Goal: Task Accomplishment & Management: Use online tool/utility

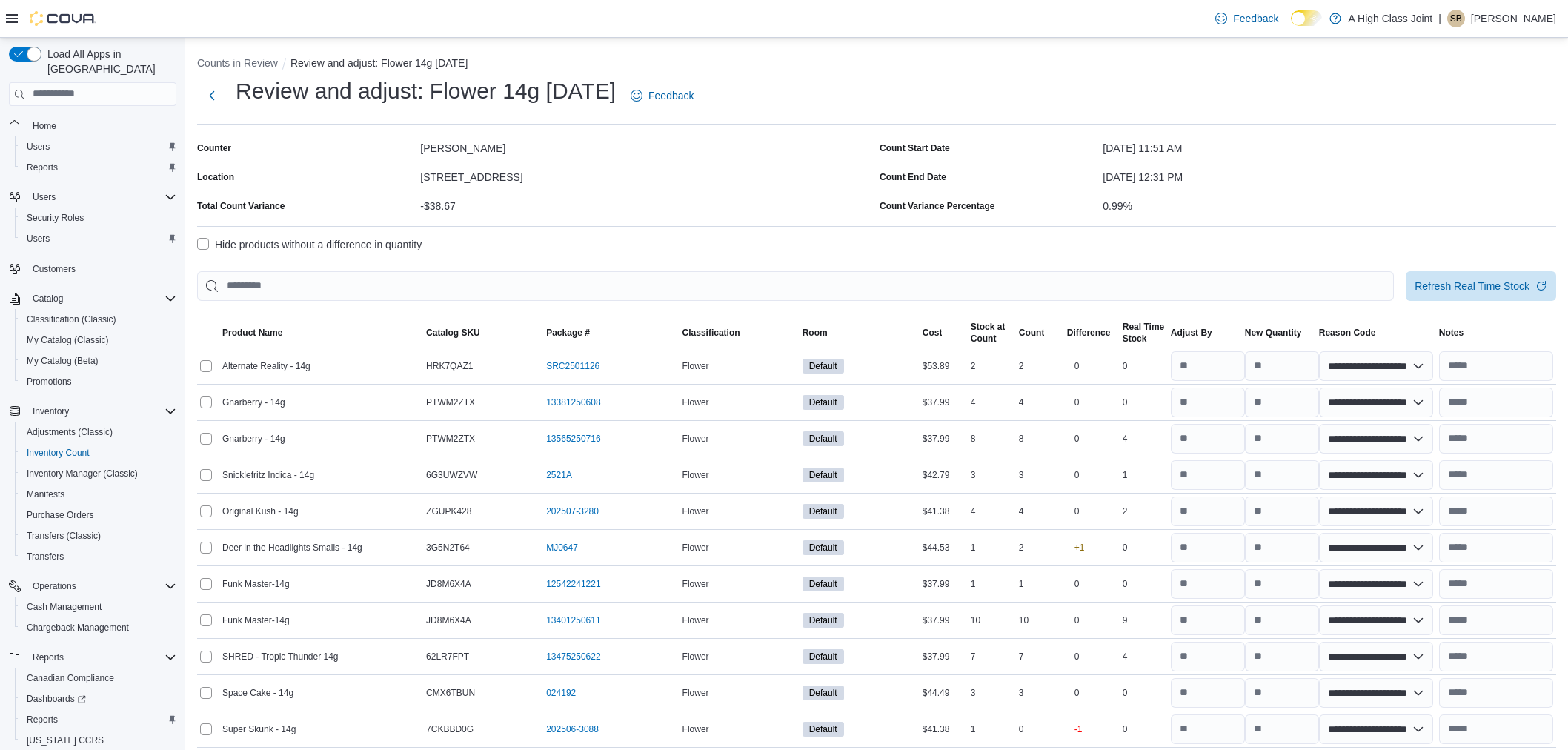
select select "**********"
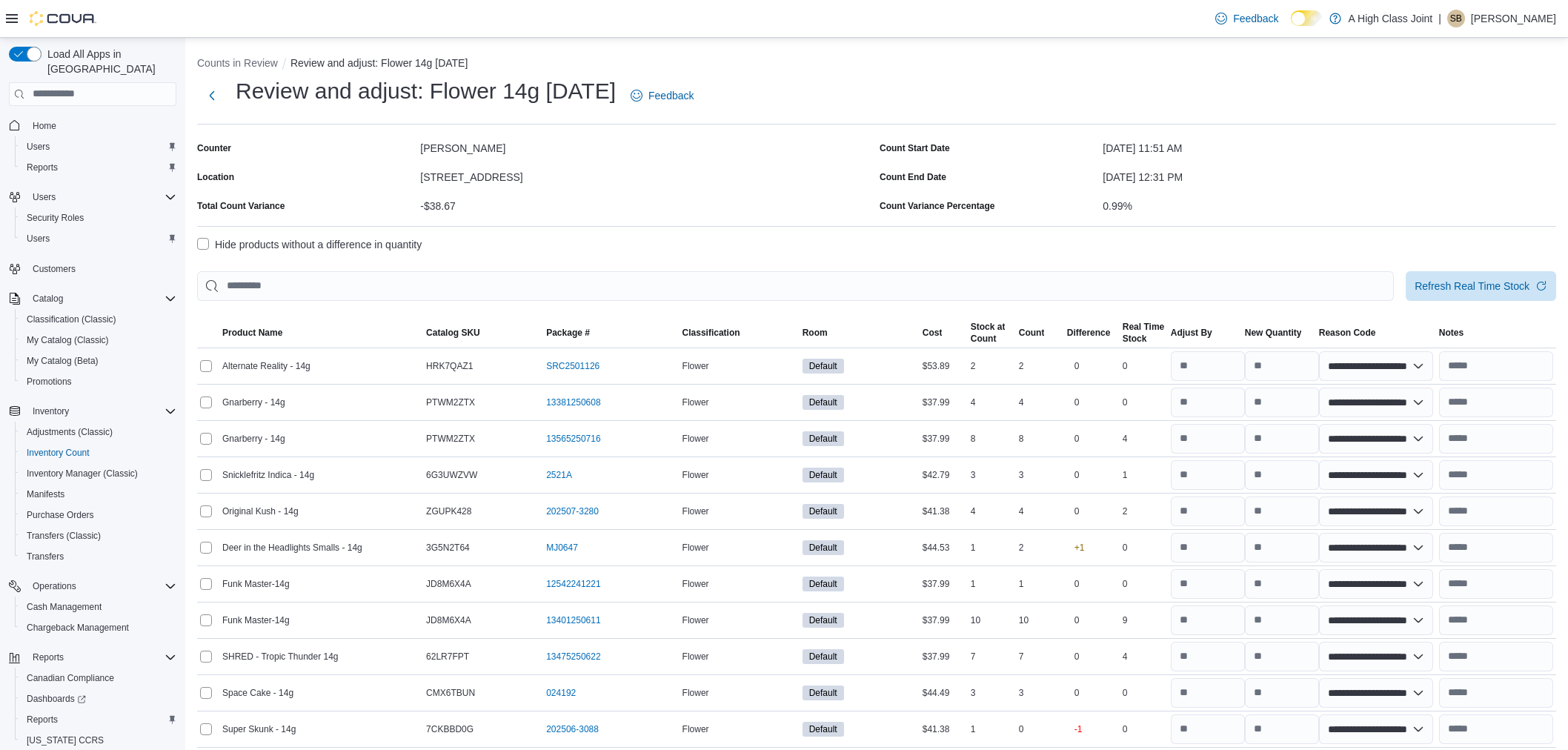
select select "**********"
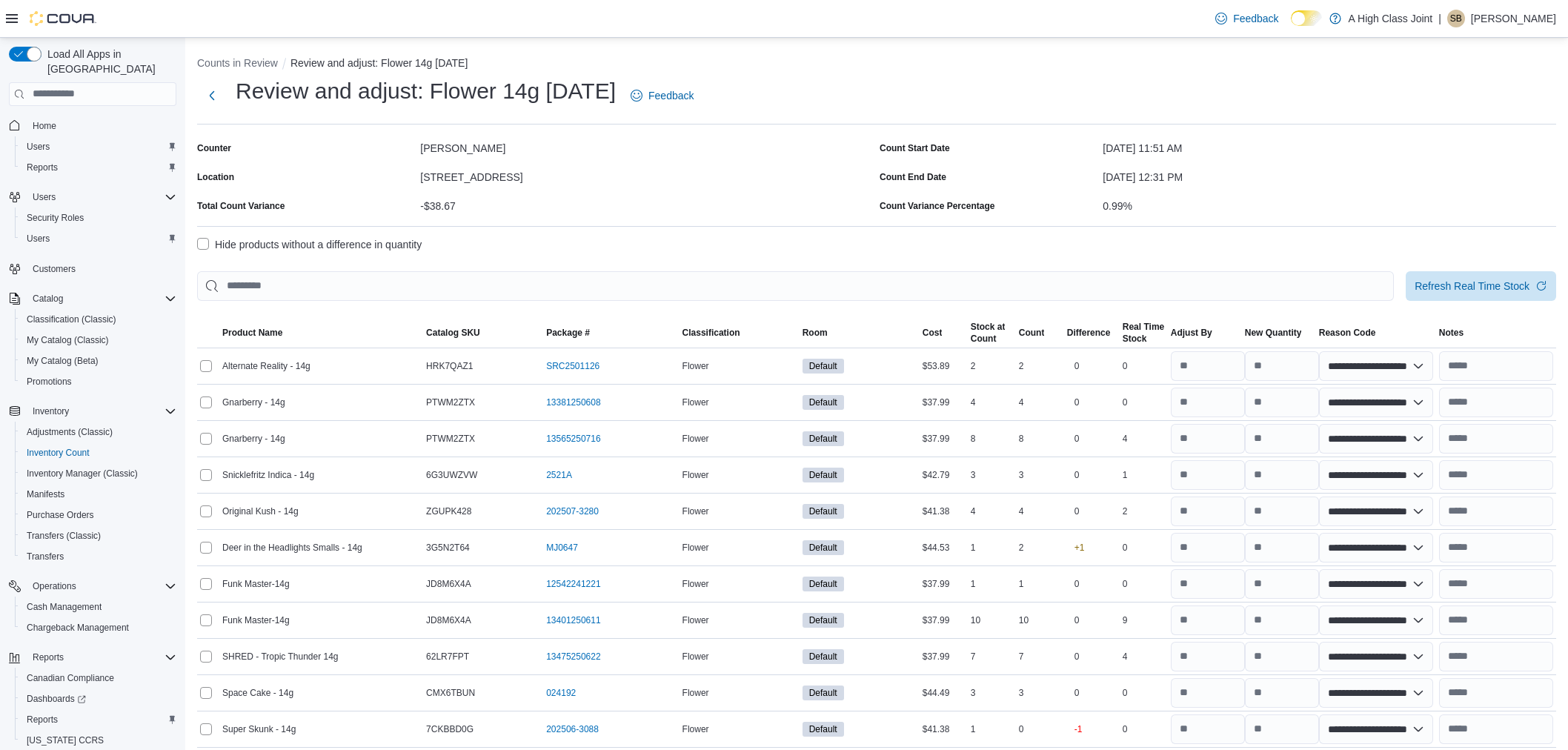
select select "**********"
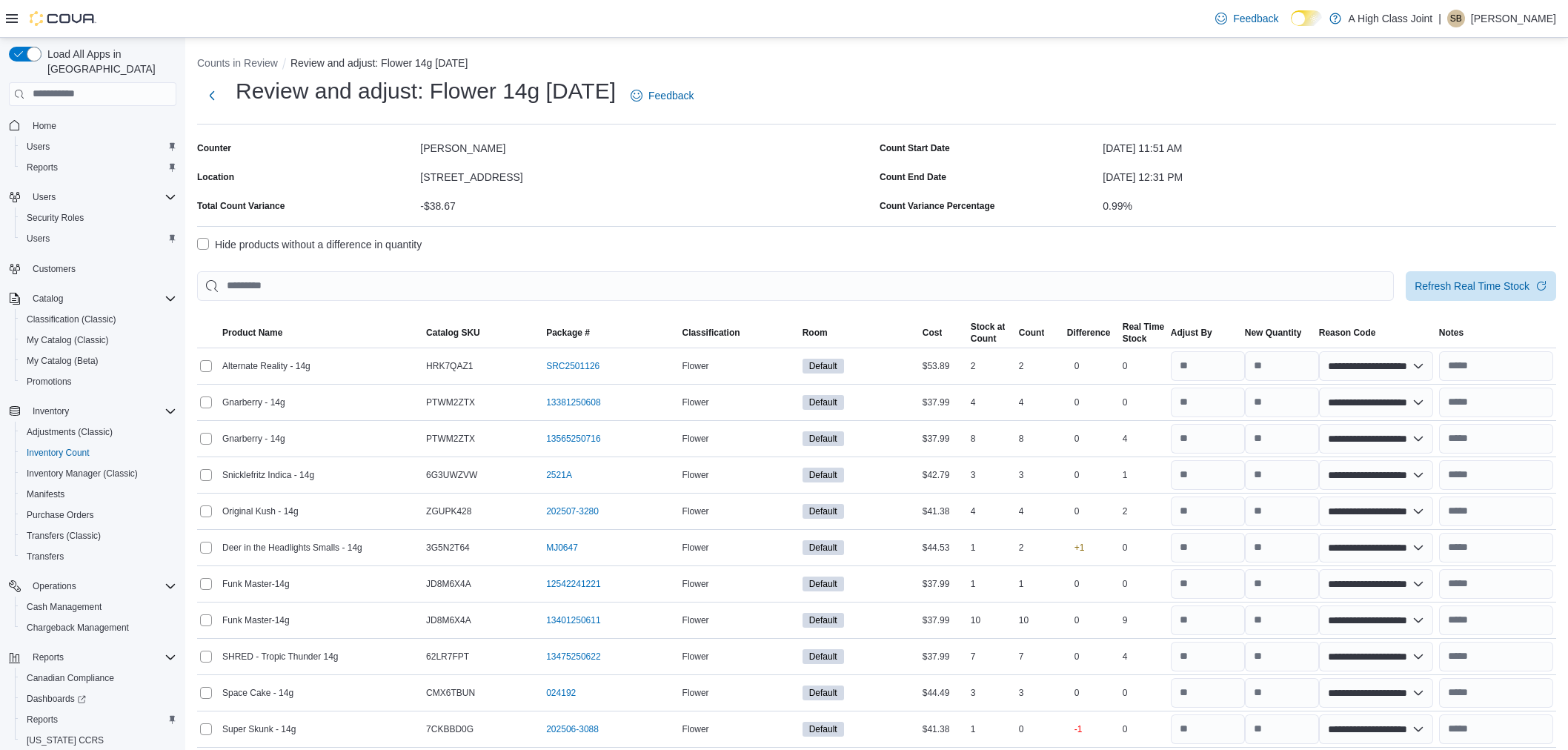
select select "**********"
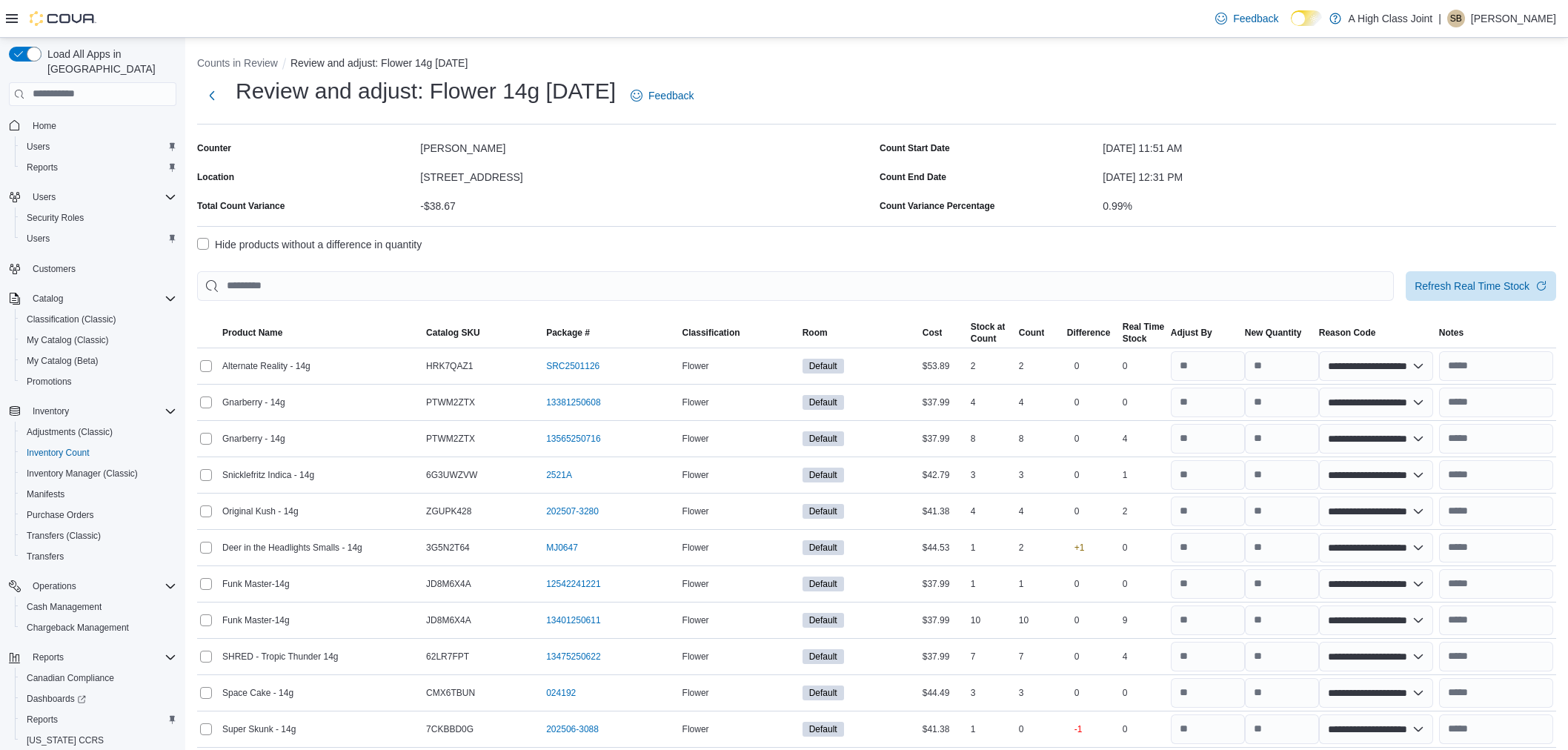
select select "**********"
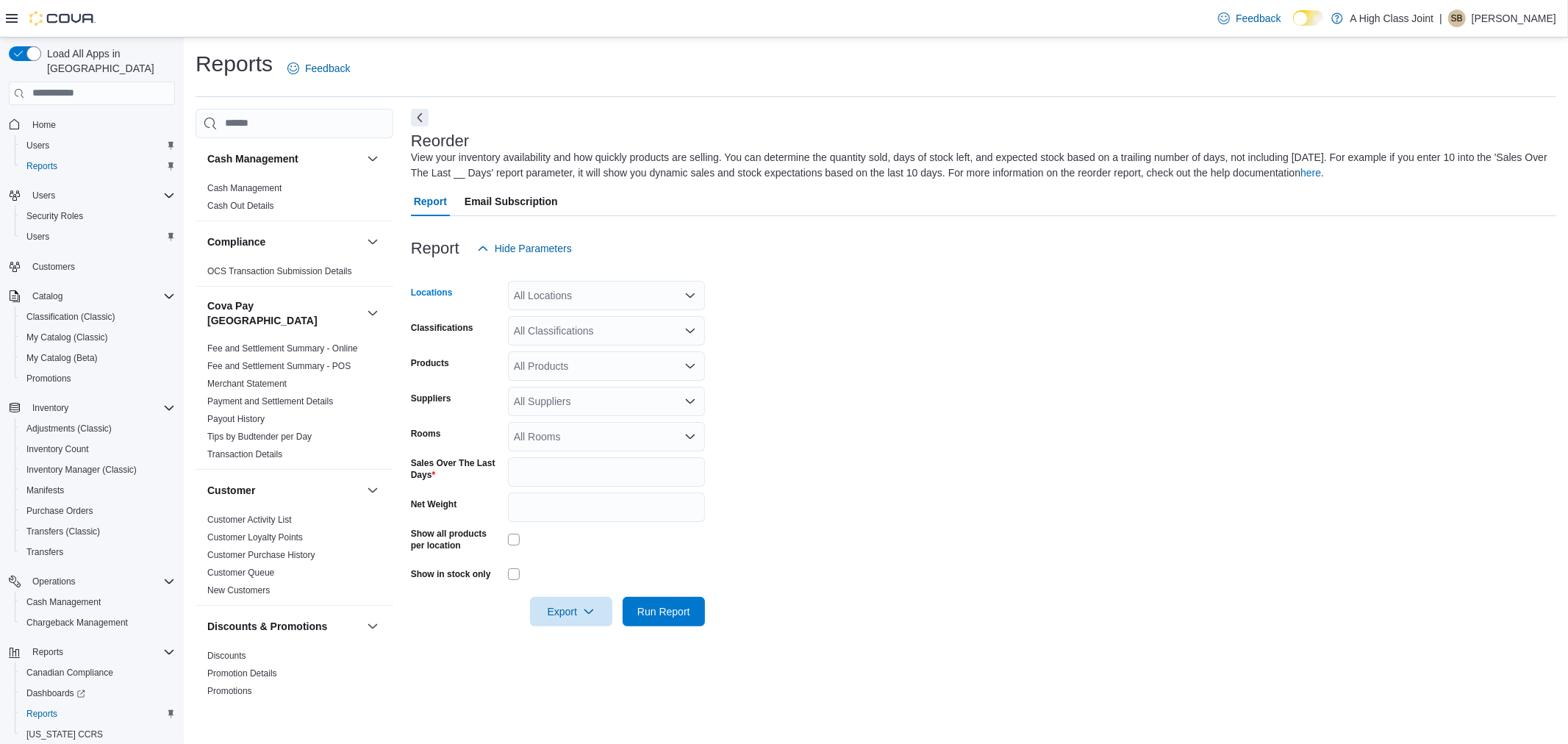
click at [640, 289] on div "All Locations" at bounding box center [606, 295] width 197 height 30
click at [645, 336] on div "[STREET_ADDRESS]" at bounding box center [606, 341] width 180 height 15
click at [902, 292] on form "Locations [STREET_ADDRESS] Selected. [STREET_ADDRESS] Press Backspace to delete…" at bounding box center [983, 446] width 1145 height 364
click at [608, 332] on div "All Classifications" at bounding box center [606, 331] width 197 height 30
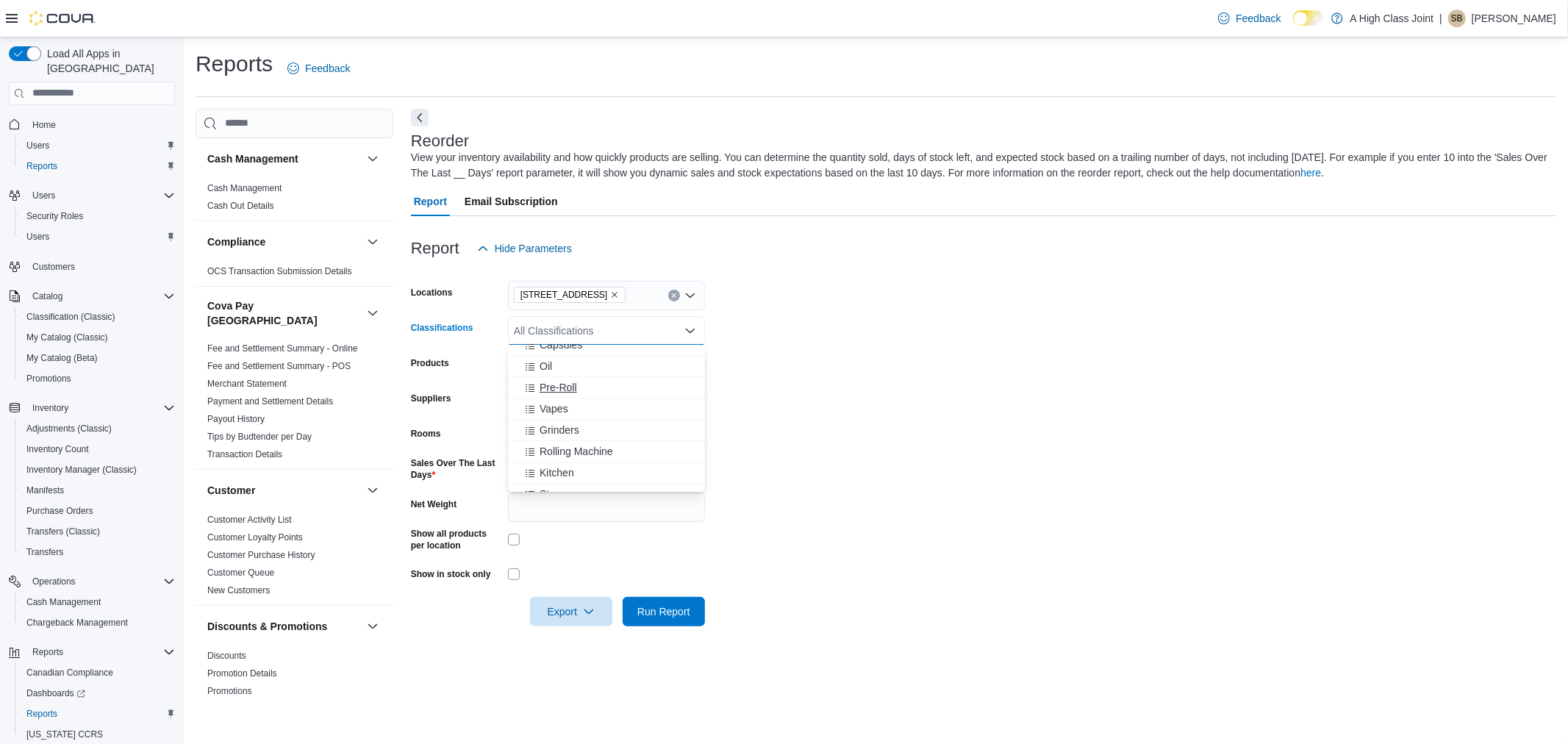
click at [563, 386] on span "Pre-Roll" at bounding box center [558, 387] width 38 height 15
click at [972, 341] on form "Locations [STREET_ADDRESS] Classifications Pre-Roll Products All Products Suppl…" at bounding box center [983, 446] width 1145 height 364
drag, startPoint x: 608, startPoint y: 471, endPoint x: 66, endPoint y: 356, distance: 554.1
click at [114, 418] on div "Load All Apps in New Hub Home Users Reports Users Security Roles Users Customer…" at bounding box center [784, 390] width 1568 height 706
type input "**"
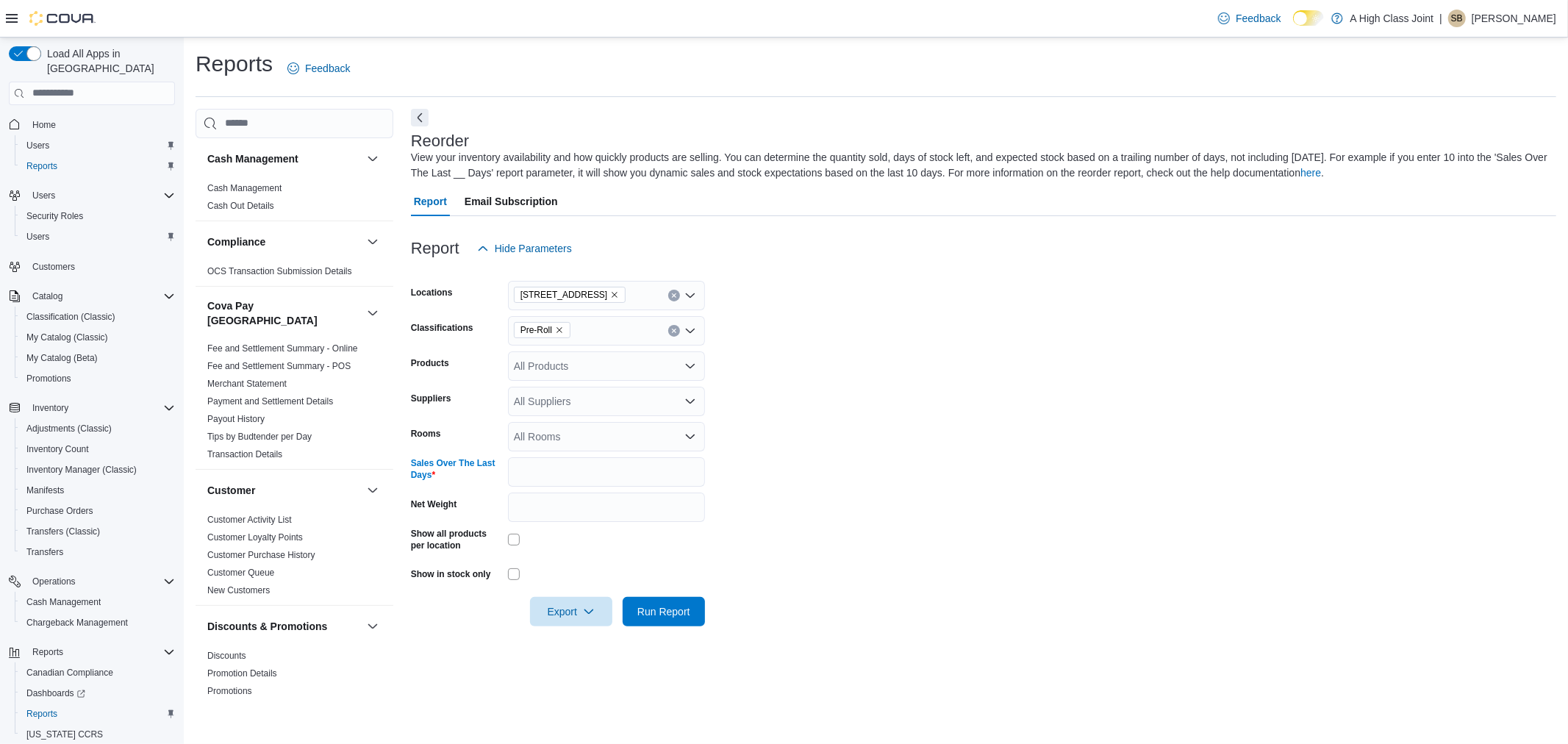
click at [844, 395] on form "Locations [STREET_ADDRESS] Classifications Pre-Roll Products All Products Suppl…" at bounding box center [983, 446] width 1145 height 364
click at [689, 363] on icon "Open list of options" at bounding box center [690, 367] width 12 height 12
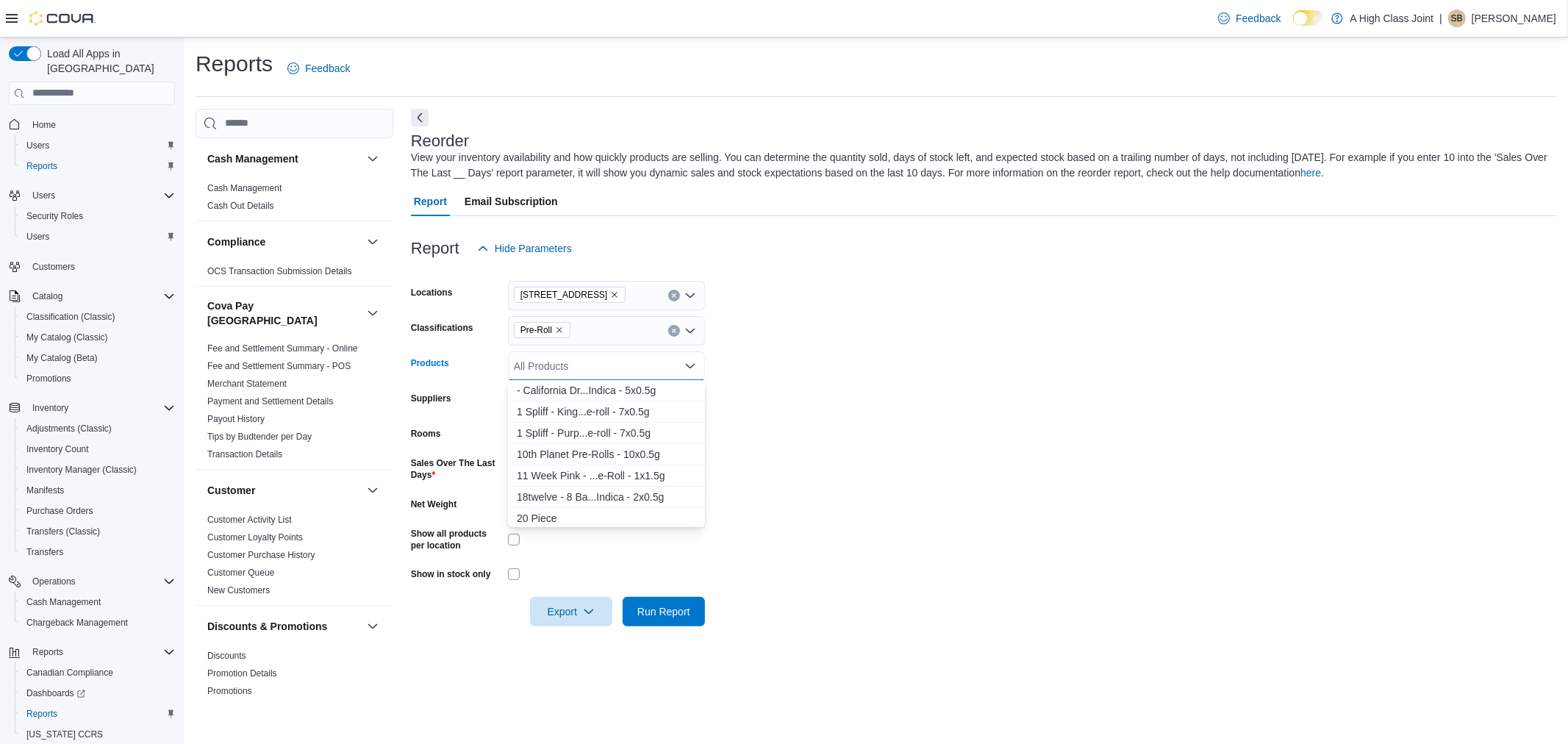
click at [688, 362] on icon "Close list of options" at bounding box center [690, 367] width 12 height 12
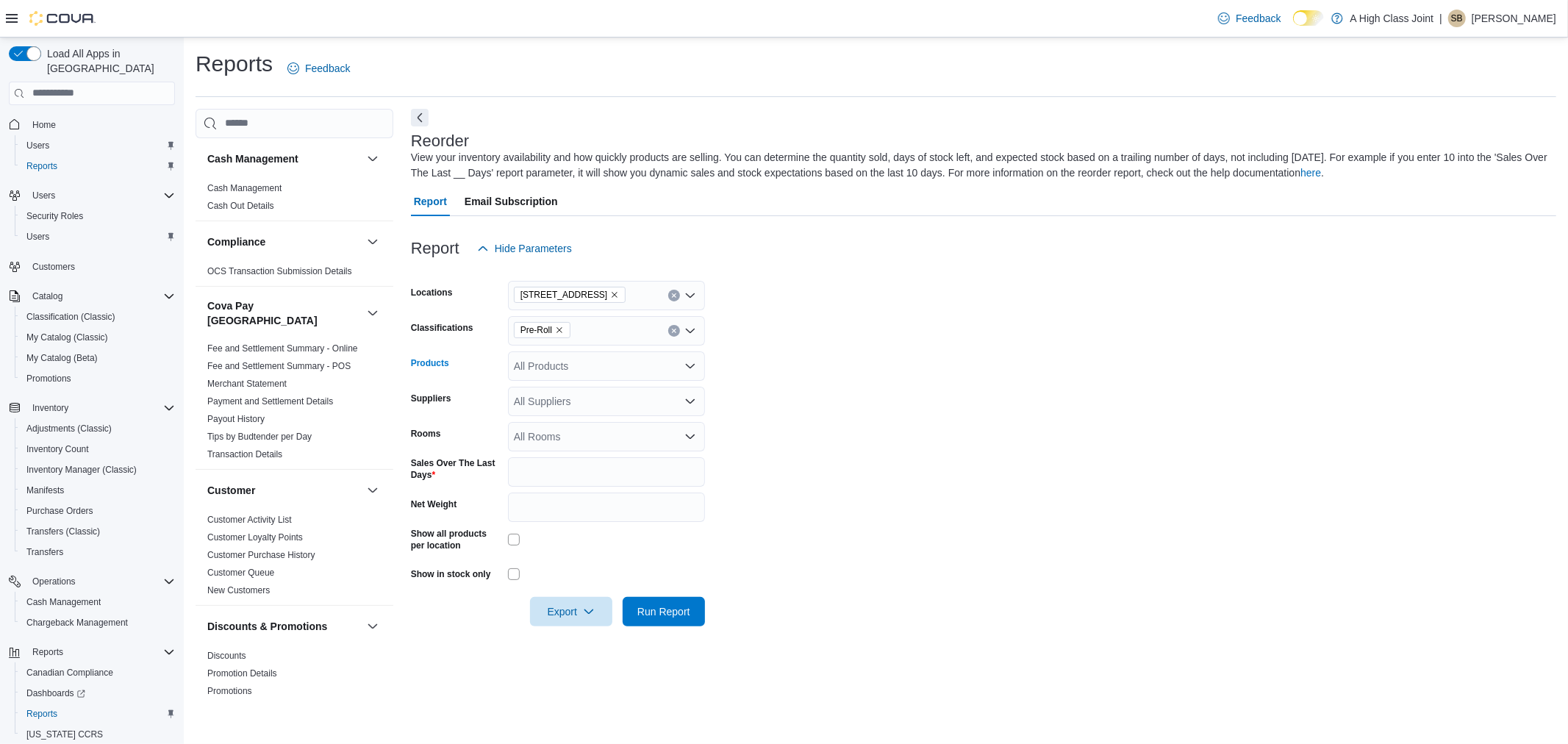
click at [825, 362] on form "Locations [STREET_ADDRESS] Classifications Pre-Roll Products All Products Suppl…" at bounding box center [983, 446] width 1145 height 364
click at [619, 448] on div "All Rooms" at bounding box center [606, 437] width 197 height 30
click at [1005, 444] on form "Locations [STREET_ADDRESS] Classifications Pre-Roll Products All Products Suppl…" at bounding box center [983, 446] width 1145 height 364
click at [647, 440] on div "All Rooms" at bounding box center [606, 437] width 197 height 30
click at [898, 442] on form "Locations [STREET_ADDRESS] Classifications Pre-Roll Products All Products Suppl…" at bounding box center [983, 446] width 1145 height 364
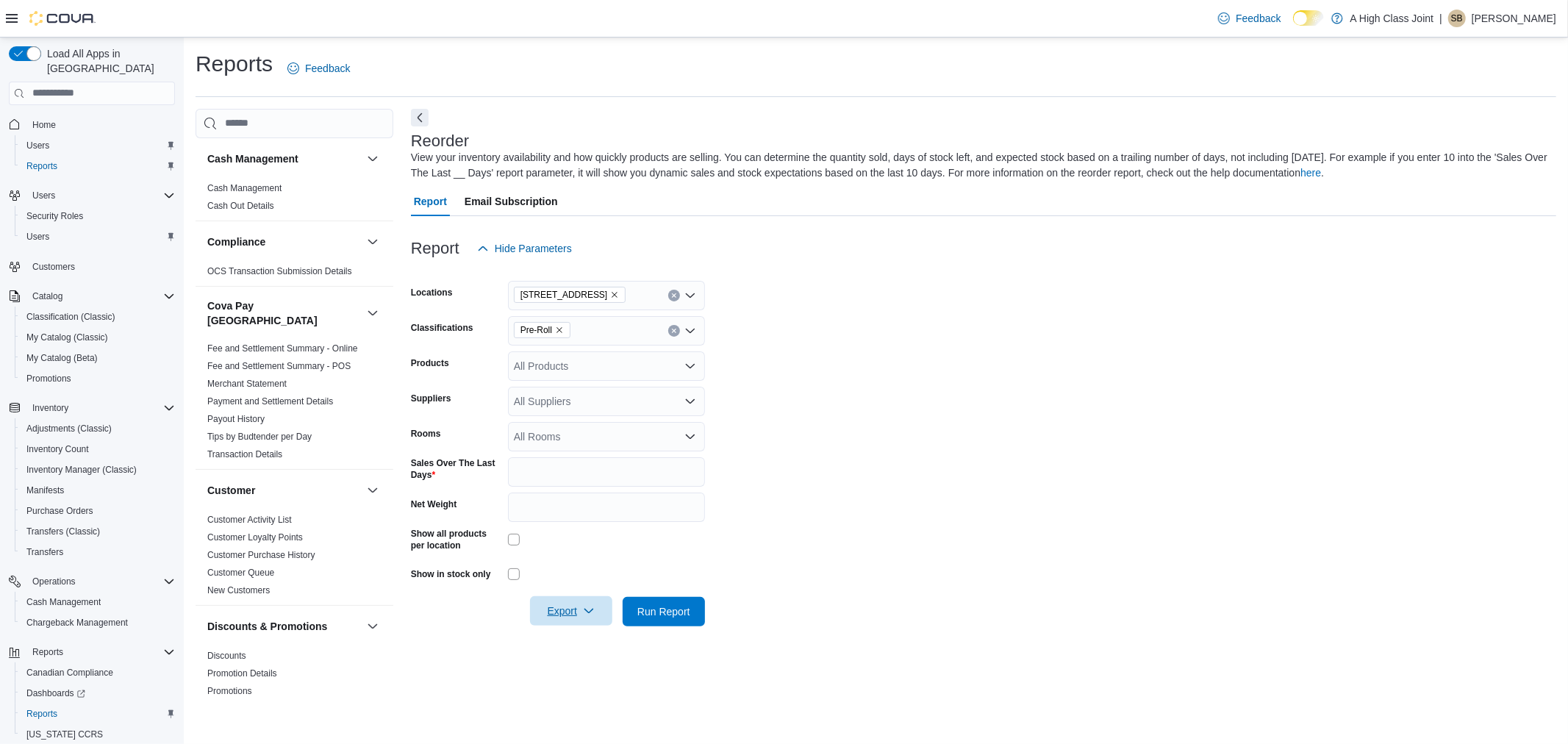
click at [578, 613] on span "Export" at bounding box center [572, 612] width 65 height 30
click at [925, 596] on div at bounding box center [983, 592] width 1145 height 12
click at [687, 618] on span "Run Report" at bounding box center [664, 611] width 53 height 15
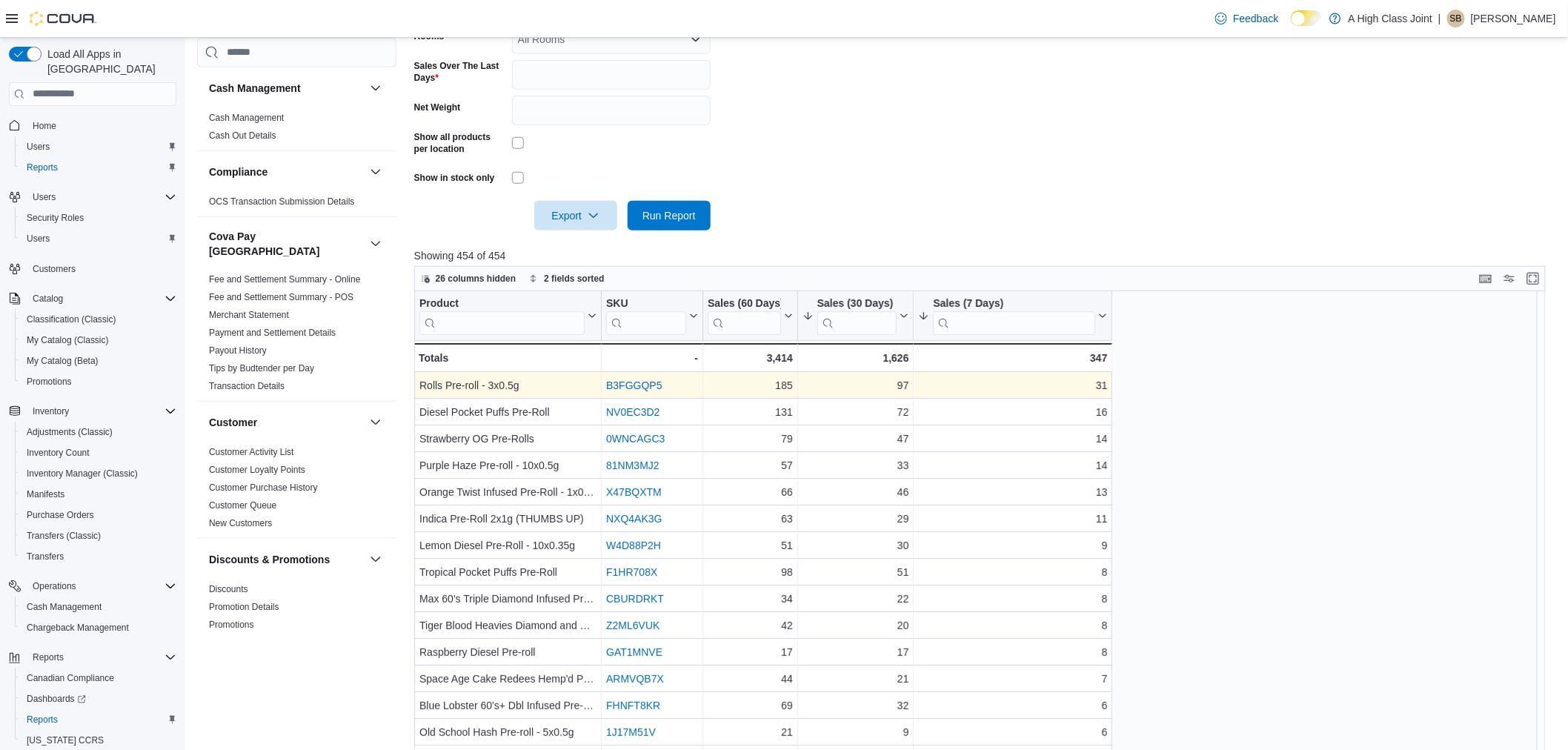
scroll to position [411, 0]
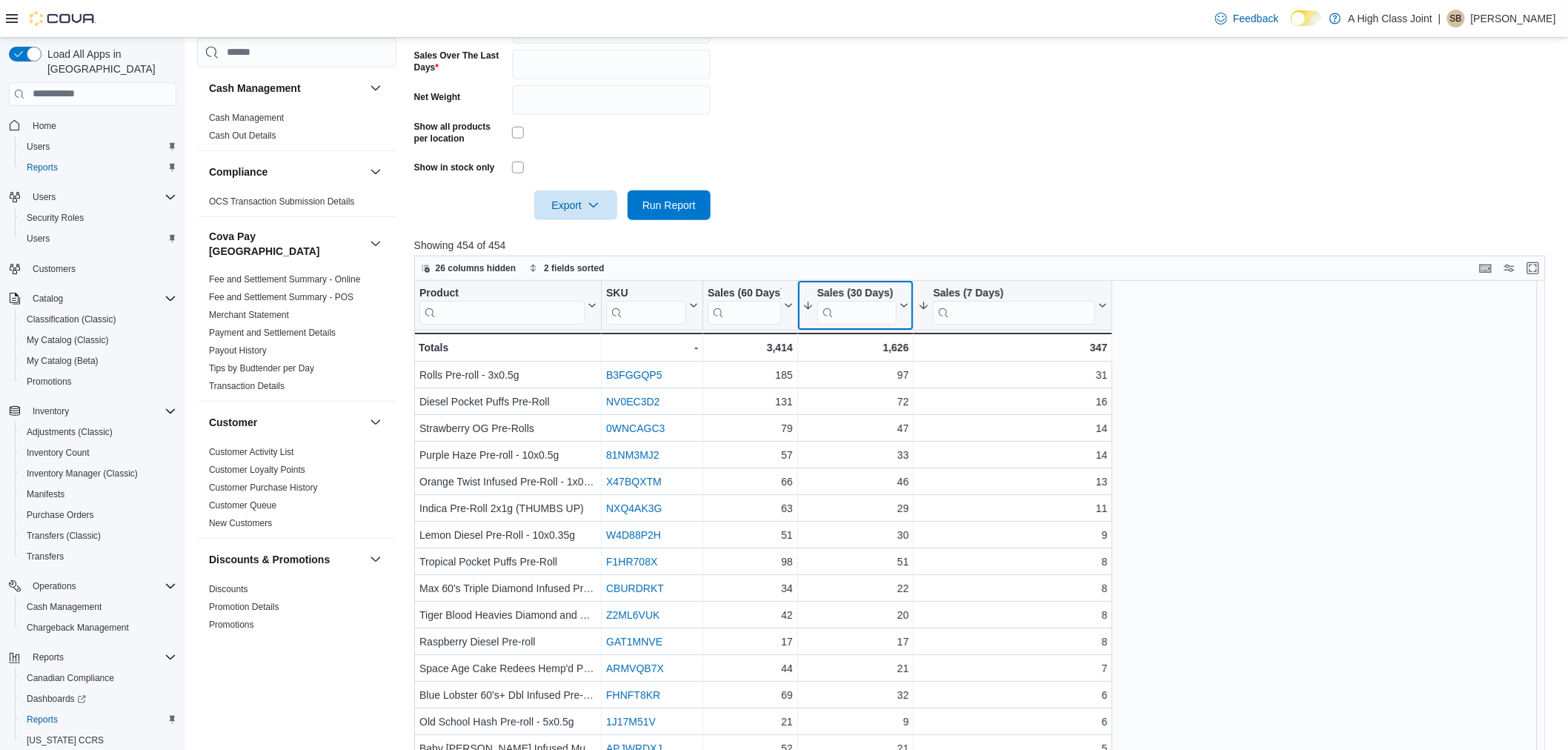
click at [883, 305] on input "search" at bounding box center [857, 313] width 80 height 24
click at [809, 308] on icon at bounding box center [808, 305] width 8 height 7
click at [861, 358] on span "Sort Low-High" at bounding box center [865, 363] width 57 height 12
click at [720, 308] on input "search" at bounding box center [745, 313] width 74 height 24
click at [782, 302] on icon at bounding box center [787, 305] width 12 height 9
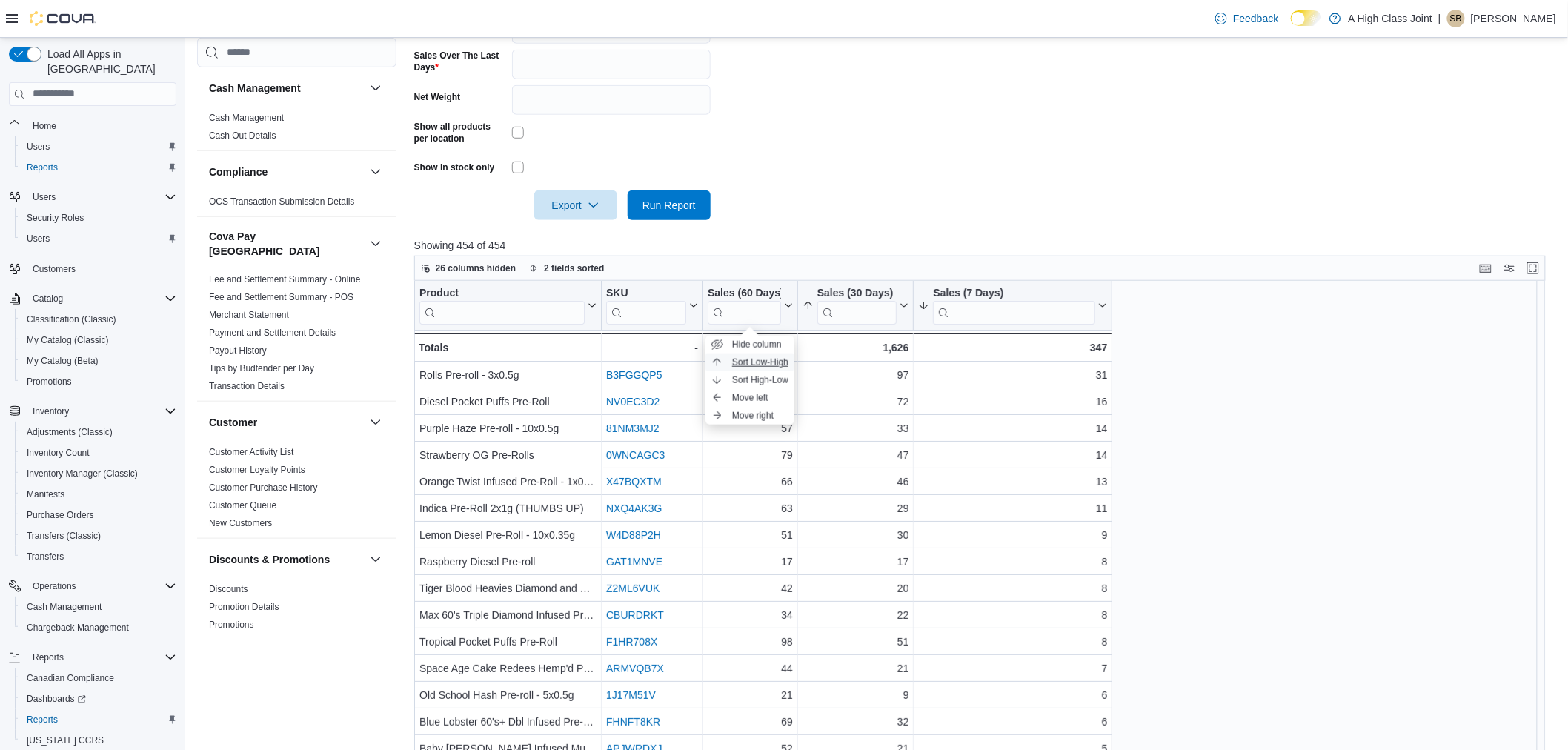
click at [767, 367] on span "Sort Low-High" at bounding box center [761, 363] width 57 height 12
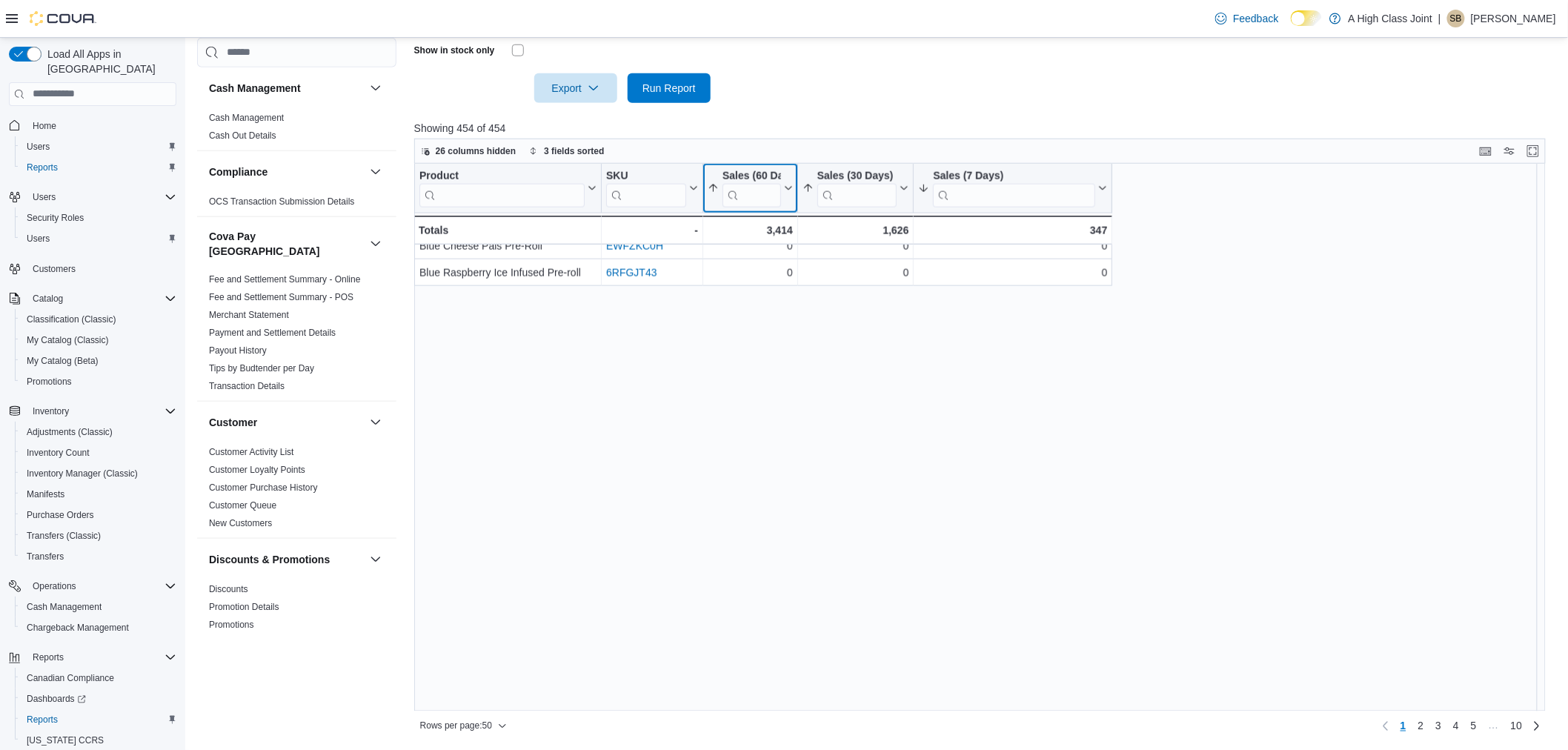
scroll to position [0, 0]
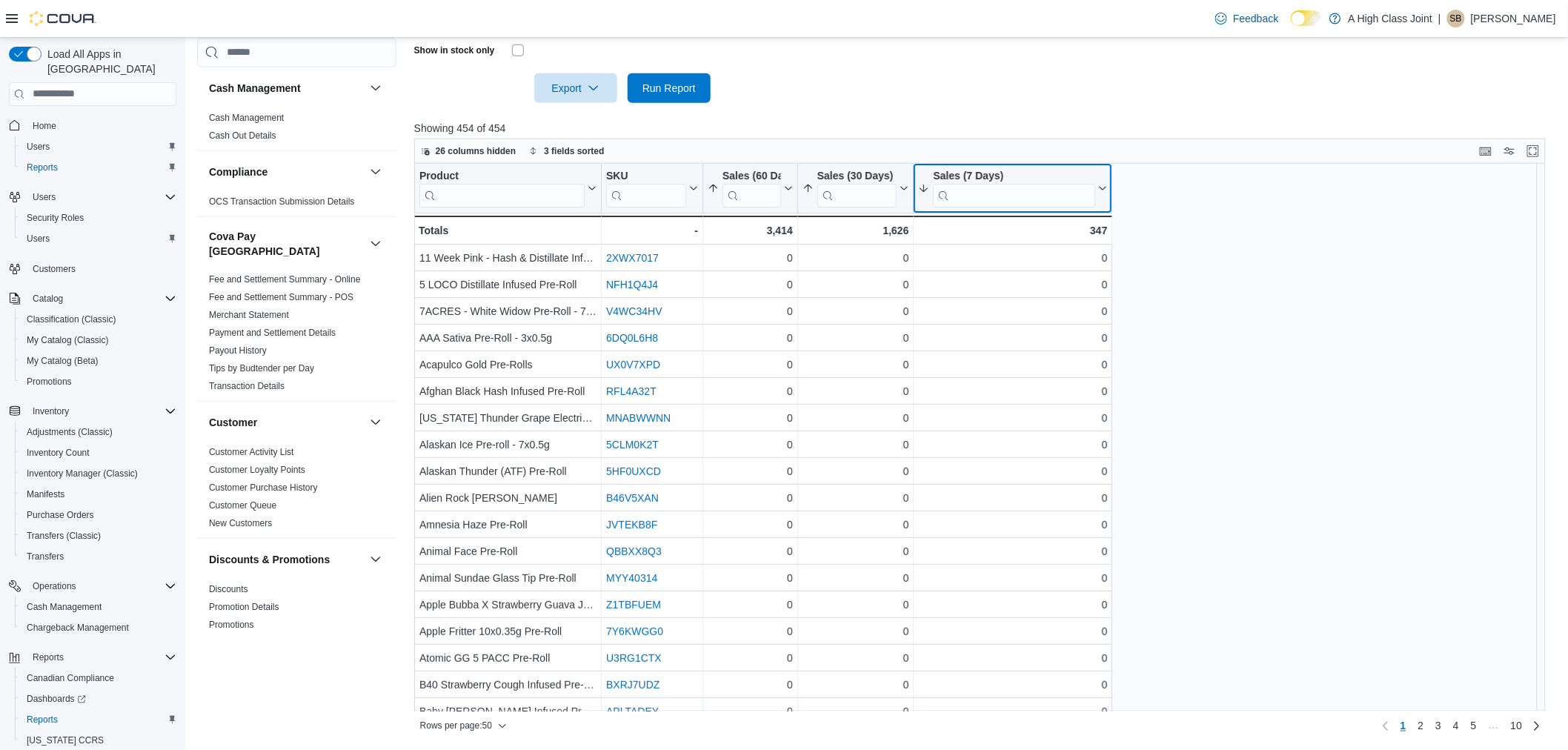
click at [1104, 194] on button "Sales (7 Days)" at bounding box center [1012, 188] width 189 height 38
click at [1033, 261] on span "Sort High-Low" at bounding box center [1023, 263] width 57 height 12
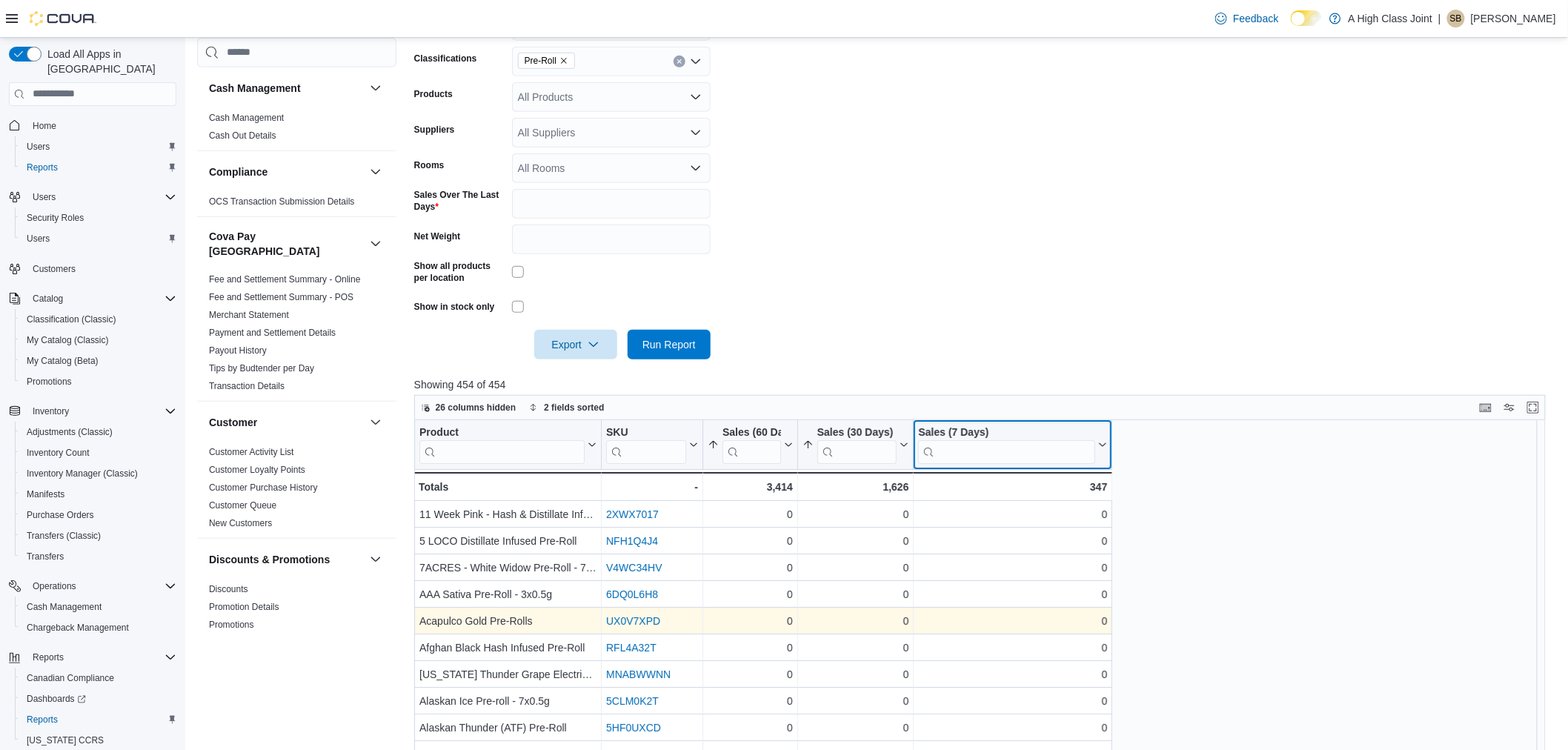
scroll to position [530, 0]
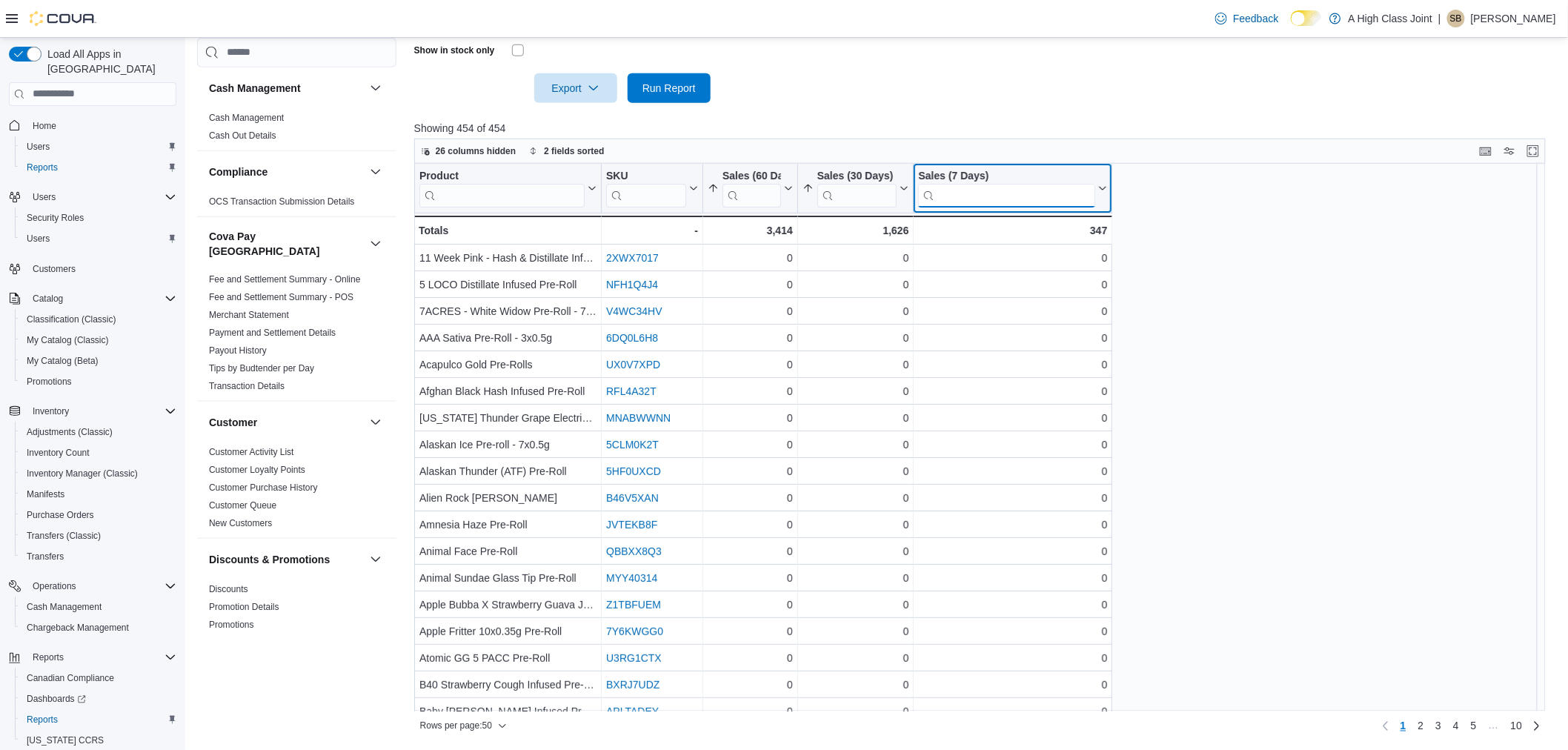
click at [928, 196] on input "search" at bounding box center [1007, 195] width 177 height 24
click at [1098, 190] on icon at bounding box center [1101, 188] width 12 height 9
click at [1032, 258] on span "Sort High-Low" at bounding box center [1023, 263] width 57 height 12
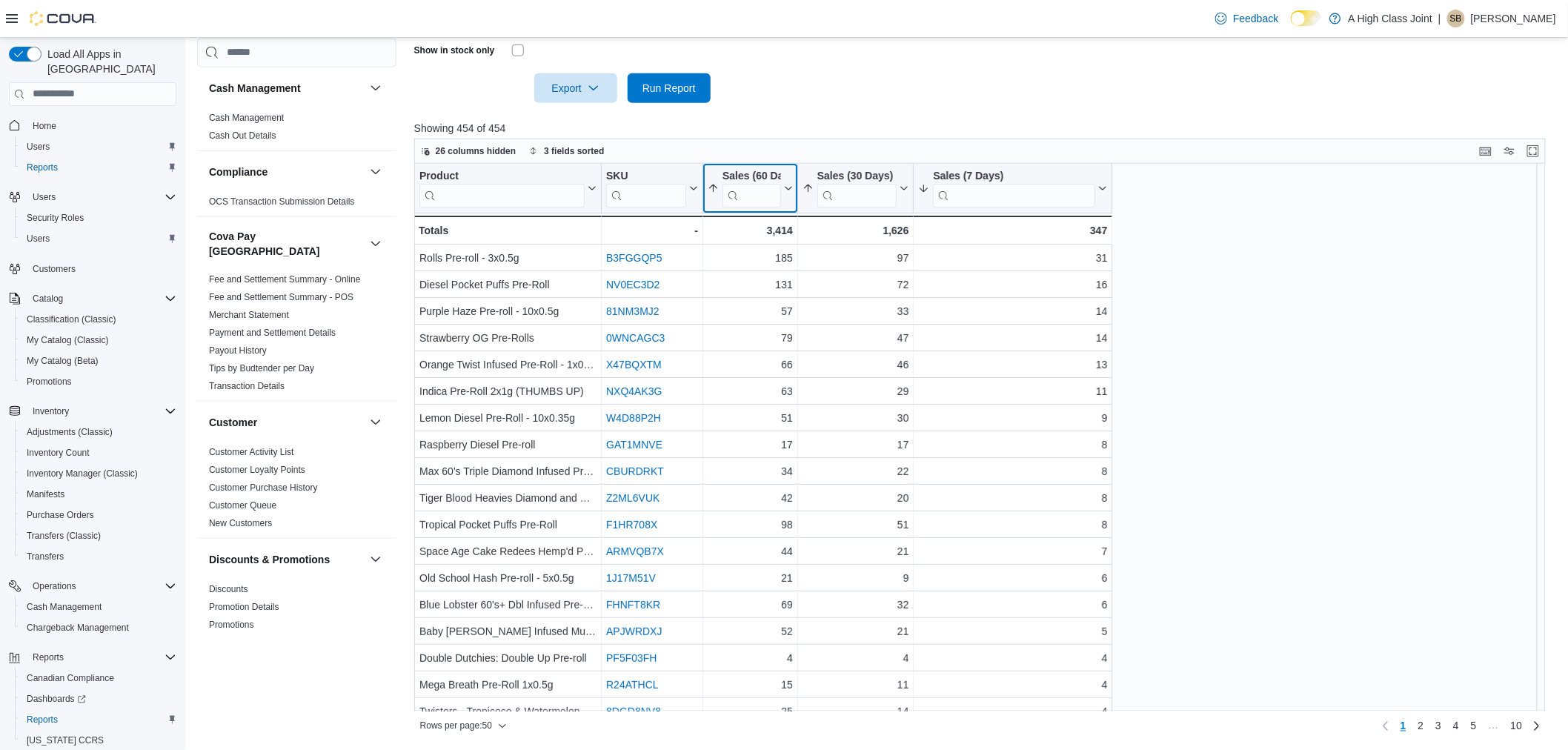
click at [761, 198] on input "search" at bounding box center [752, 195] width 59 height 24
click at [789, 185] on icon at bounding box center [787, 188] width 12 height 9
click at [772, 239] on span "Sort Low-High" at bounding box center [761, 245] width 57 height 12
click at [904, 188] on icon at bounding box center [903, 188] width 12 height 9
click at [864, 243] on span "Sort Low-High" at bounding box center [865, 245] width 57 height 12
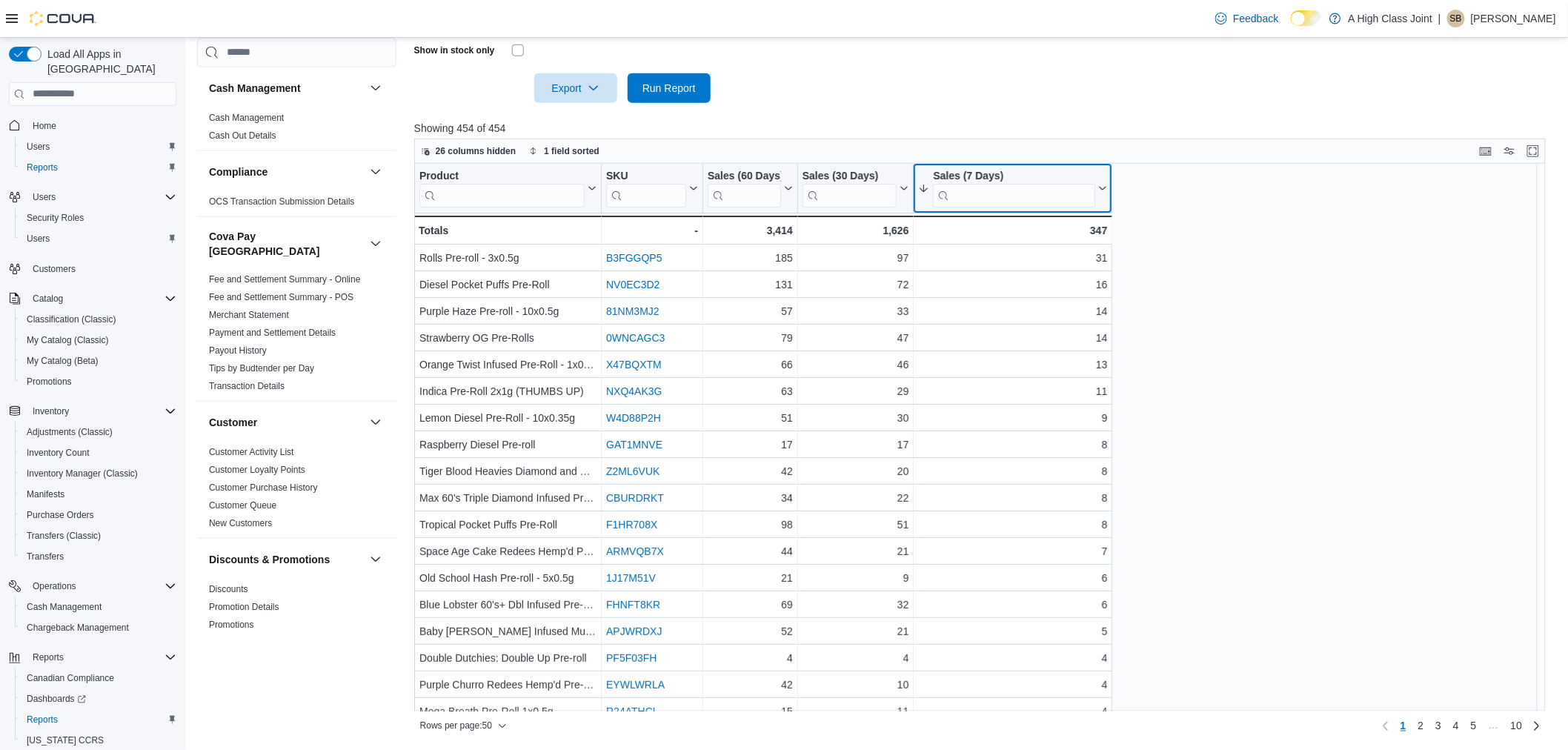
click at [1101, 182] on button "Sales (7 Days)" at bounding box center [1012, 188] width 189 height 38
click at [1030, 242] on span "Sort Low-High" at bounding box center [1023, 245] width 57 height 12
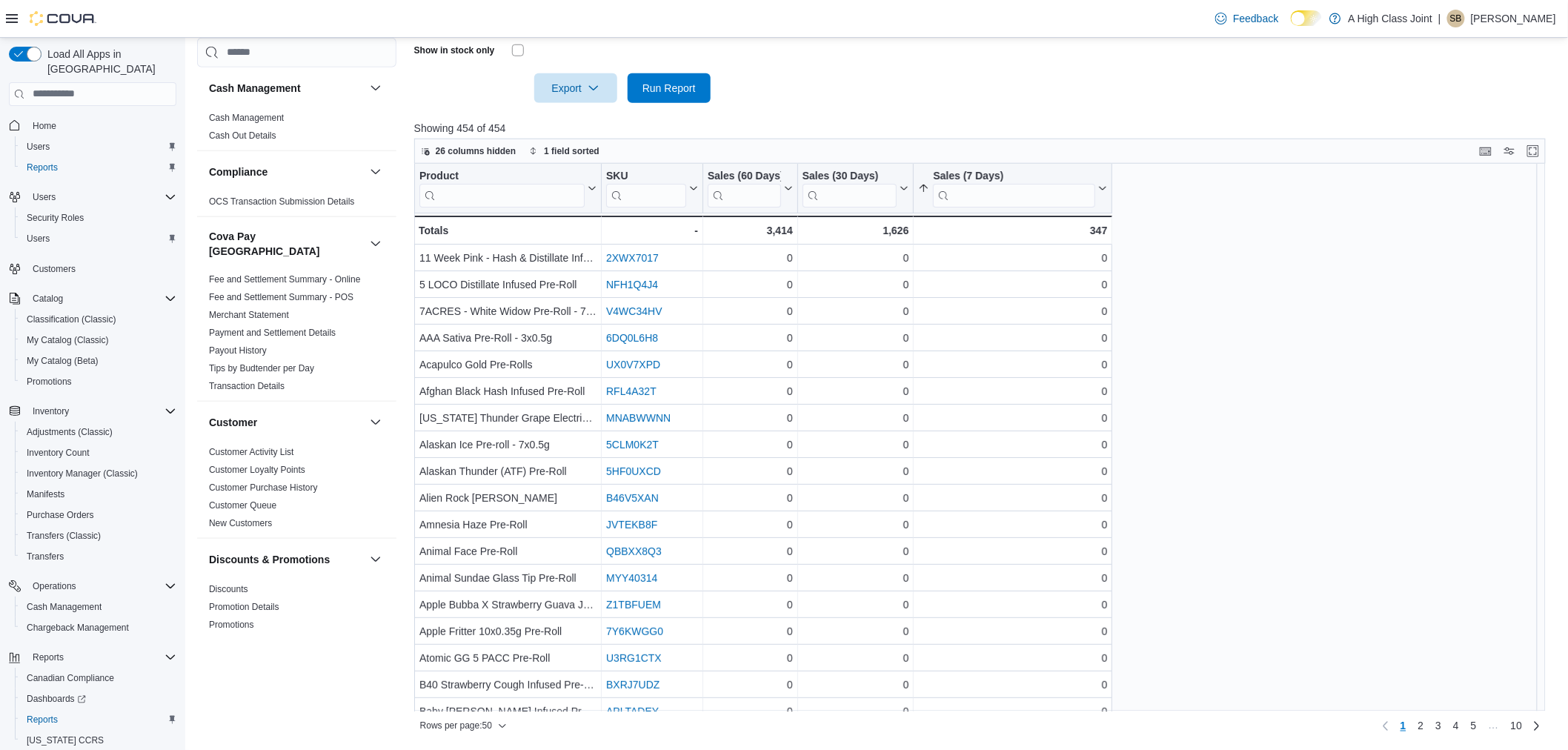
click at [1325, 295] on div "Product Click to view column header actions SKU Click to view column header act…" at bounding box center [986, 438] width 1144 height 549
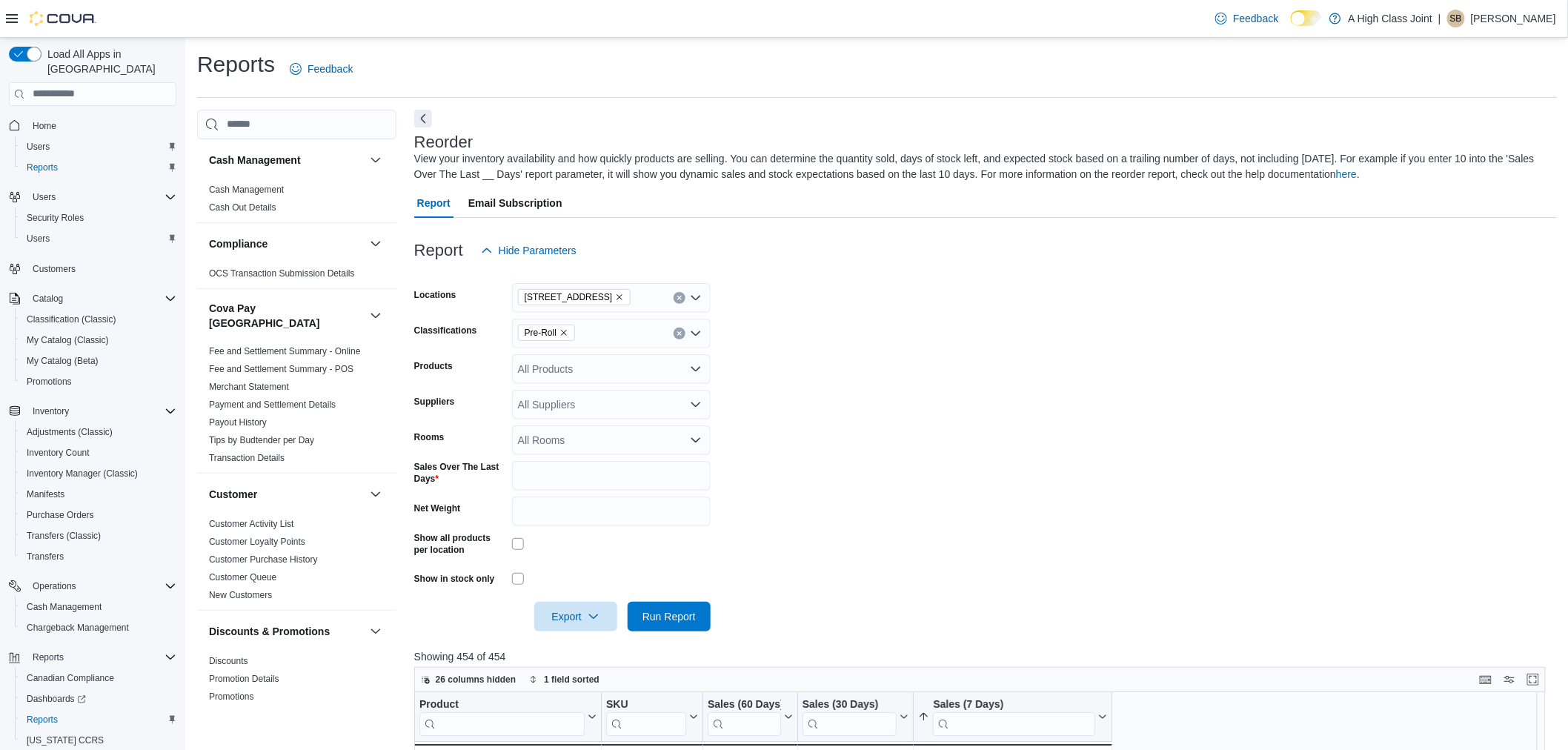
click at [654, 434] on div "All Rooms" at bounding box center [611, 440] width 199 height 30
click at [635, 486] on span "910 O'Brien Road - Default" at bounding box center [611, 486] width 181 height 15
click at [883, 417] on form "Locations [STREET_ADDRESS] Classifications Pre-Roll Products All Products Suppl…" at bounding box center [986, 449] width 1144 height 367
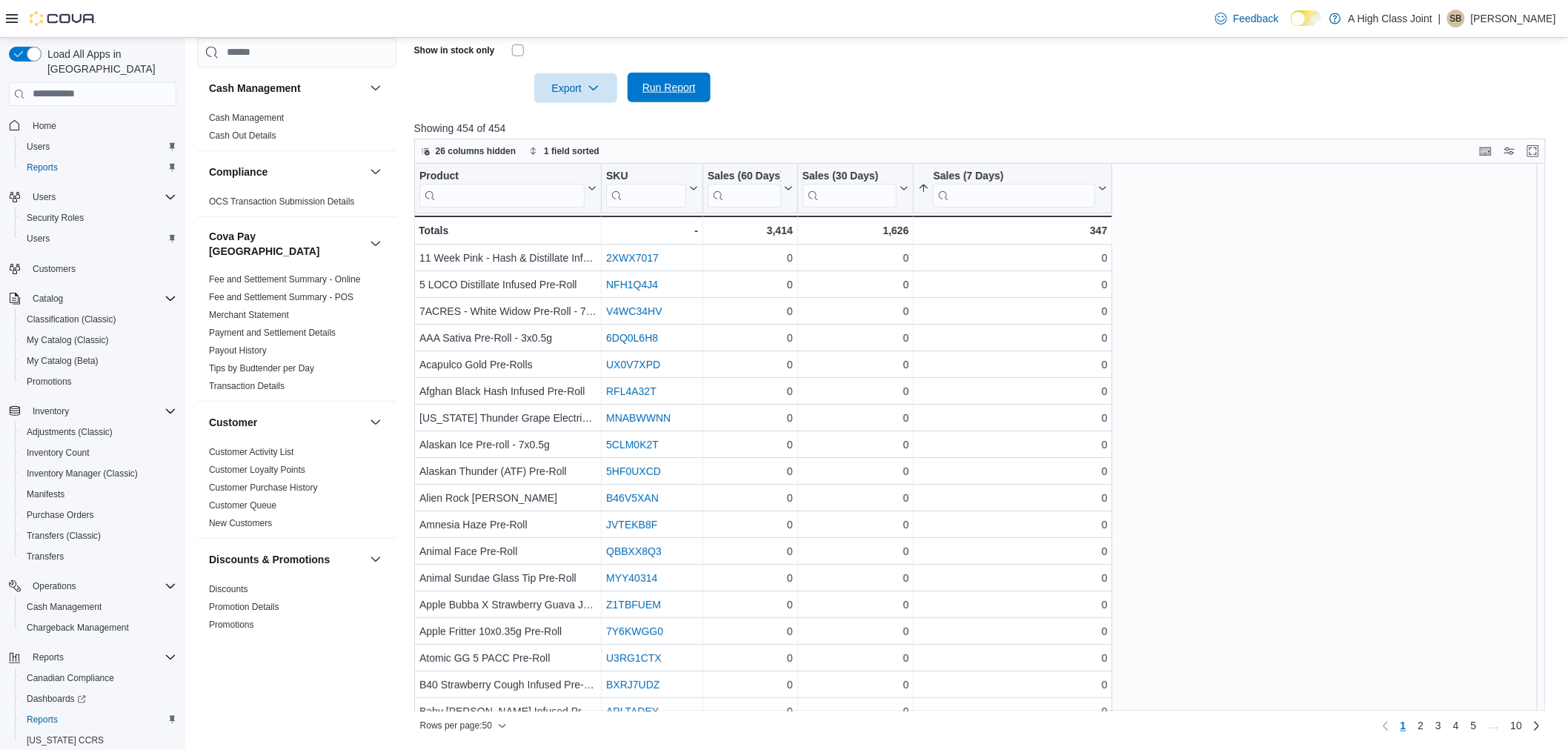
click at [695, 95] on span "Run Report" at bounding box center [670, 88] width 66 height 30
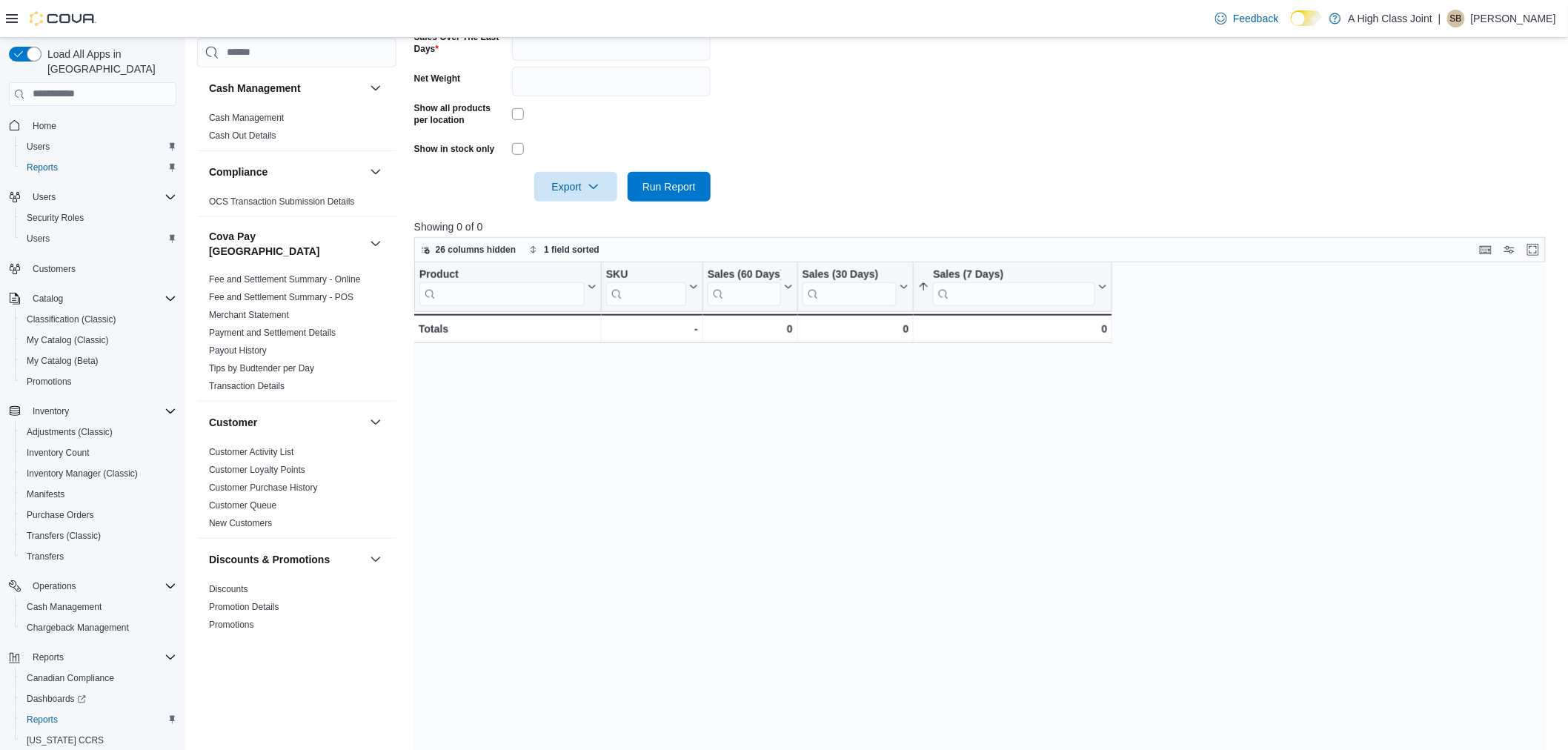
scroll to position [35, 0]
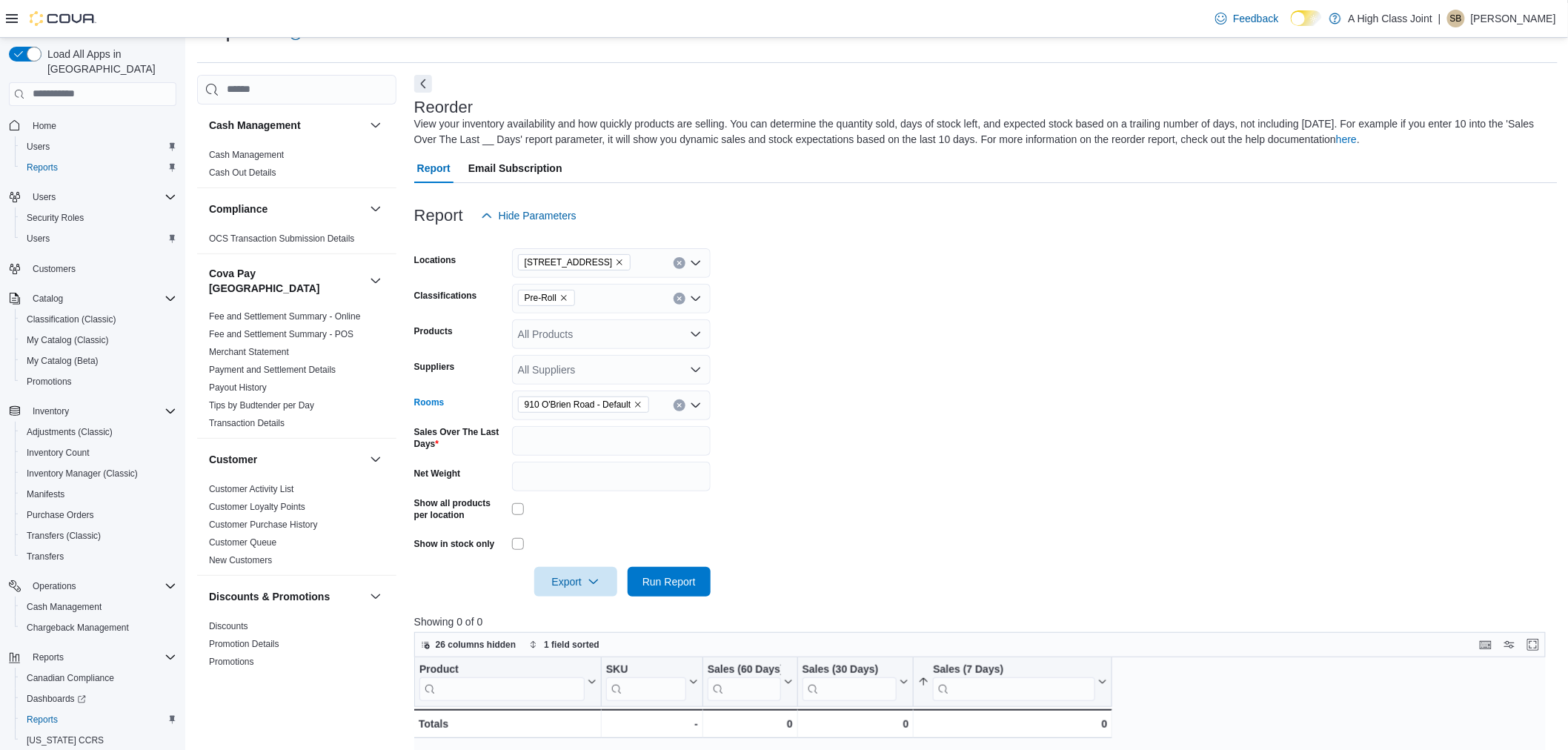
click at [680, 406] on icon "Clear input" at bounding box center [680, 405] width 6 height 6
click at [669, 585] on span "Run Report" at bounding box center [669, 581] width 54 height 15
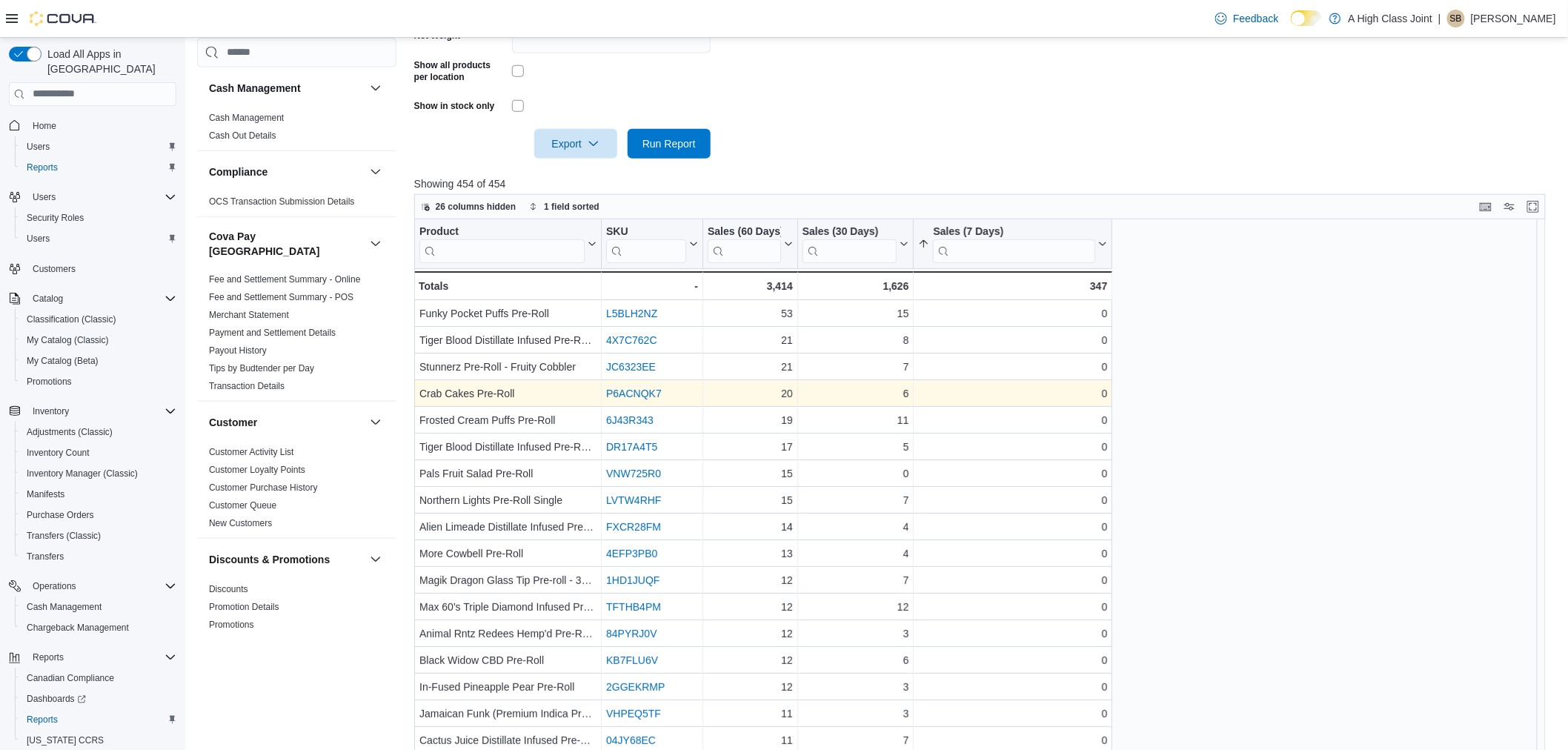
scroll to position [494, 0]
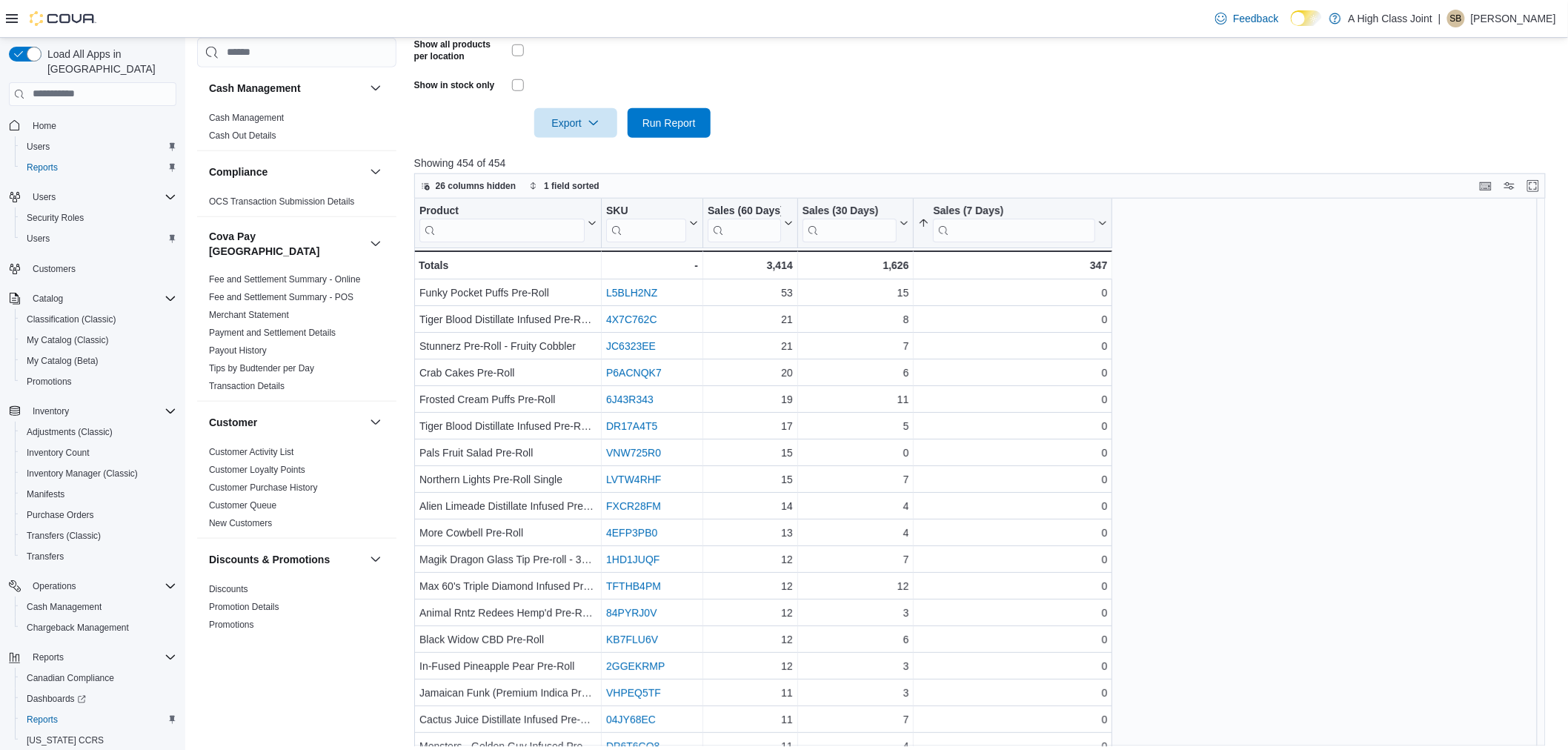
click at [885, 234] on input "search" at bounding box center [849, 230] width 95 height 24
click at [901, 227] on icon at bounding box center [903, 223] width 12 height 9
click at [883, 282] on span "Sort Low-High" at bounding box center [865, 280] width 57 height 12
click at [785, 223] on icon at bounding box center [787, 223] width 7 height 4
click at [773, 280] on span "Sort Low-High" at bounding box center [761, 280] width 57 height 12
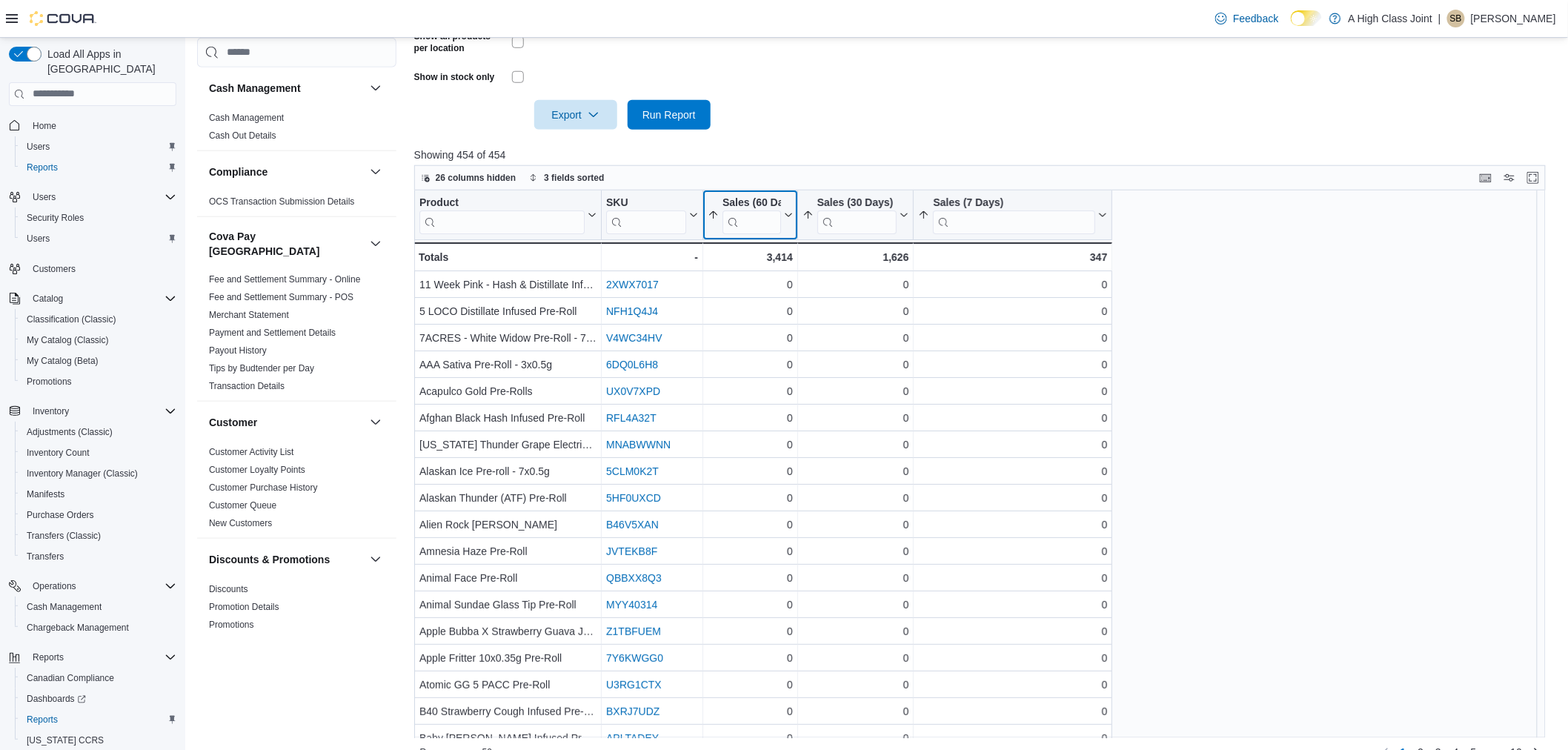
scroll to position [530, 0]
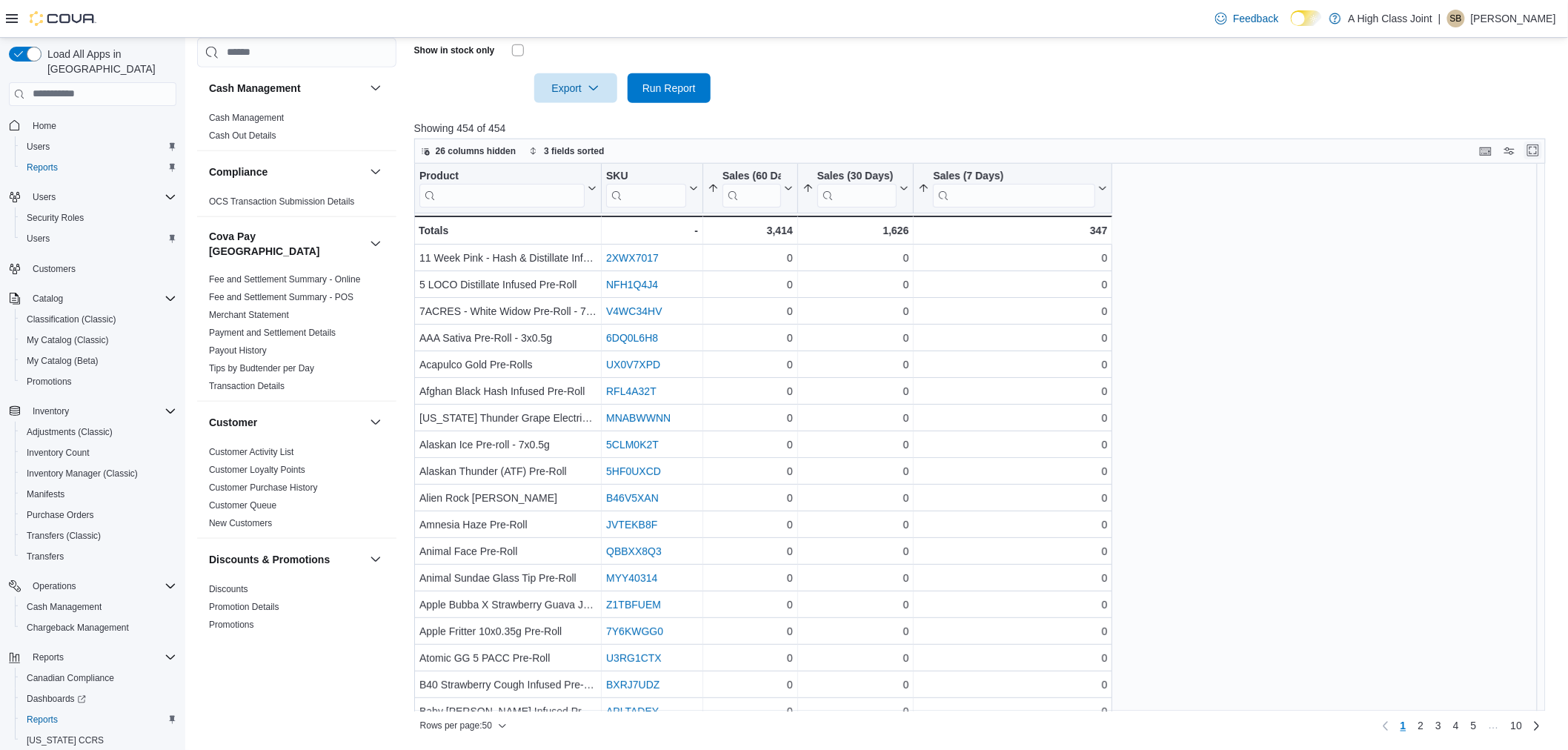
click at [1540, 142] on button "Enter fullscreen" at bounding box center [1533, 150] width 18 height 18
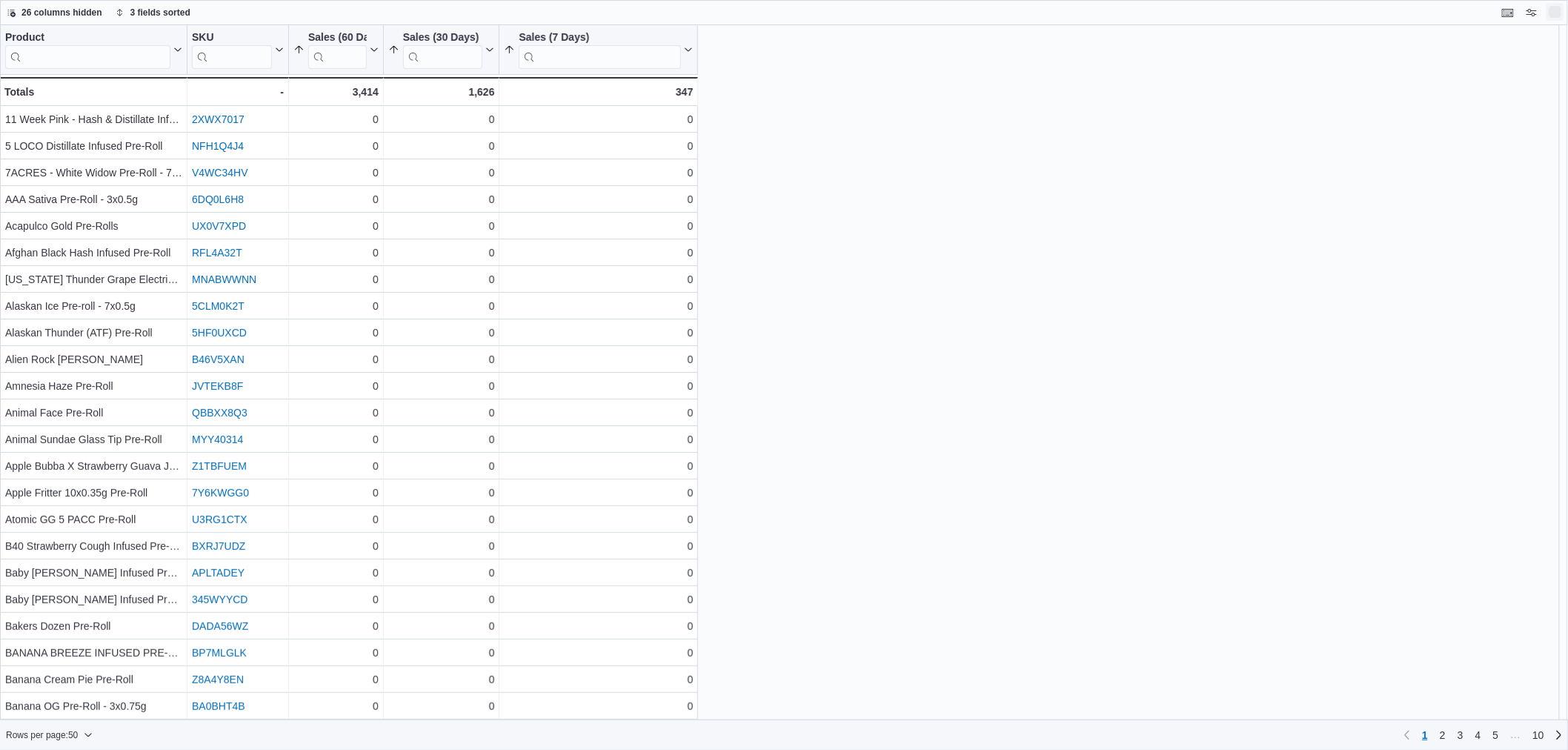
scroll to position [0, 0]
click at [1570, 13] on button "Exit fullscreen" at bounding box center [1568, 12] width 18 height 18
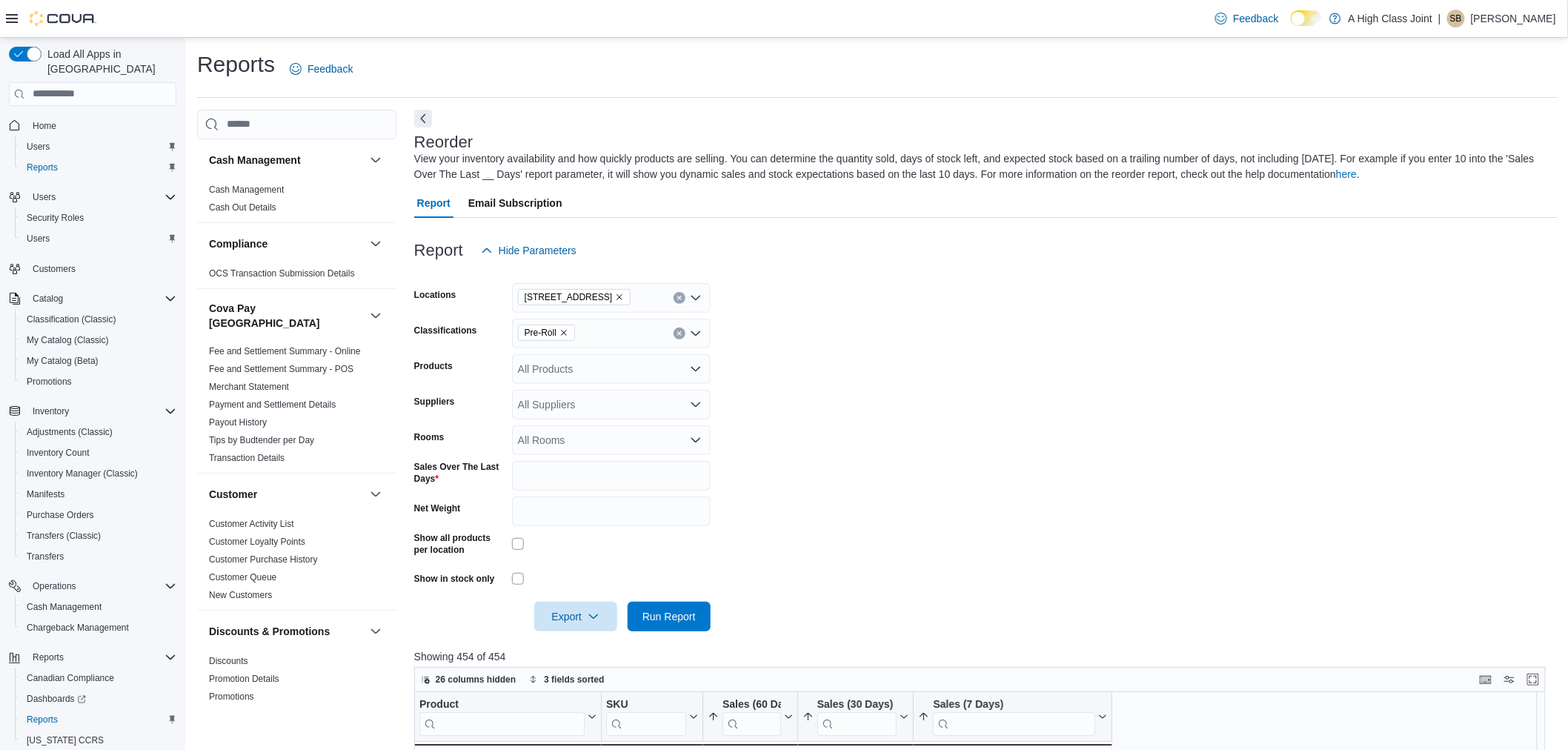
click at [561, 335] on icon "Remove Pre-Roll from selection in this group" at bounding box center [564, 333] width 6 height 6
click at [572, 423] on span "Edibles" at bounding box center [560, 426] width 34 height 15
click at [1057, 313] on form "Locations [STREET_ADDRESS] Classifications Edibles Combo box. Selected. Edibles…" at bounding box center [986, 449] width 1144 height 367
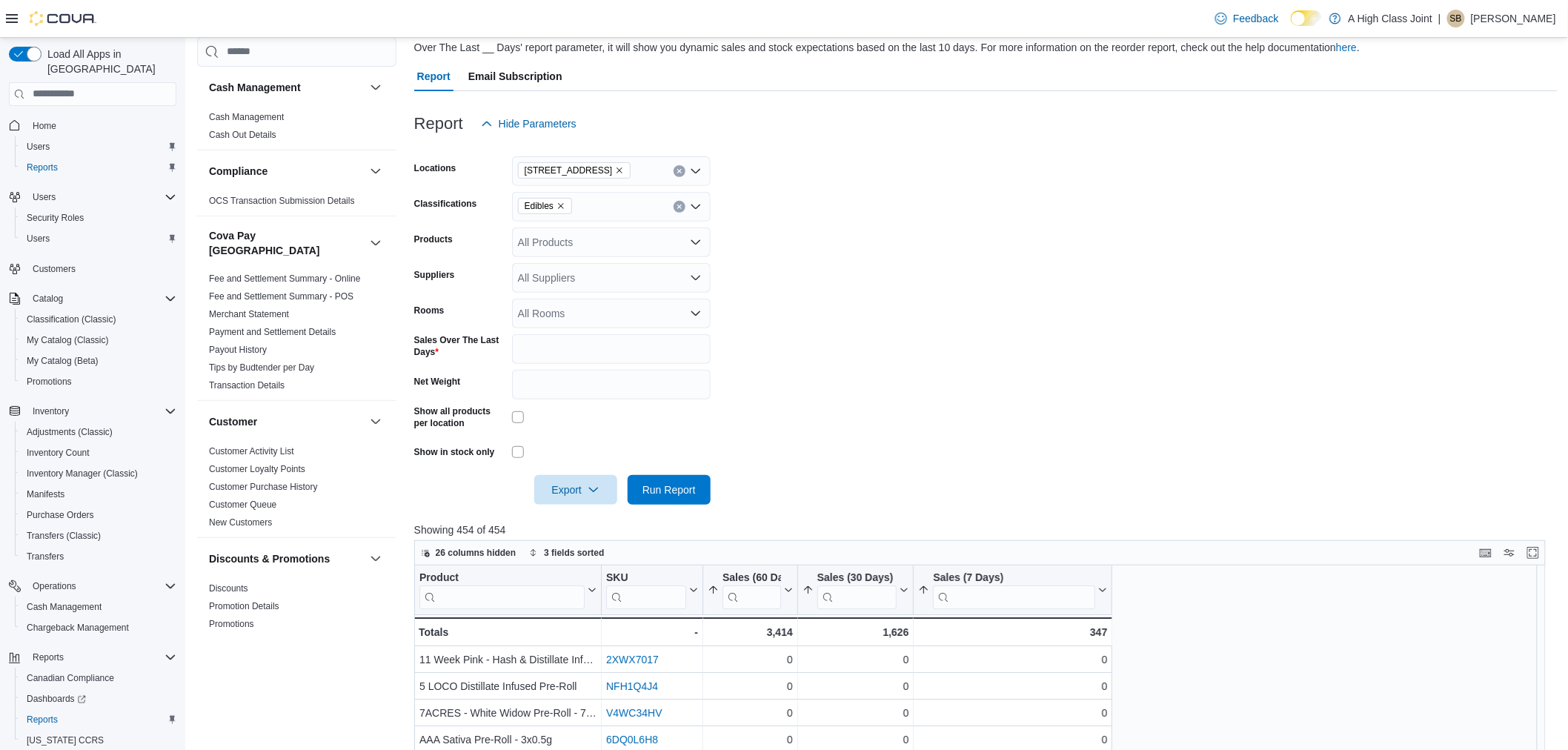
scroll to position [247, 0]
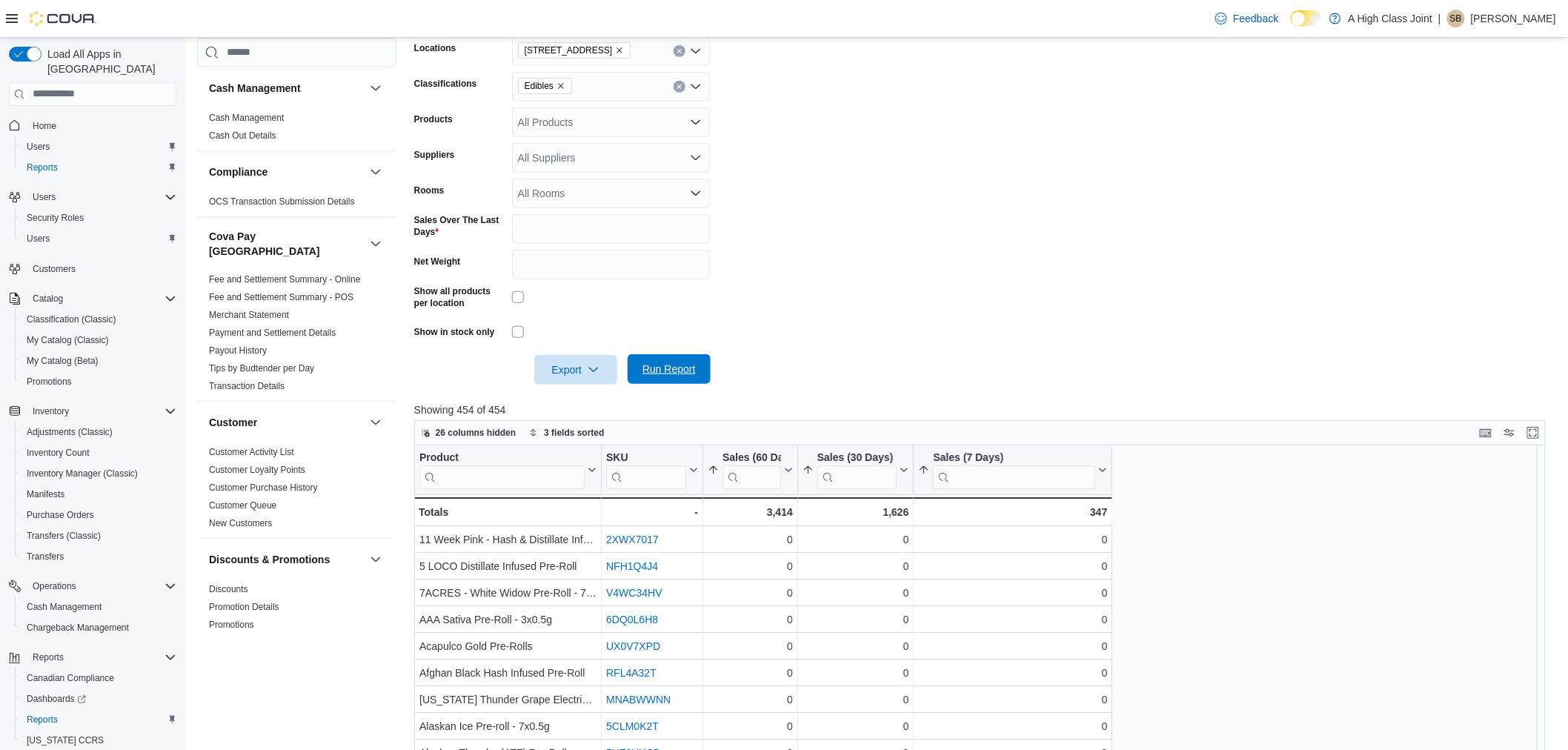
click at [667, 374] on span "Run Report" at bounding box center [669, 369] width 54 height 15
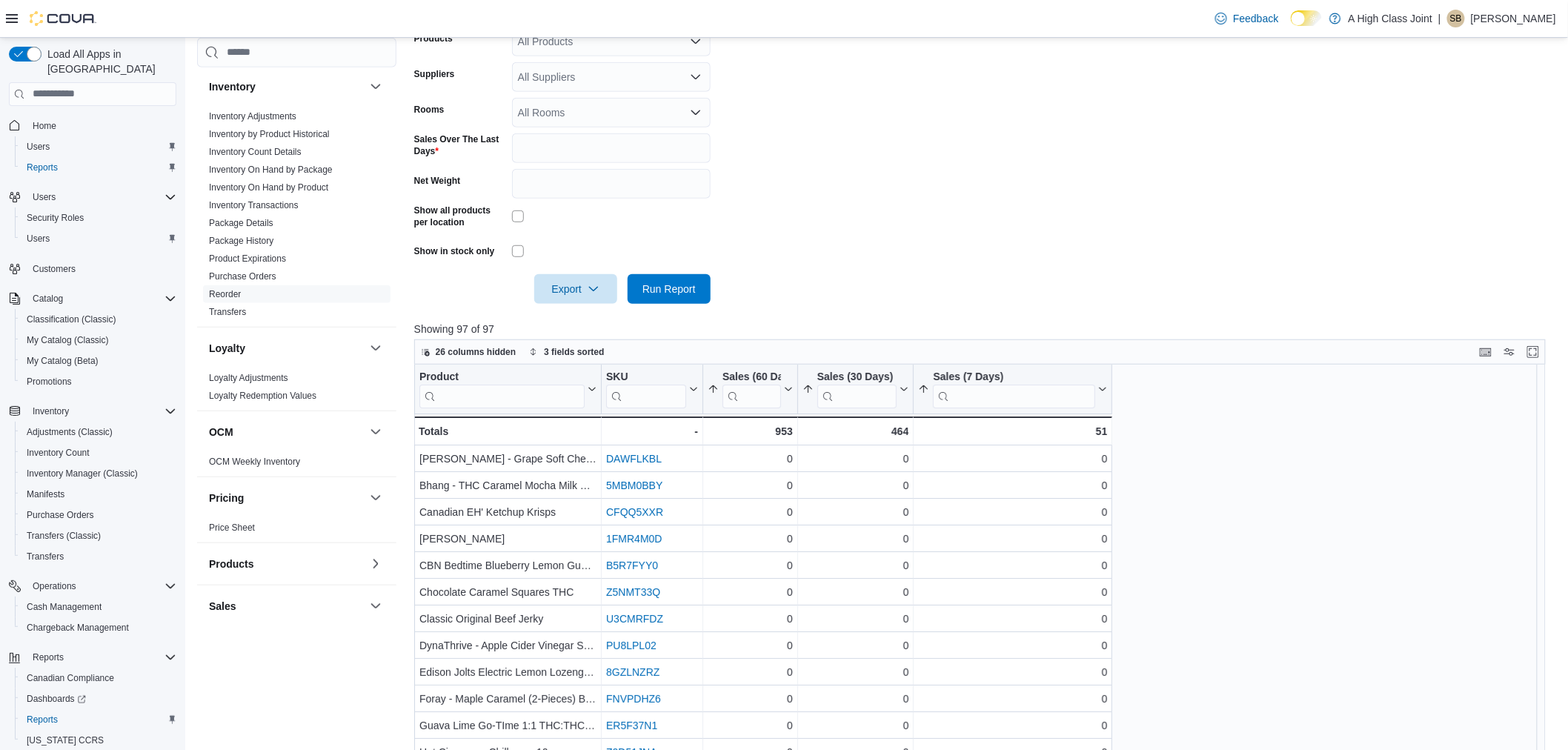
scroll to position [530, 0]
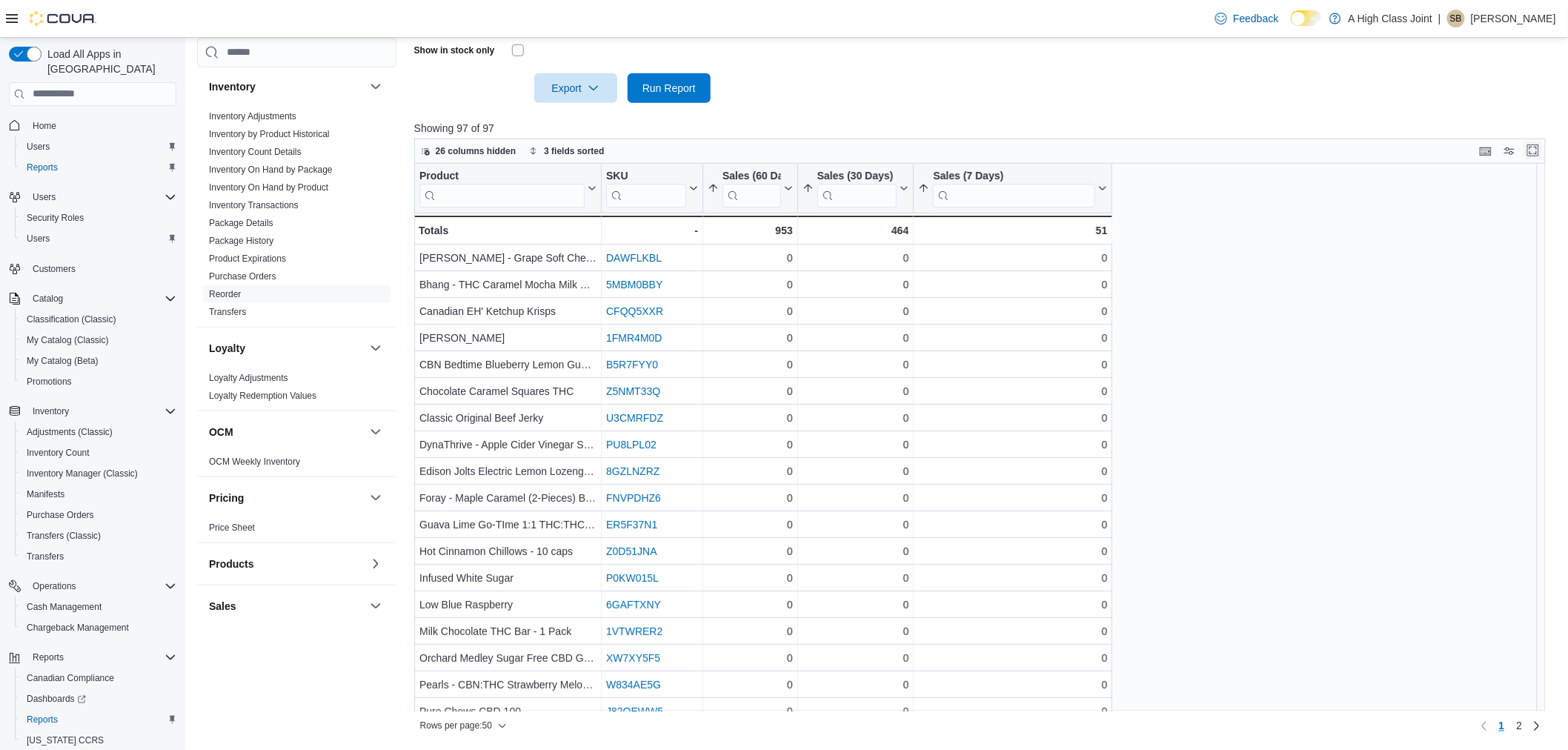
click at [1542, 145] on button "Enter fullscreen" at bounding box center [1533, 150] width 18 height 18
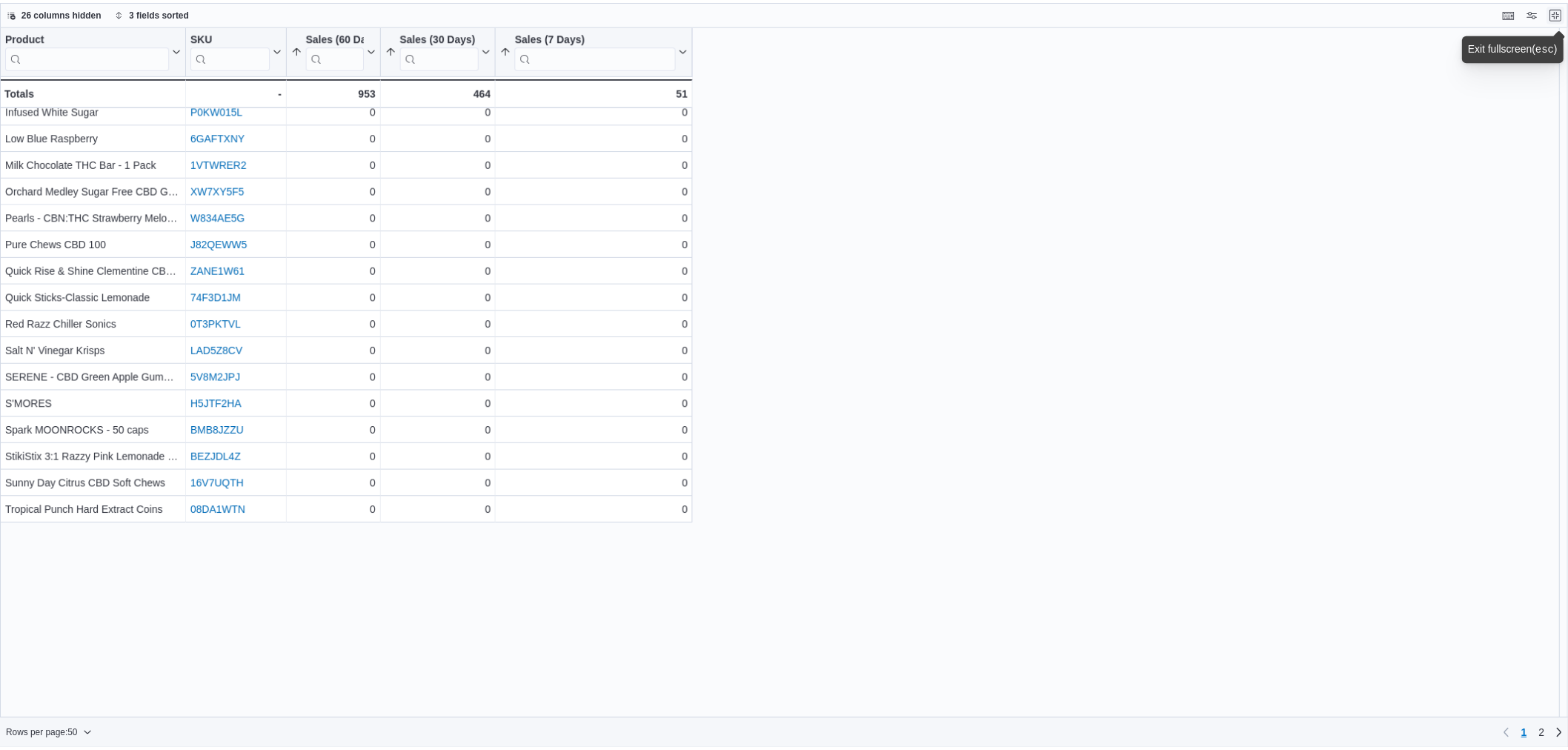
scroll to position [0, 0]
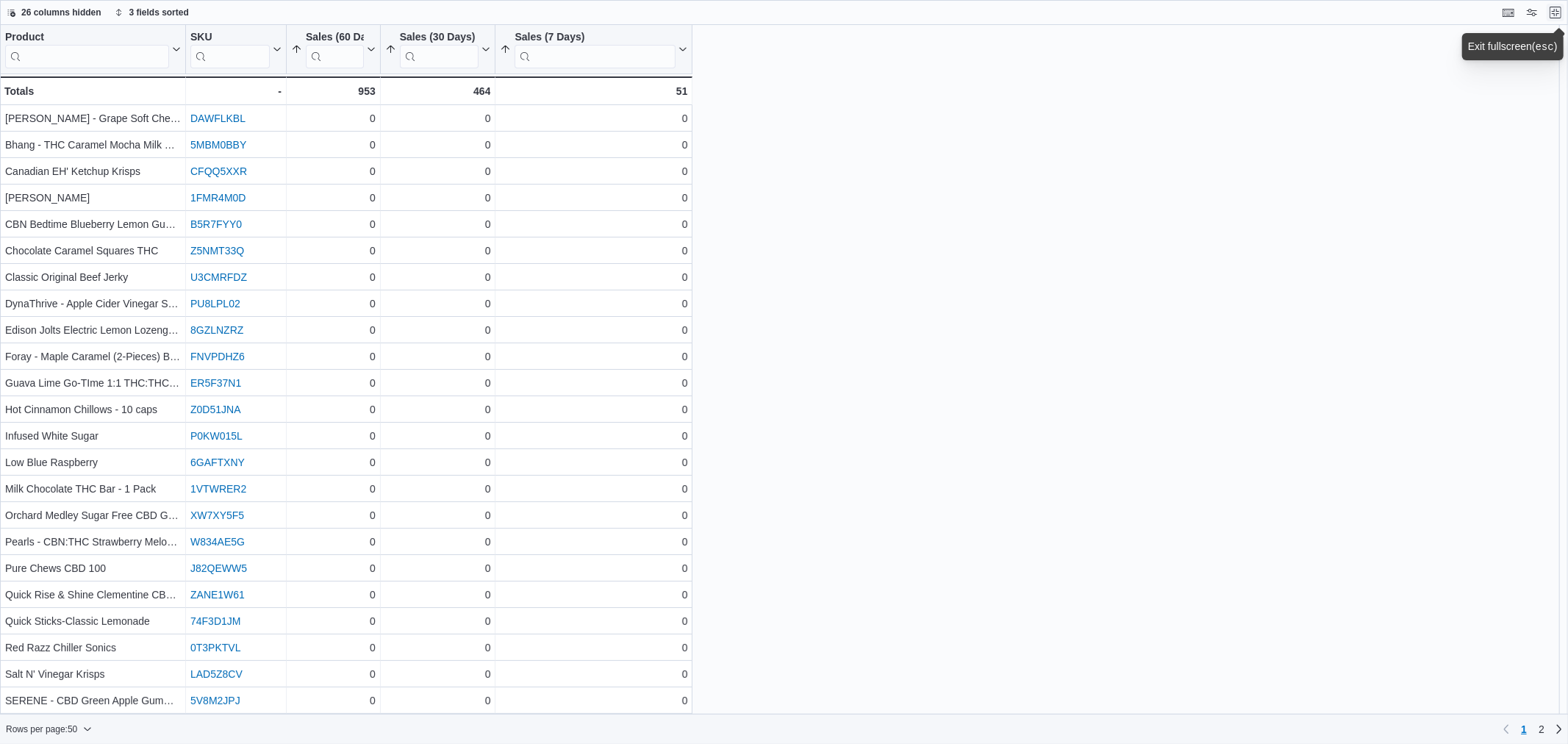
click at [1562, 7] on button "Exit fullscreen" at bounding box center [1555, 13] width 18 height 18
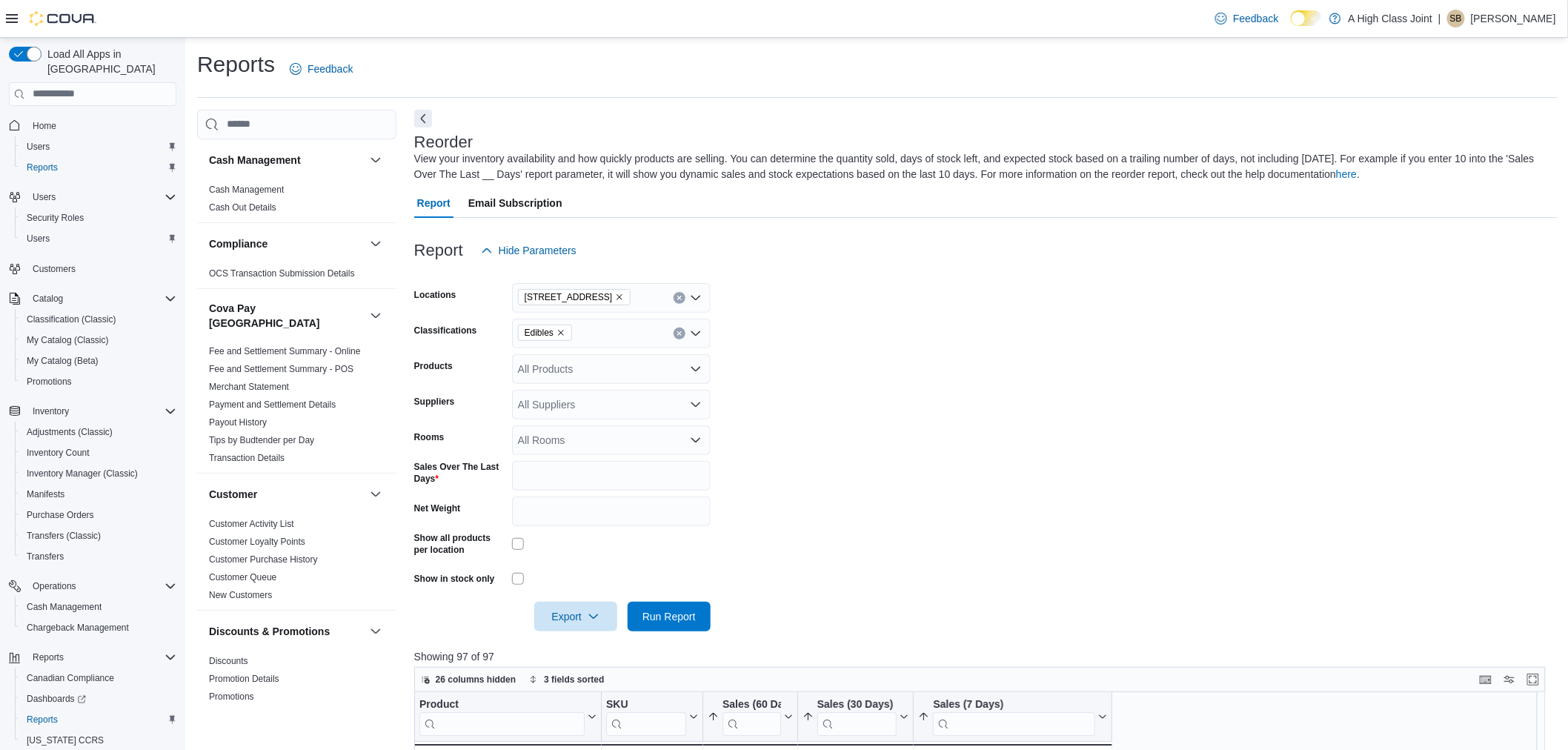
click at [564, 330] on icon "Remove Edibles from selection in this group" at bounding box center [560, 333] width 9 height 9
click at [883, 268] on div at bounding box center [986, 275] width 1144 height 18
click at [558, 327] on div "All Classifications" at bounding box center [611, 334] width 199 height 30
click at [660, 413] on div "Beverages" at bounding box center [611, 408] width 181 height 15
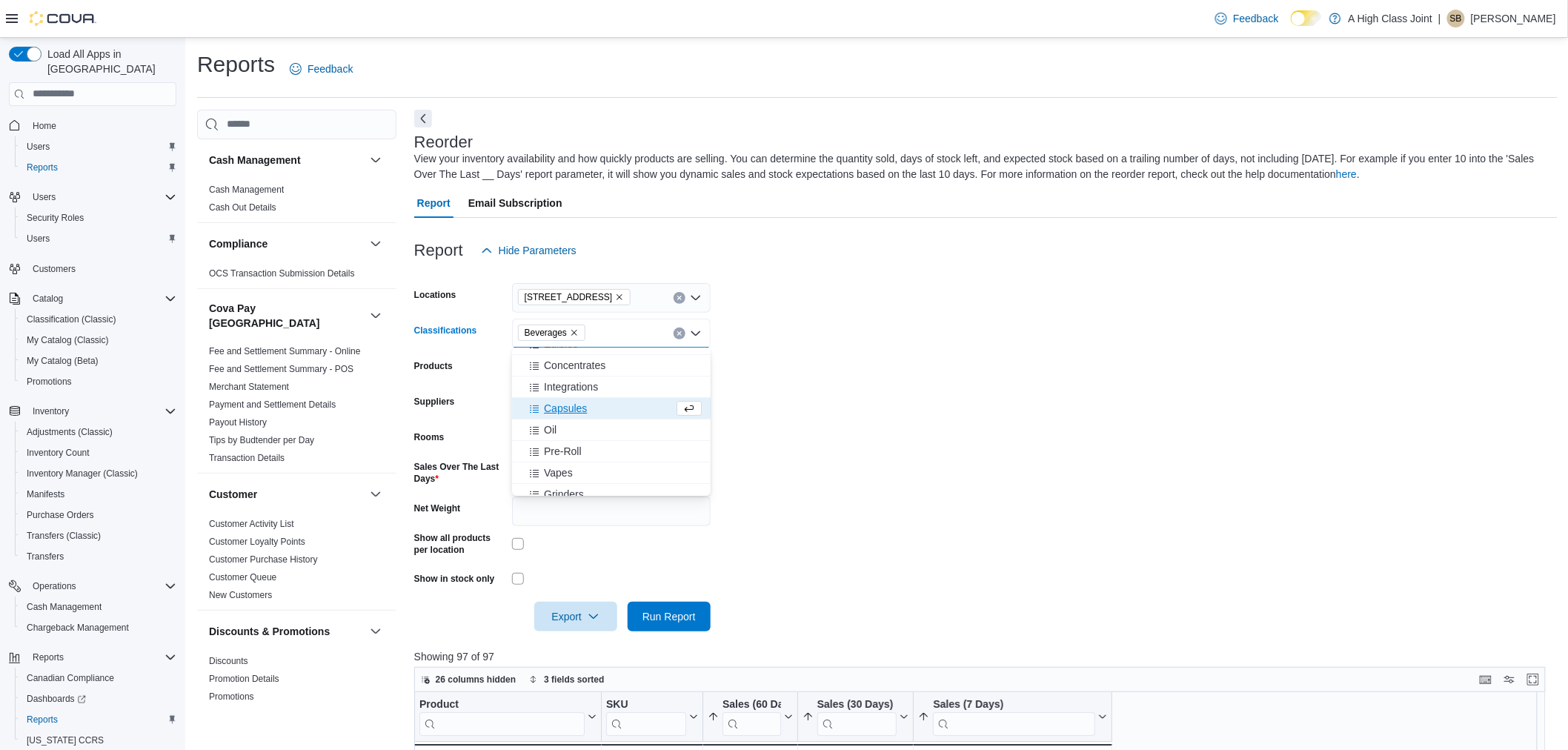
click at [897, 283] on form "Locations [STREET_ADDRESS] Beverages Combo box. Selected. [GEOGRAPHIC_DATA]. Pr…" at bounding box center [986, 449] width 1144 height 367
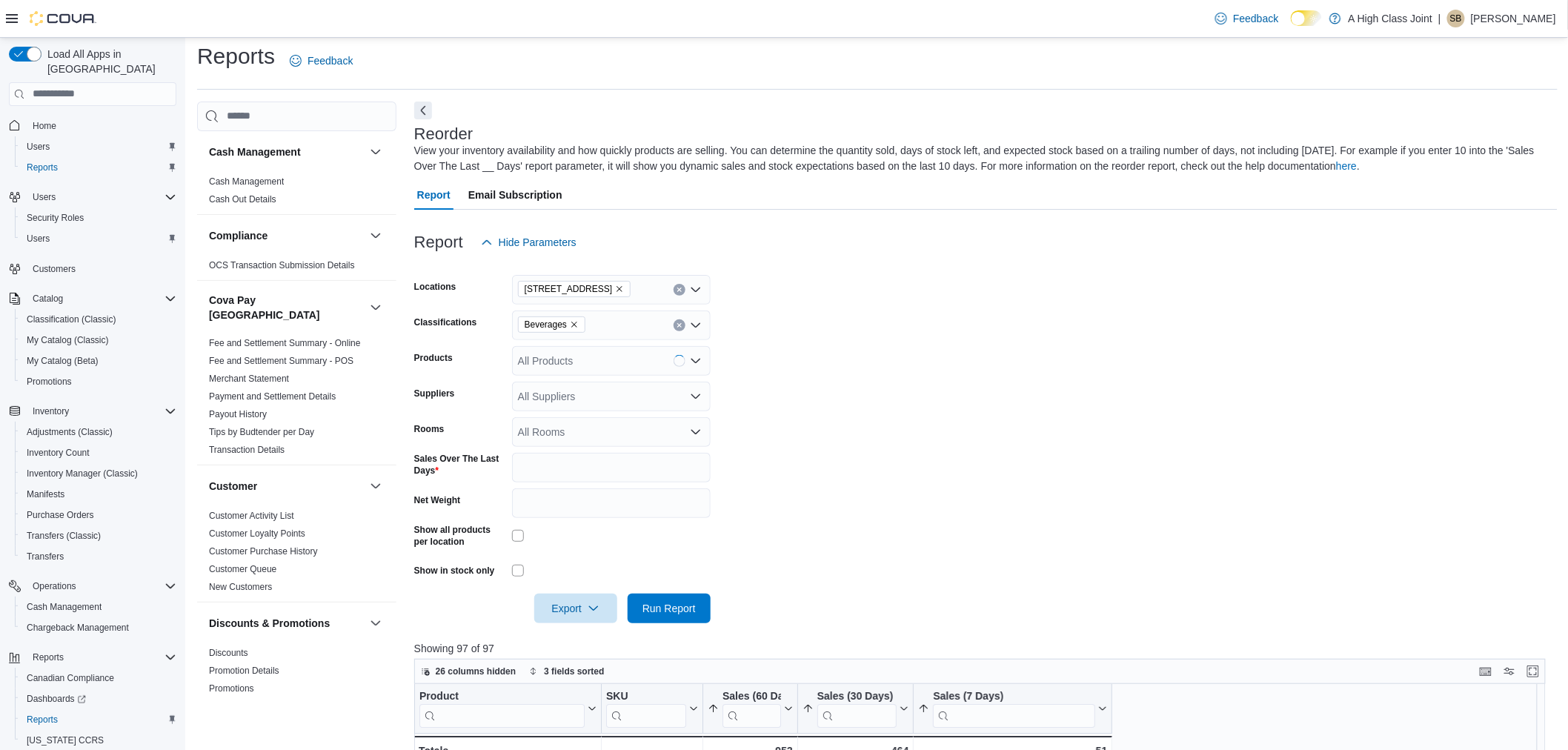
scroll to position [0, 0]
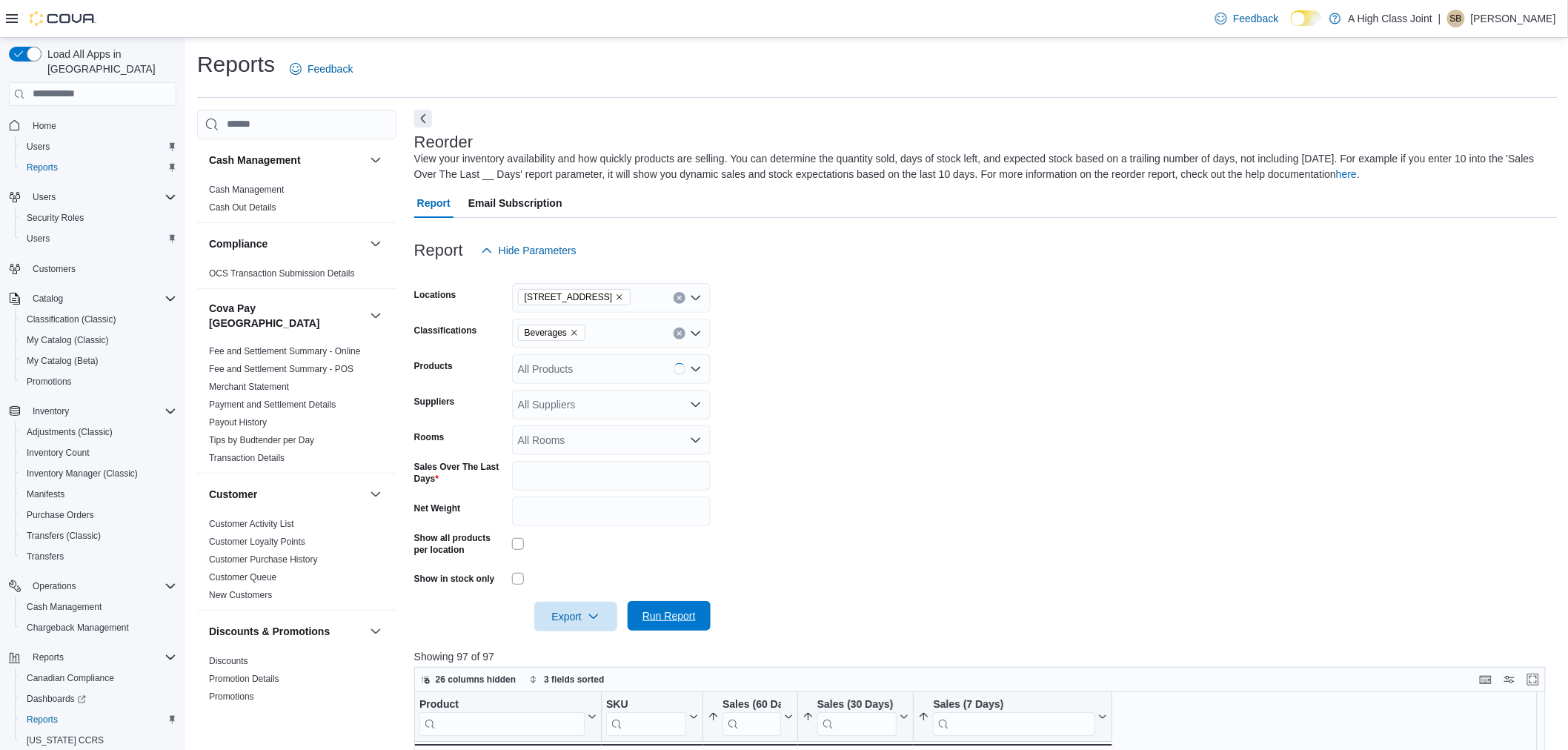
click at [649, 625] on span "Run Report" at bounding box center [670, 617] width 66 height 30
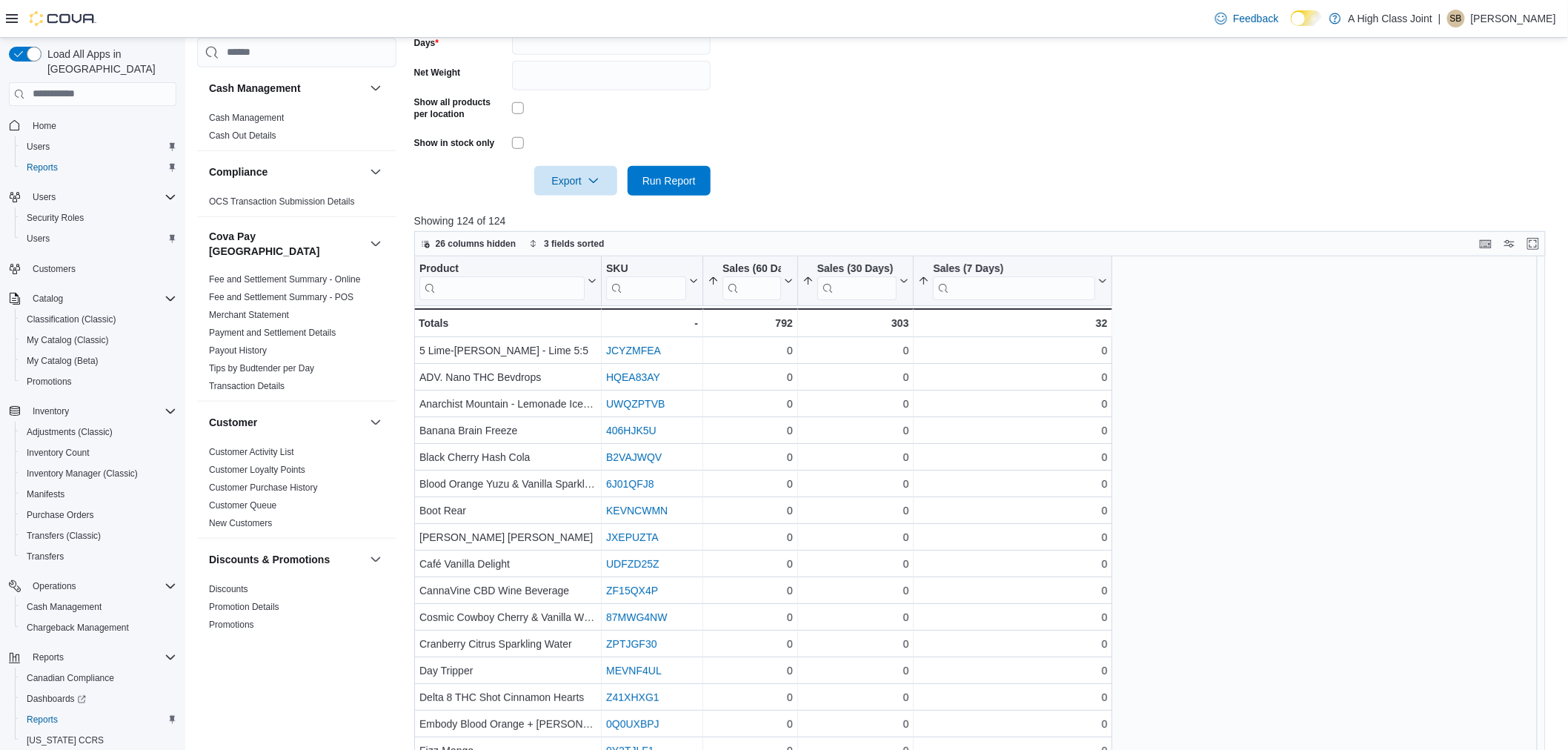
scroll to position [365, 0]
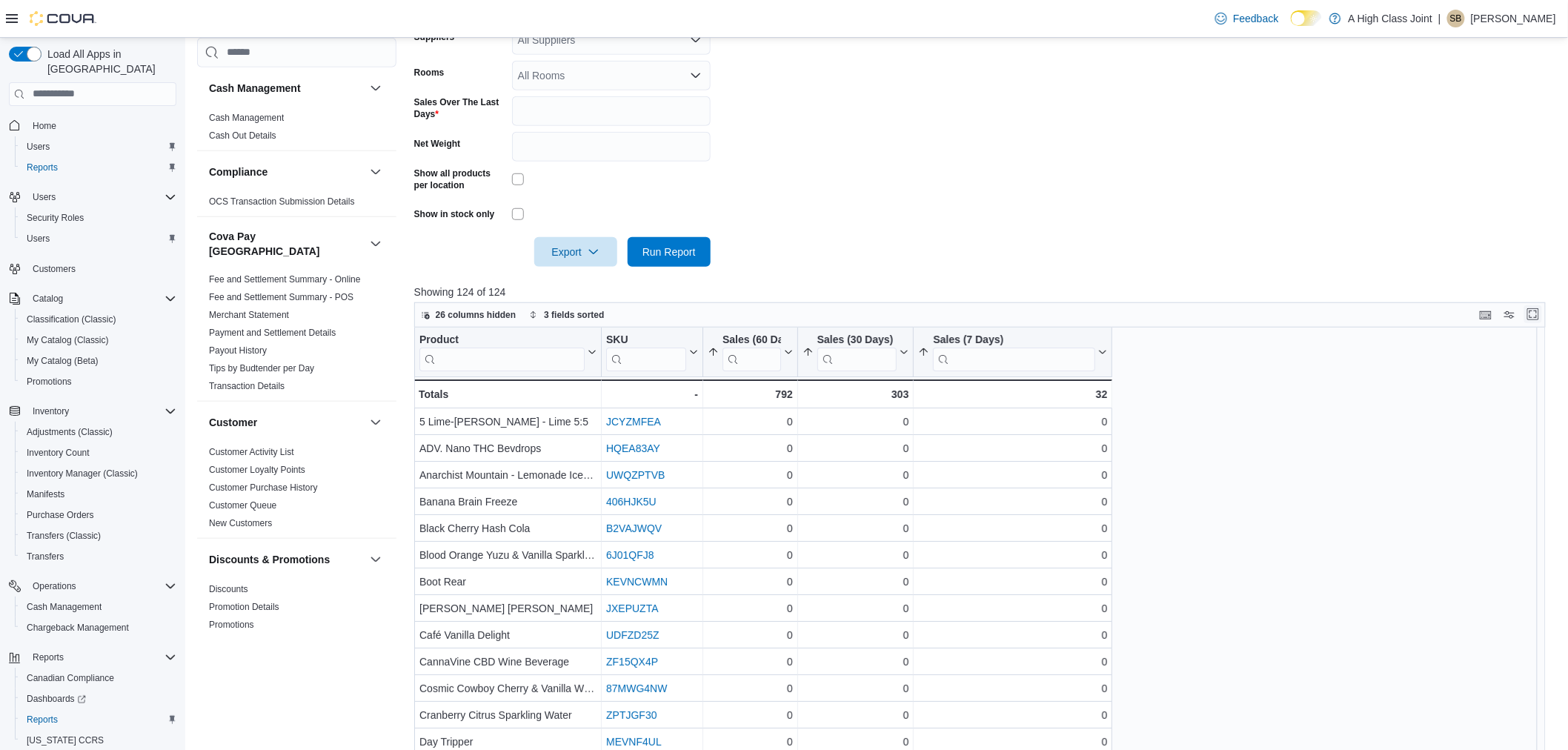
click at [1542, 314] on button "Enter fullscreen" at bounding box center [1533, 315] width 18 height 18
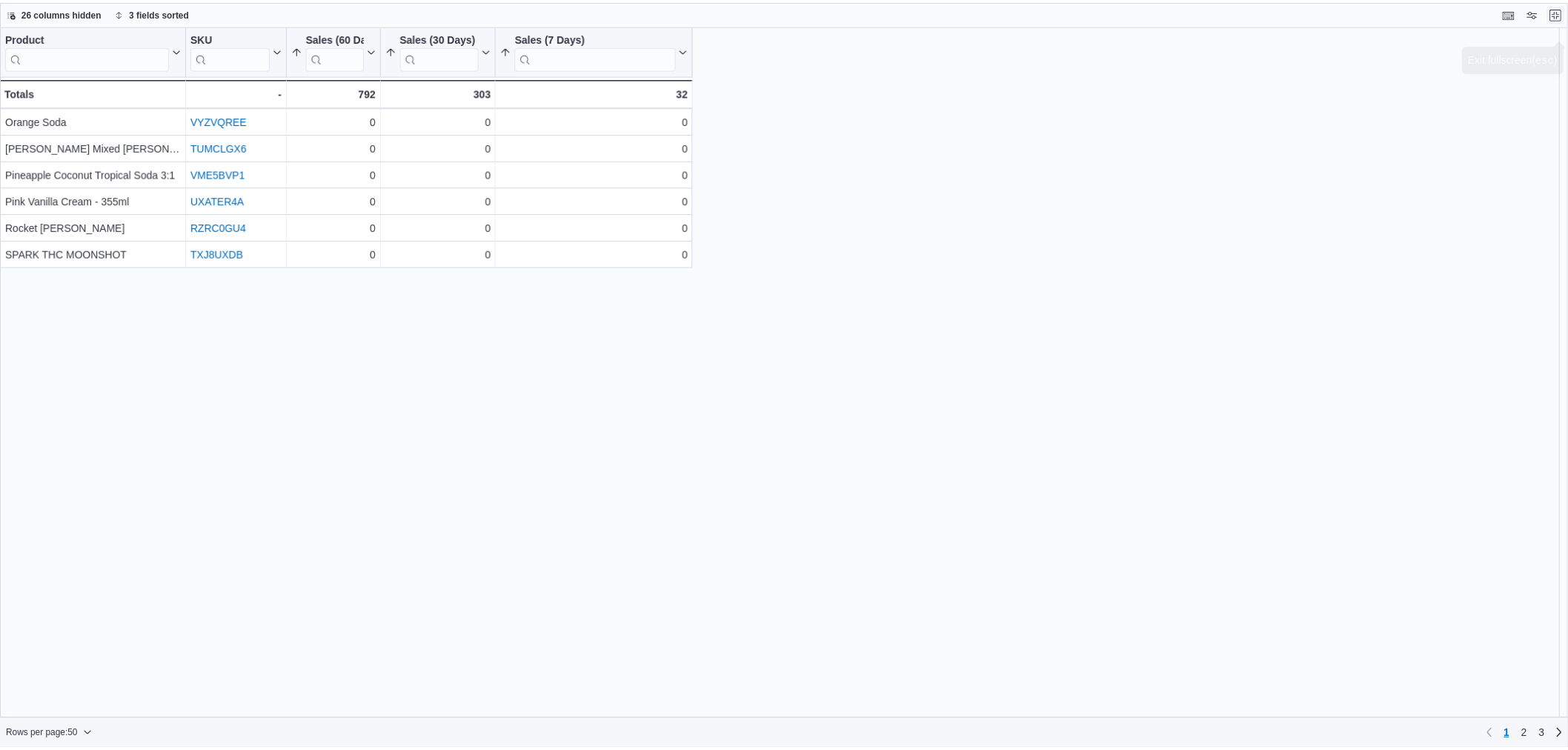
scroll to position [0, 0]
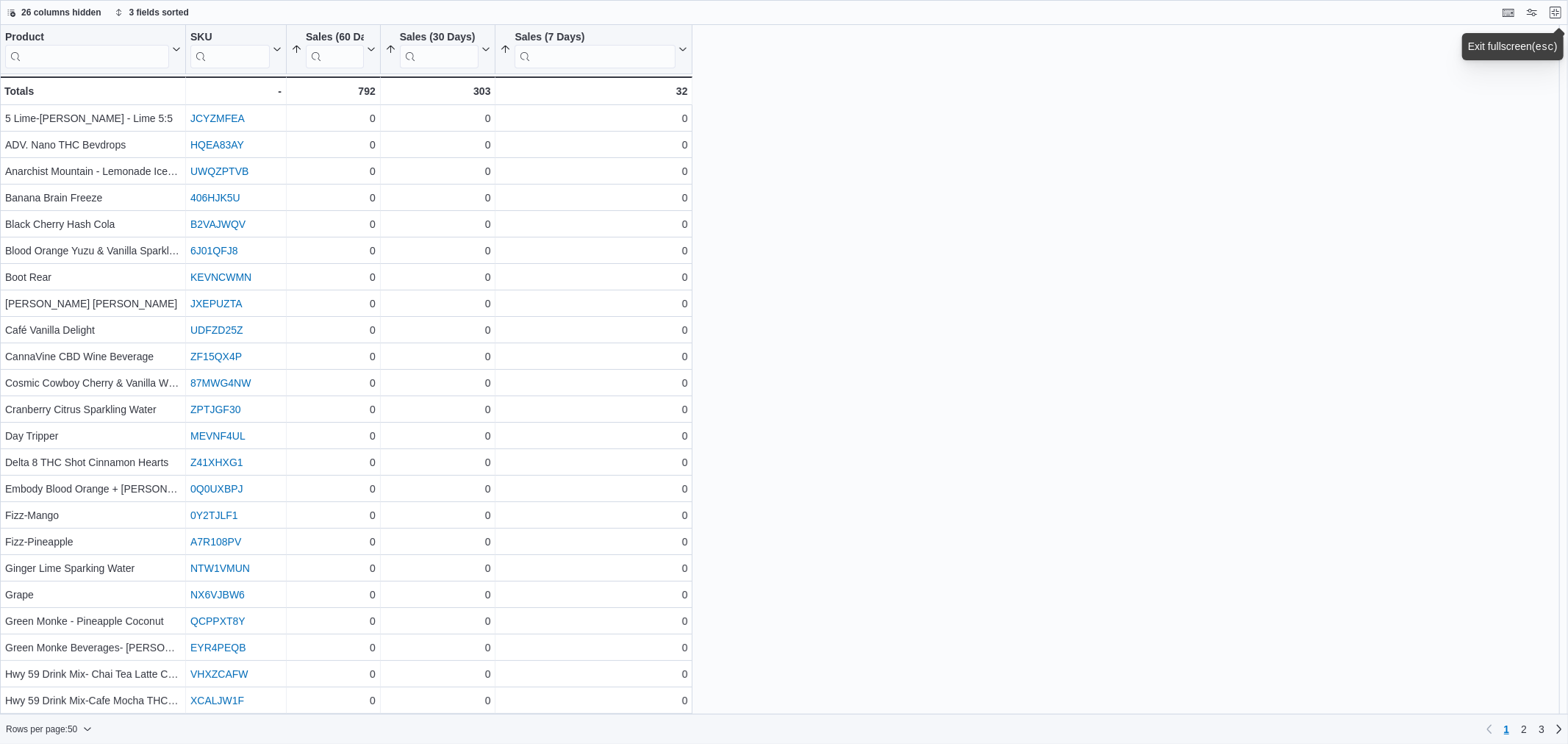
click at [1103, 636] on div "Product Click to view column header actions SKU Click to view column header act…" at bounding box center [784, 370] width 1568 height 690
click at [1089, 706] on div "Product Click to view column header actions SKU Click to view column header act…" at bounding box center [784, 370] width 1568 height 690
click at [1116, 715] on div "26 columns hidden 3 fields sorted Product Click to view column header actions S…" at bounding box center [784, 372] width 1568 height 744
drag, startPoint x: 1555, startPoint y: 10, endPoint x: 309, endPoint y: 207, distance: 1261.5
click at [1555, 10] on button "Exit fullscreen" at bounding box center [1555, 13] width 18 height 18
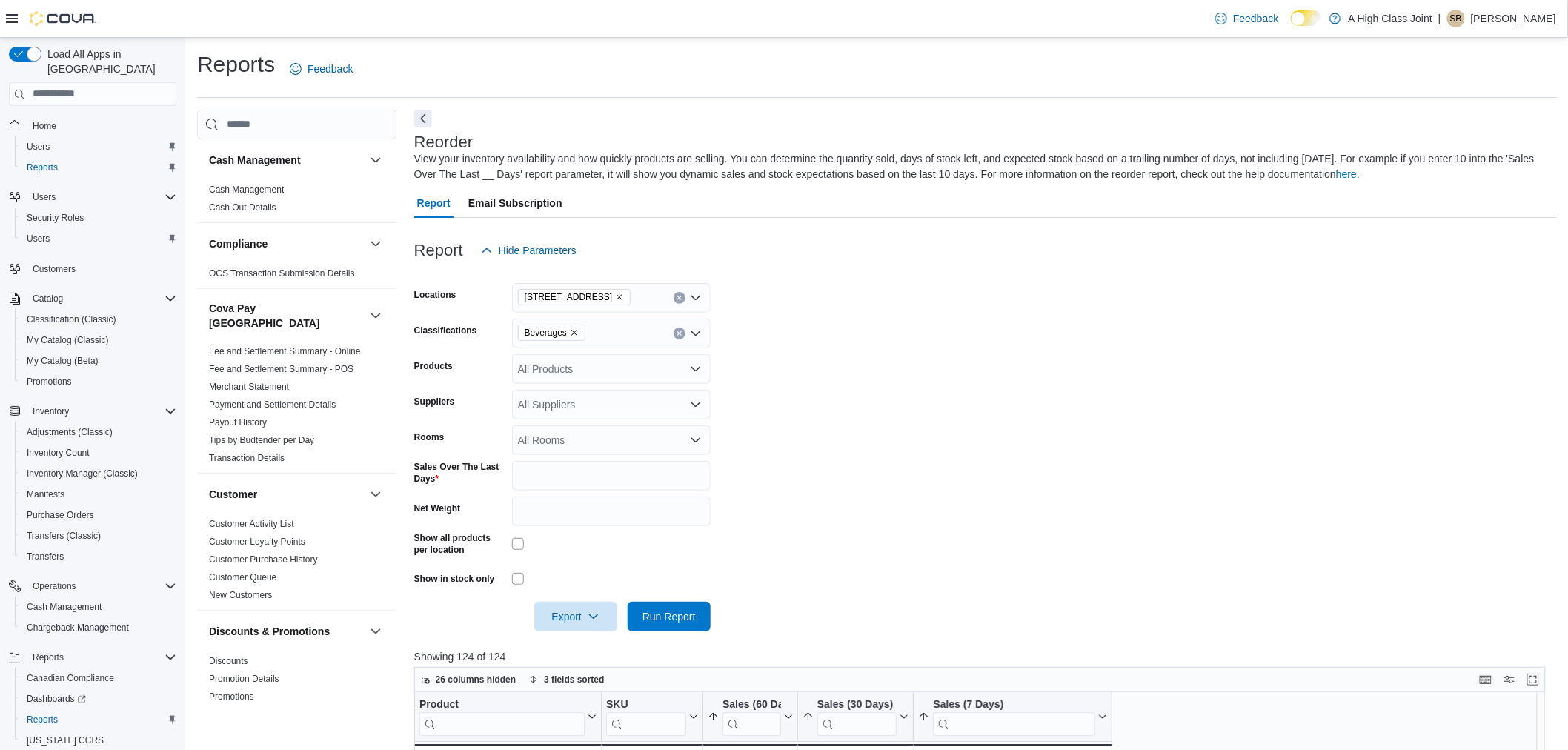
click at [624, 366] on div "All Products" at bounding box center [611, 370] width 199 height 30
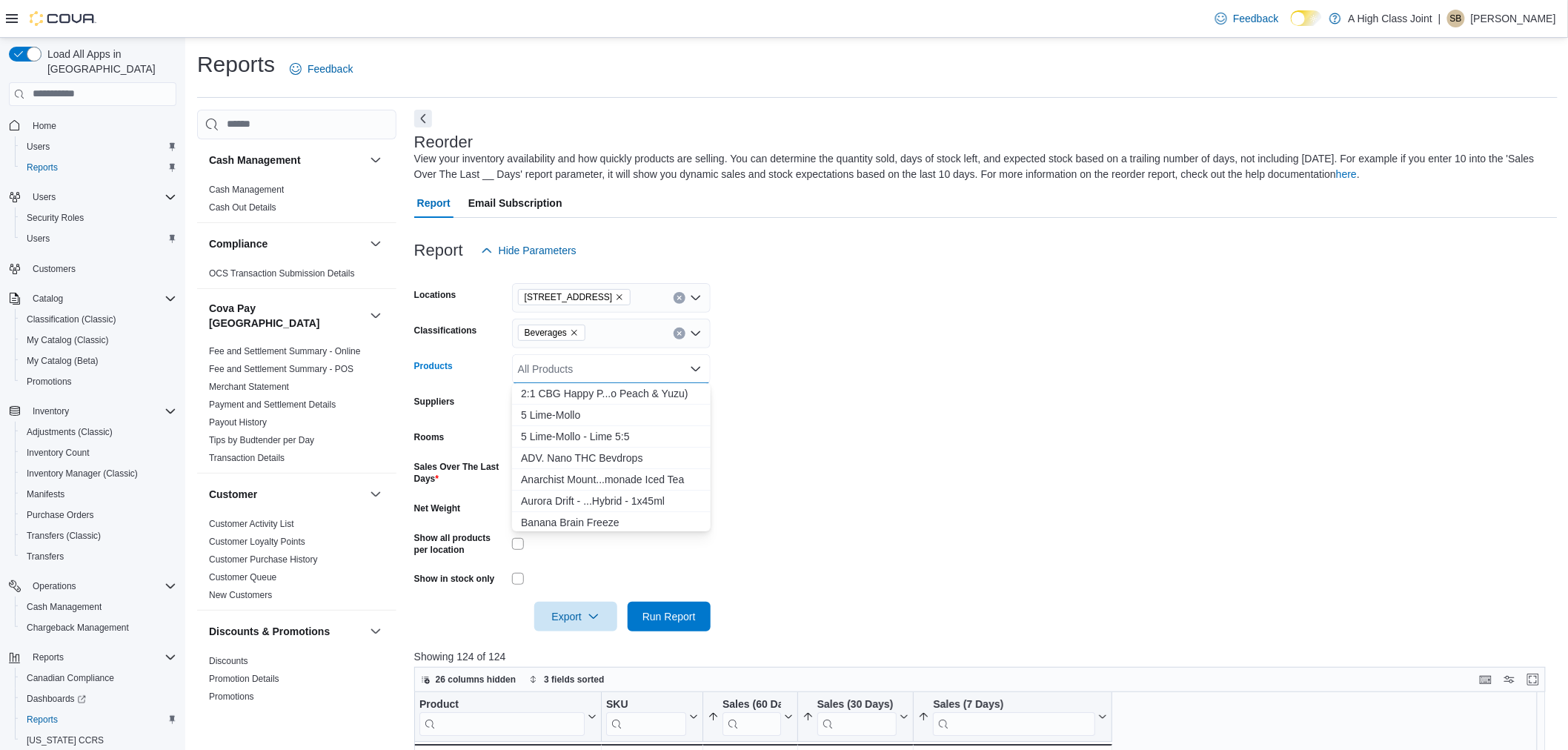
click at [808, 344] on form "Locations [STREET_ADDRESS] Beverages Products All Products Combo box. Selected.…" at bounding box center [986, 449] width 1144 height 367
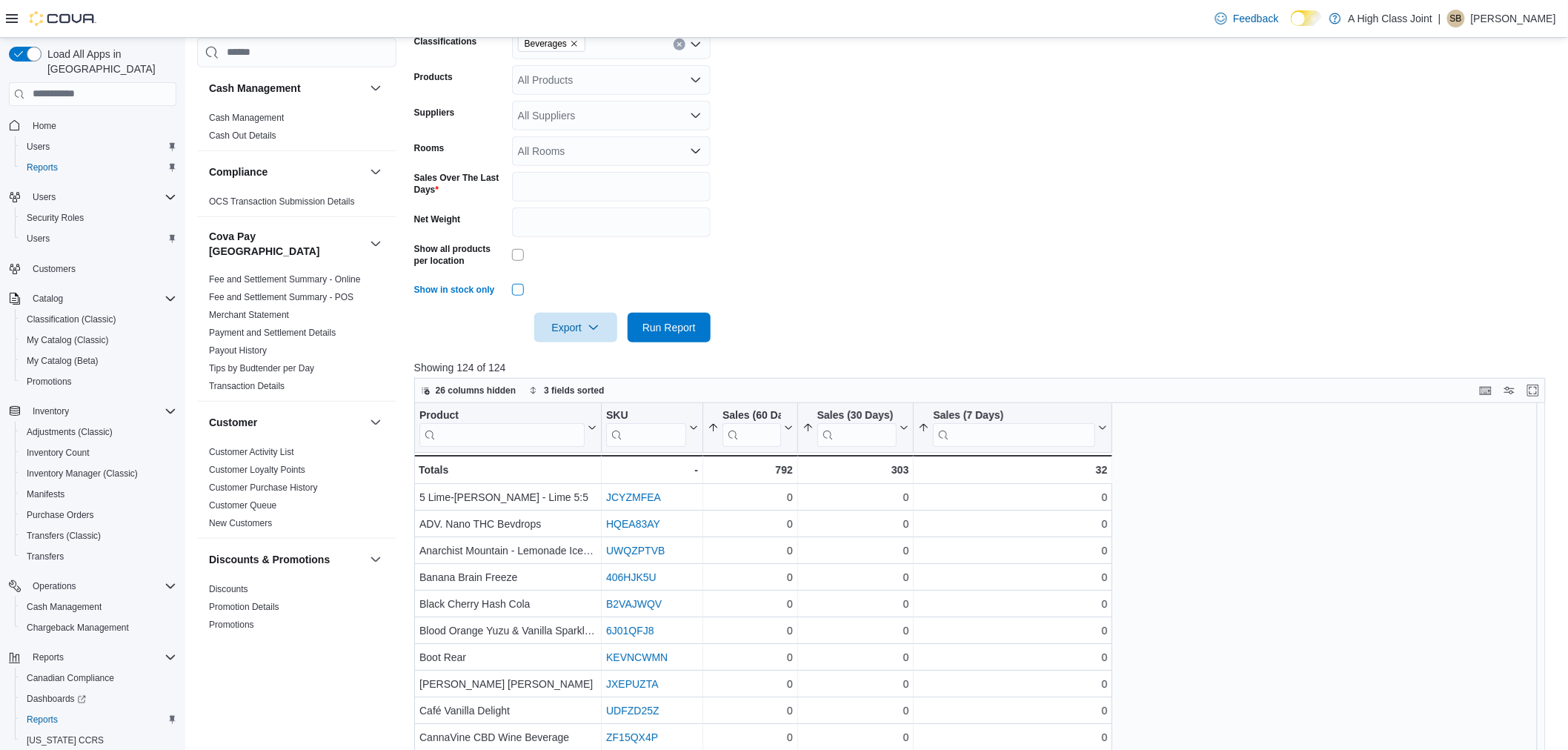
scroll to position [530, 0]
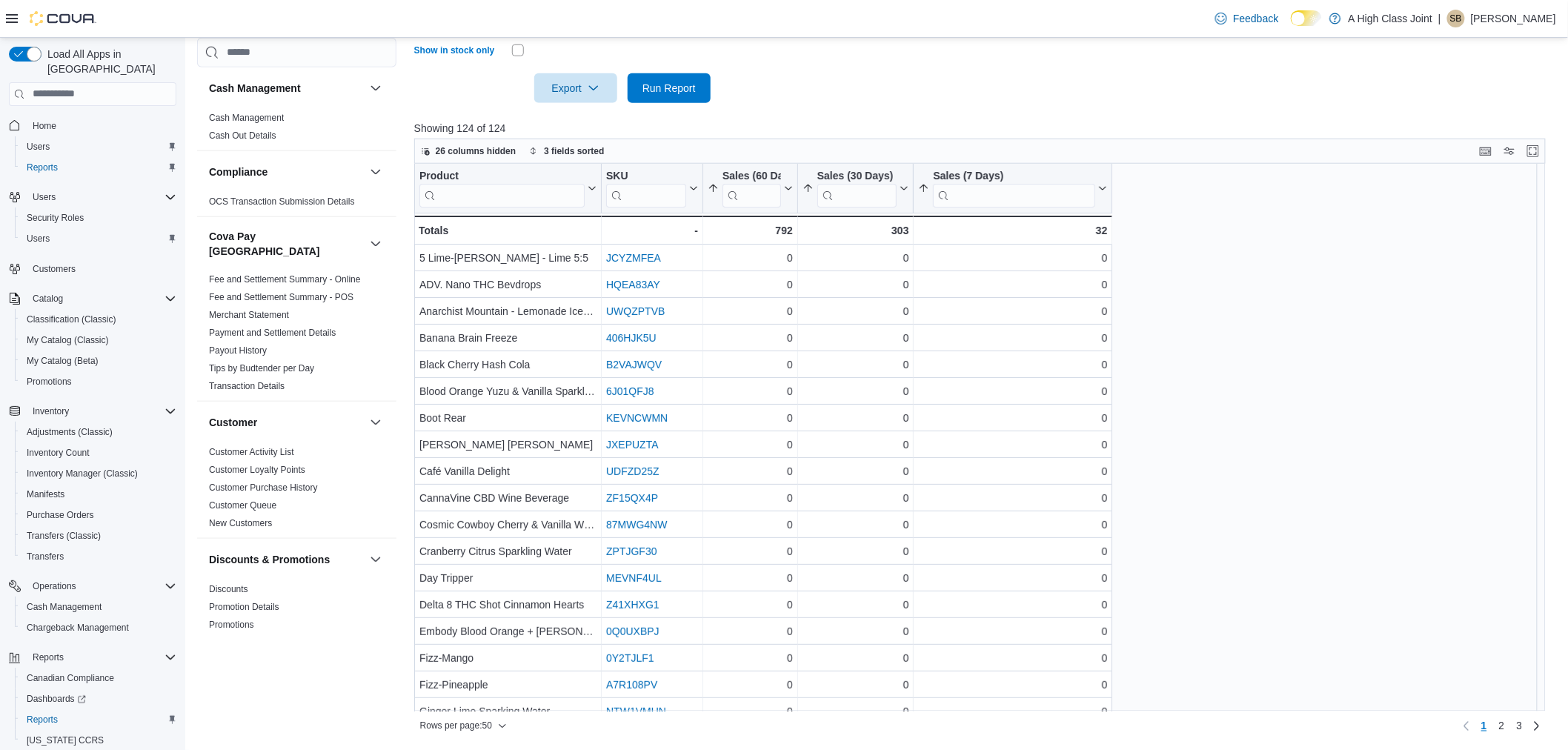
click at [685, 108] on div at bounding box center [986, 112] width 1144 height 18
click at [695, 89] on span "Run Report" at bounding box center [670, 88] width 66 height 30
click at [1542, 156] on button "Enter fullscreen" at bounding box center [1533, 150] width 18 height 18
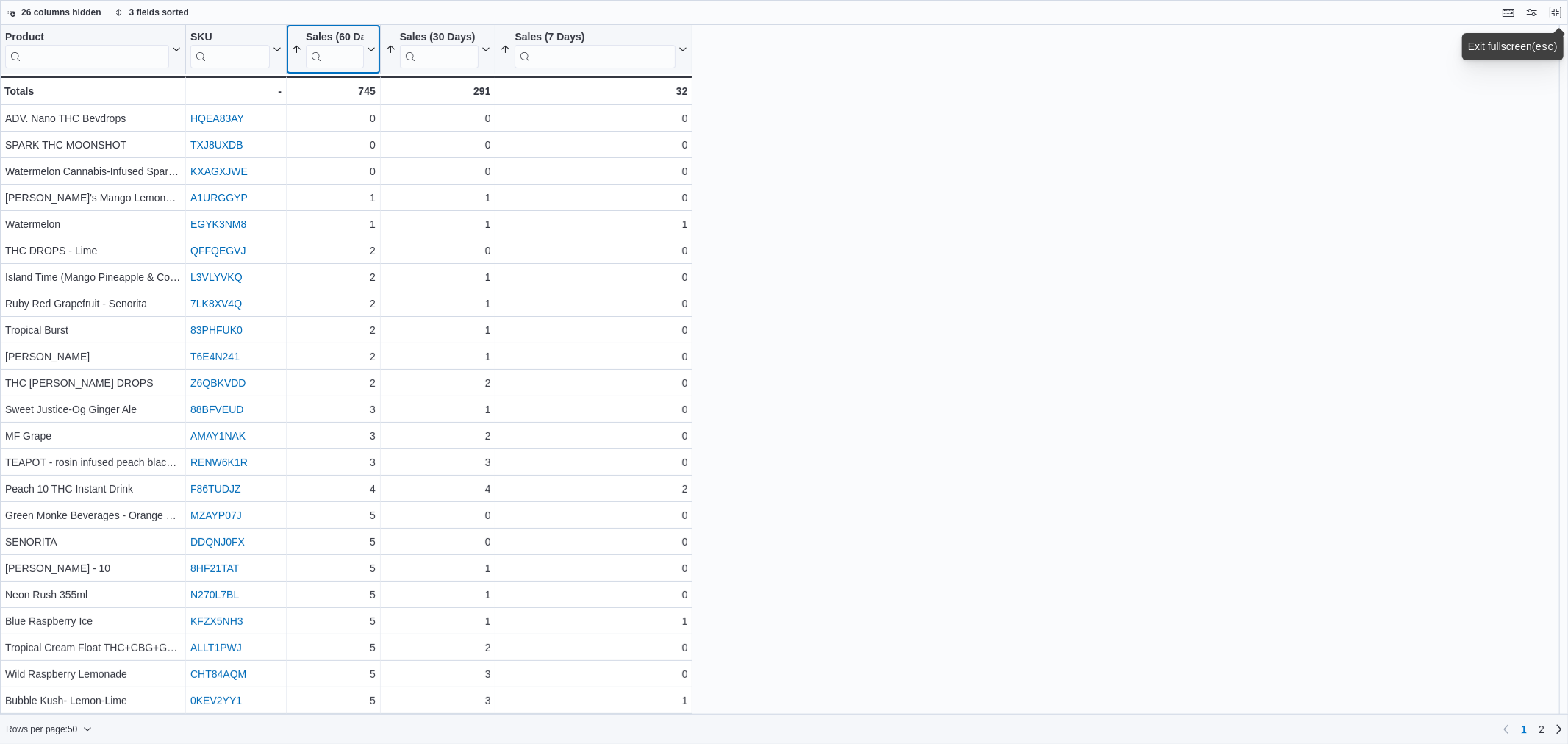
click at [366, 51] on icon at bounding box center [370, 48] width 12 height 9
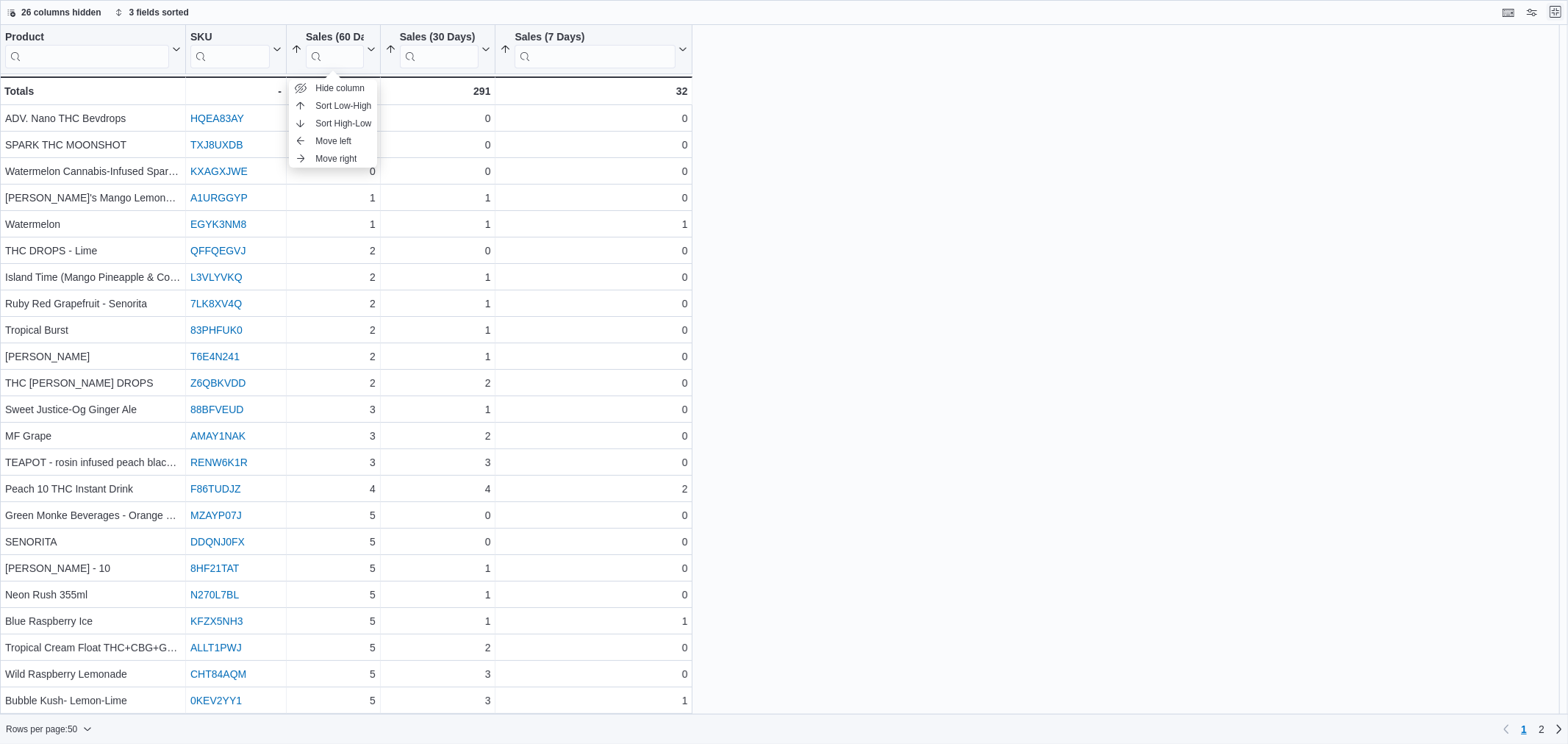
click at [1555, 19] on button "Exit fullscreen" at bounding box center [1555, 12] width 18 height 18
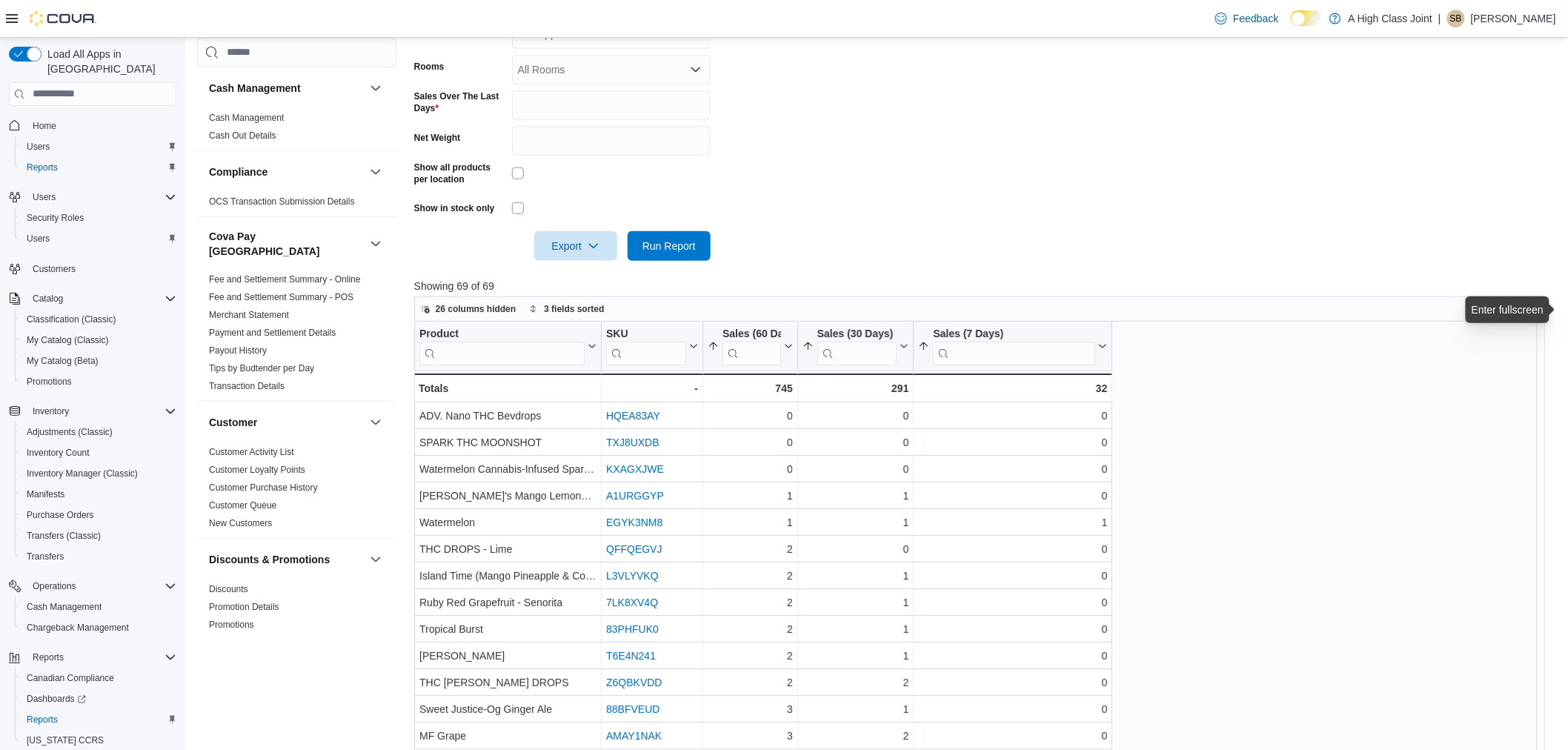
scroll to position [411, 0]
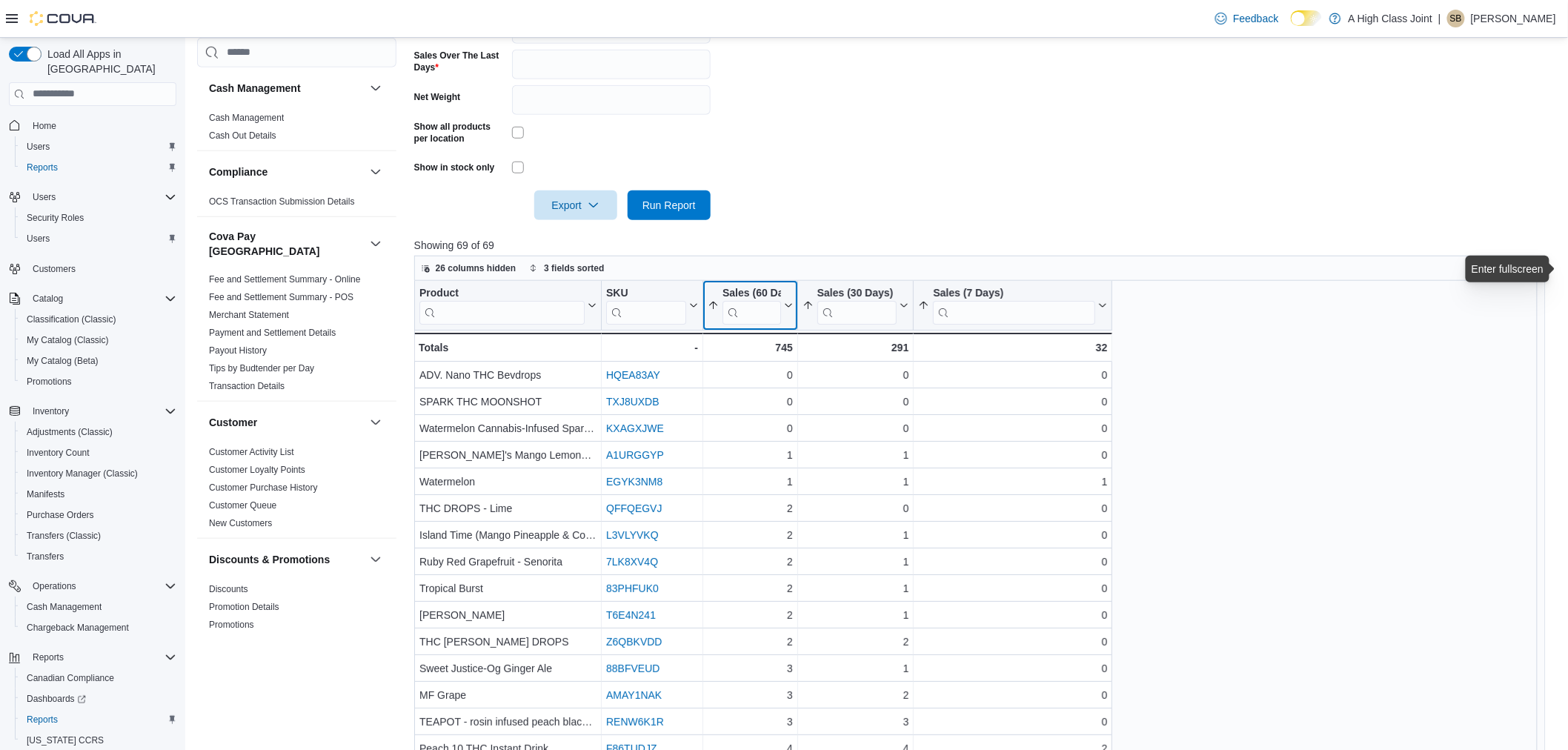
click at [787, 308] on icon at bounding box center [787, 305] width 12 height 9
click at [766, 375] on span "Sort High-Low" at bounding box center [761, 380] width 57 height 12
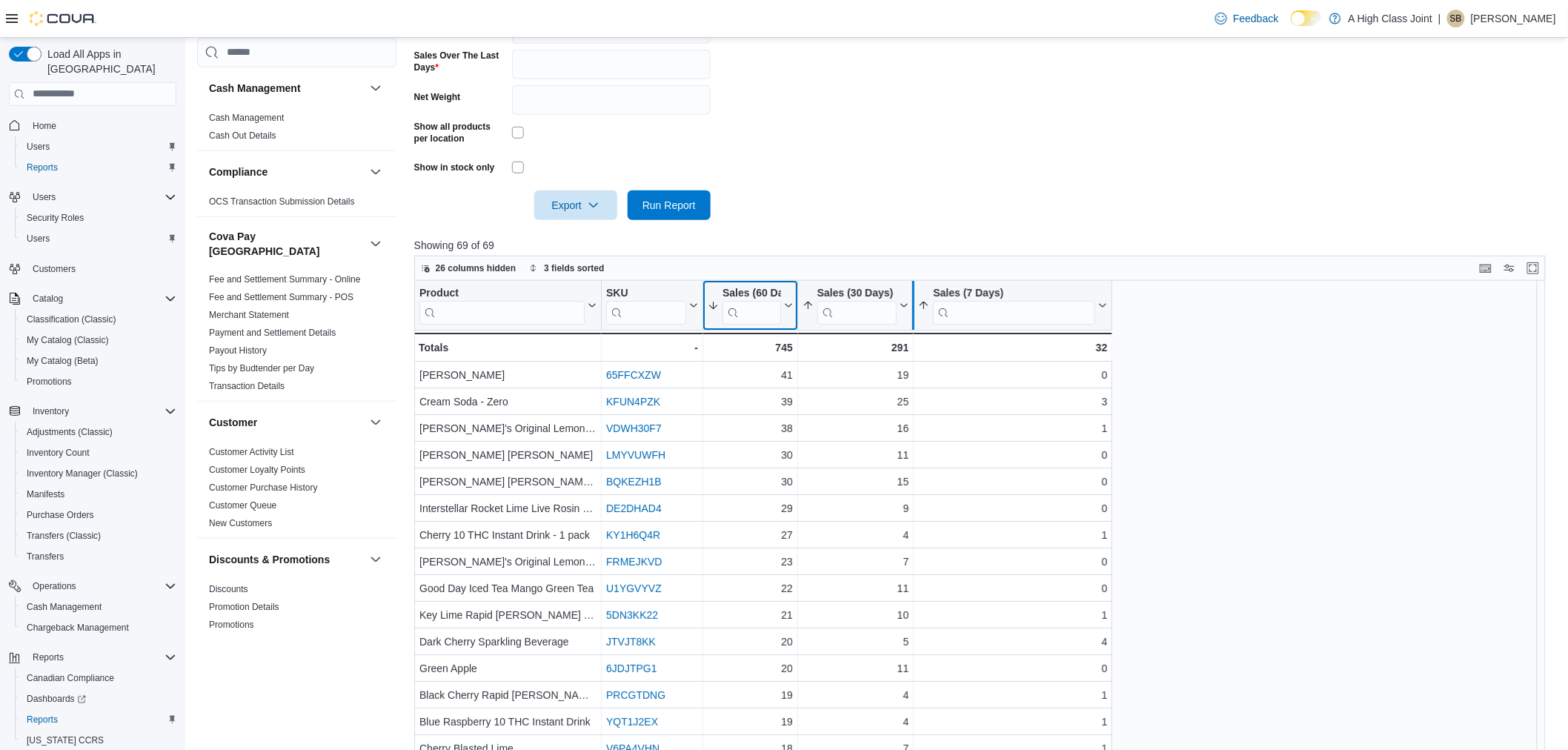
click at [908, 304] on div at bounding box center [913, 305] width 12 height 49
click at [903, 307] on icon at bounding box center [904, 306] width 7 height 4
click at [876, 378] on span "Sort High-Low" at bounding box center [865, 380] width 57 height 12
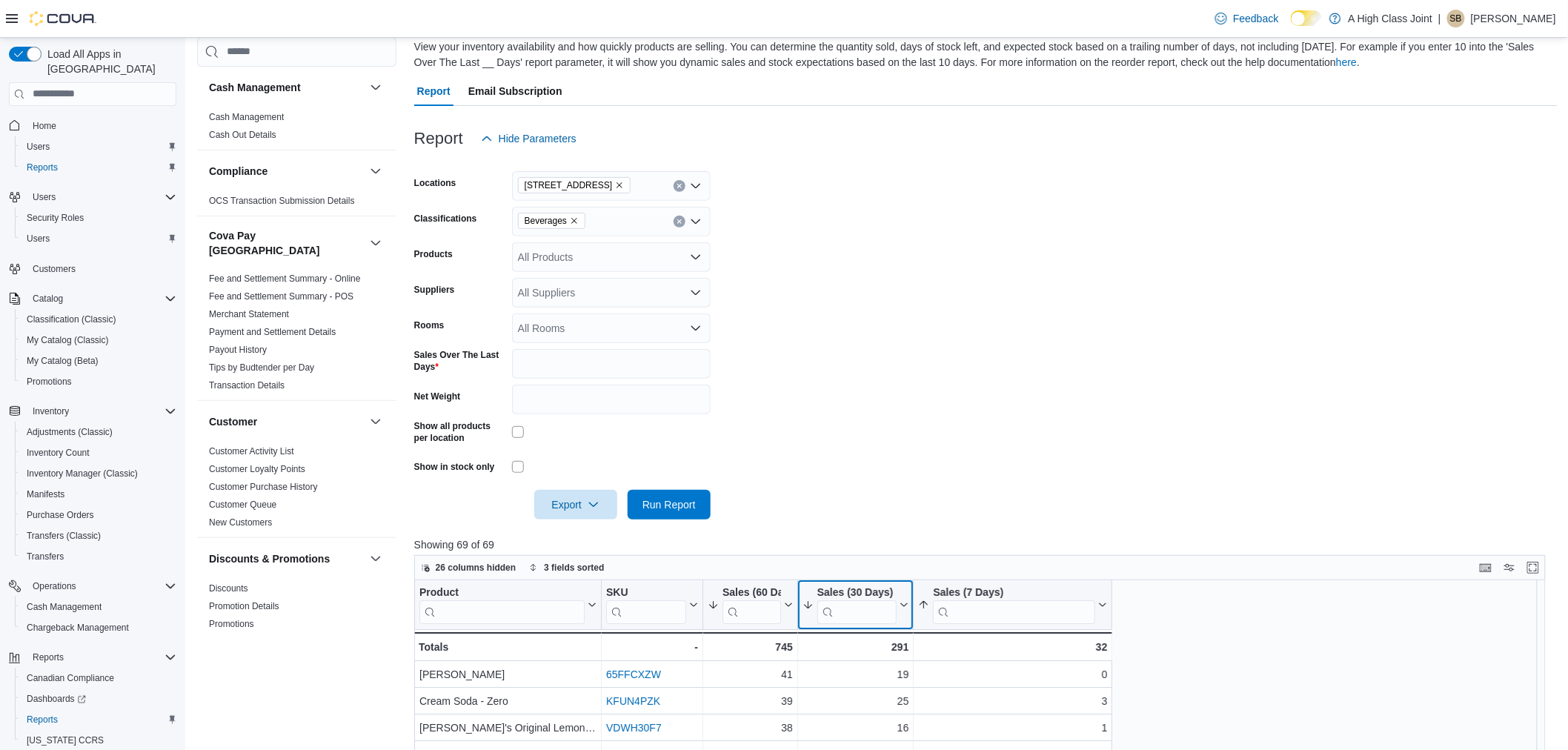
scroll to position [164, 0]
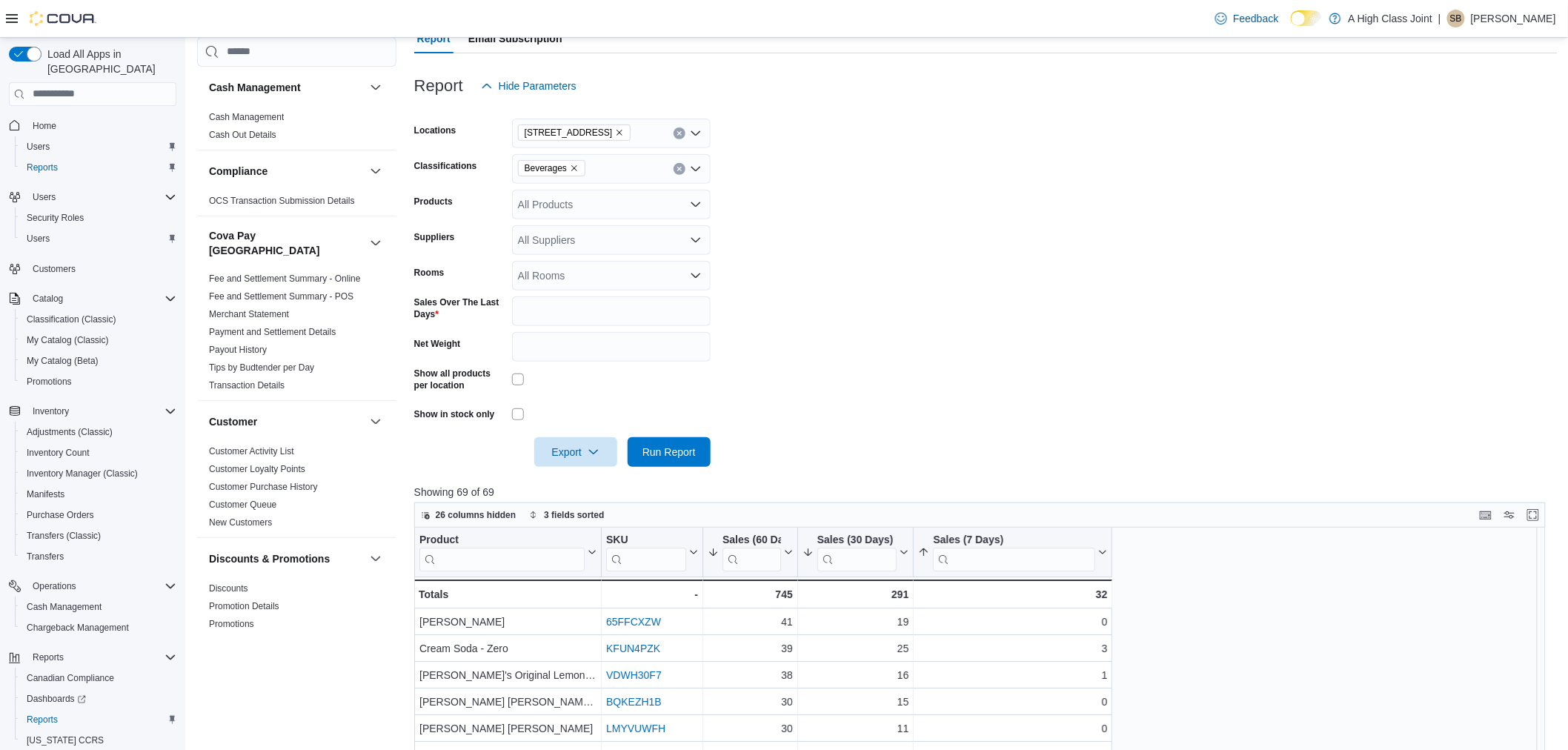
click at [617, 131] on icon "Remove 10 Pembroke St from selection in this group" at bounding box center [620, 132] width 6 height 6
click at [608, 205] on span "[STREET_ADDRESS]" at bounding box center [594, 200] width 103 height 15
click at [851, 407] on form "Locations [STREET_ADDRESS]. Selected. [STREET_ADDRESS]. Press Backspace to dele…" at bounding box center [986, 284] width 1144 height 367
click at [692, 457] on span "Run Report" at bounding box center [669, 451] width 54 height 15
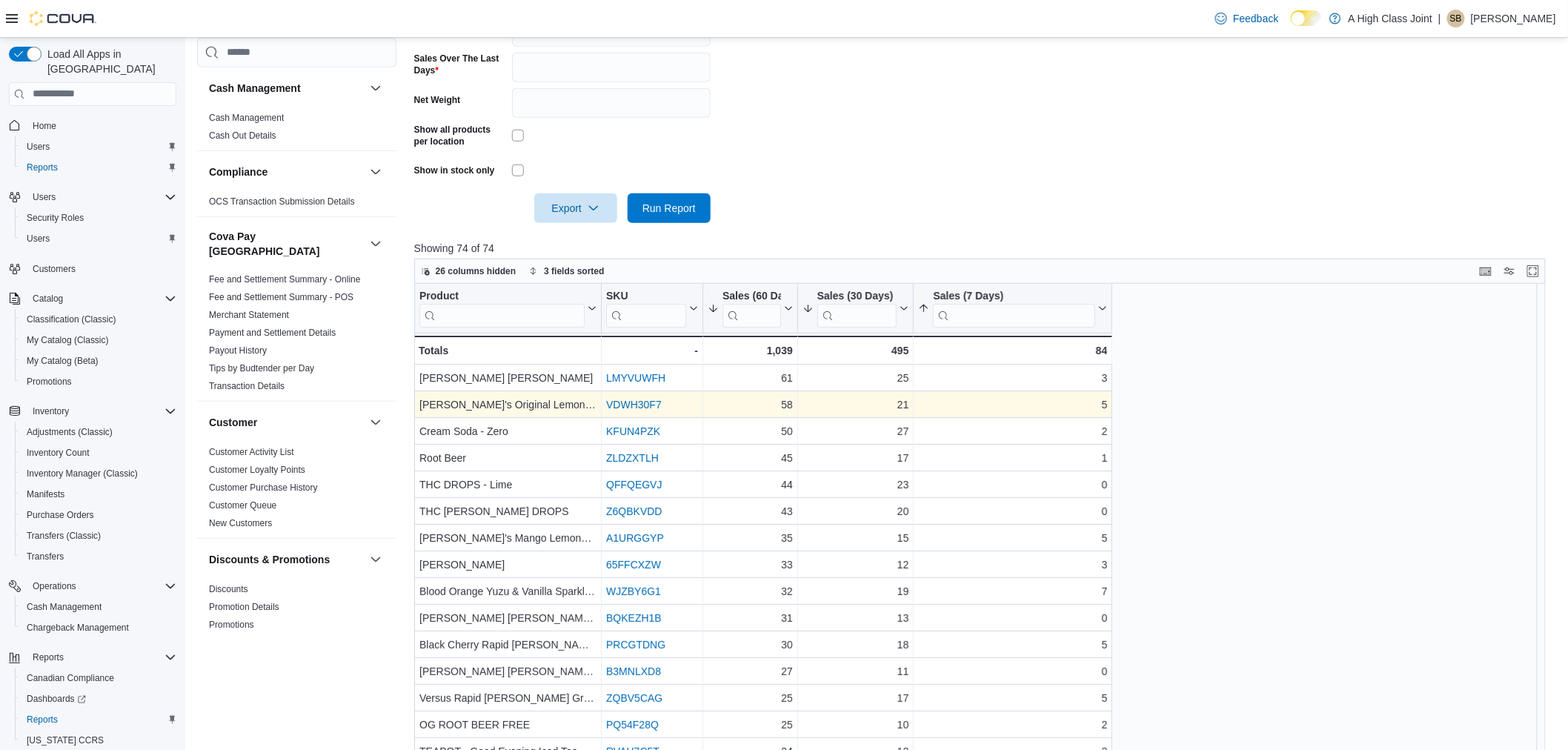
scroll to position [411, 0]
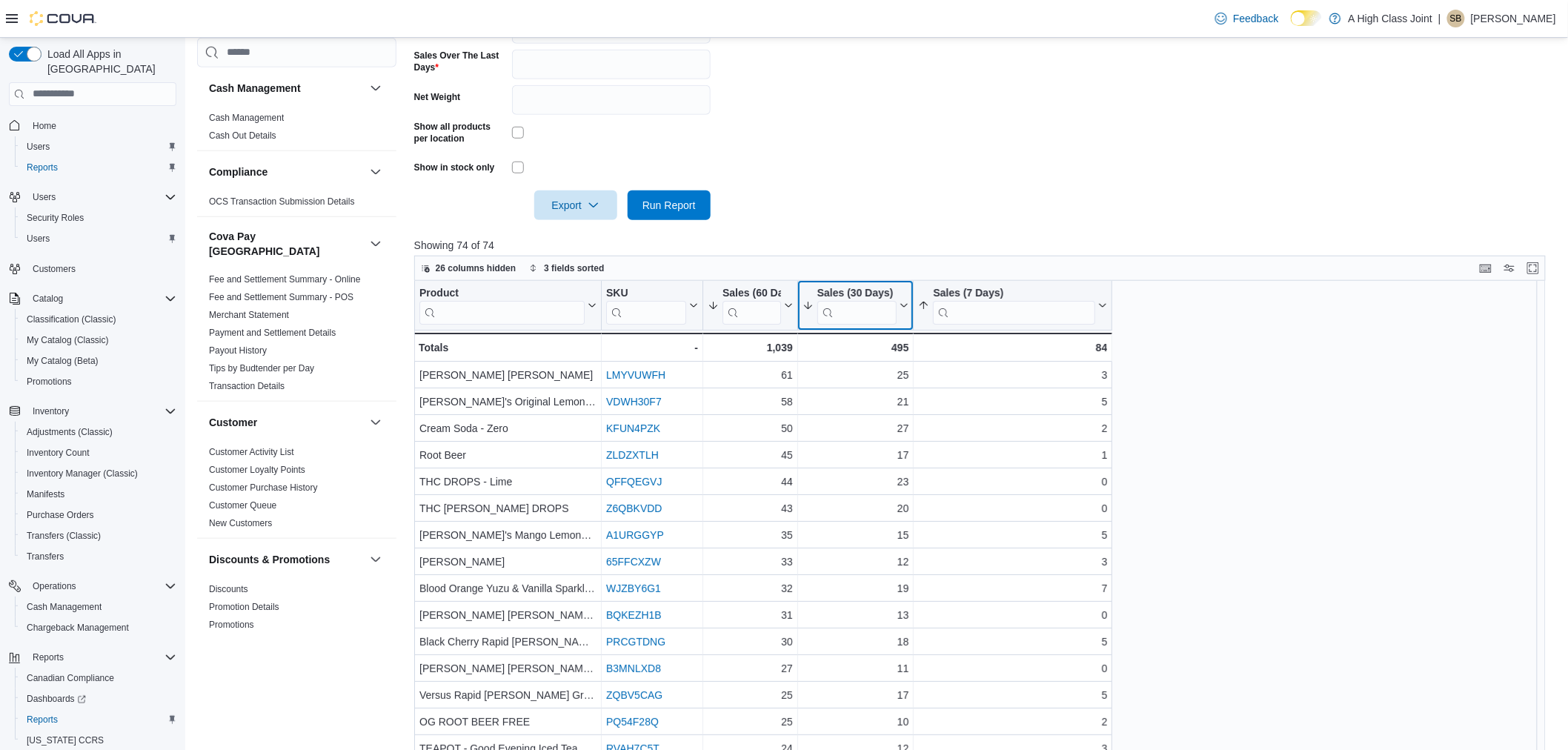
click at [904, 309] on icon at bounding box center [903, 305] width 12 height 9
click at [884, 365] on span "Sort Low-High" at bounding box center [865, 363] width 57 height 12
click at [791, 305] on div at bounding box center [797, 305] width 12 height 49
click at [785, 304] on icon at bounding box center [787, 305] width 12 height 9
click at [772, 362] on span "Sort Low-High" at bounding box center [761, 363] width 57 height 12
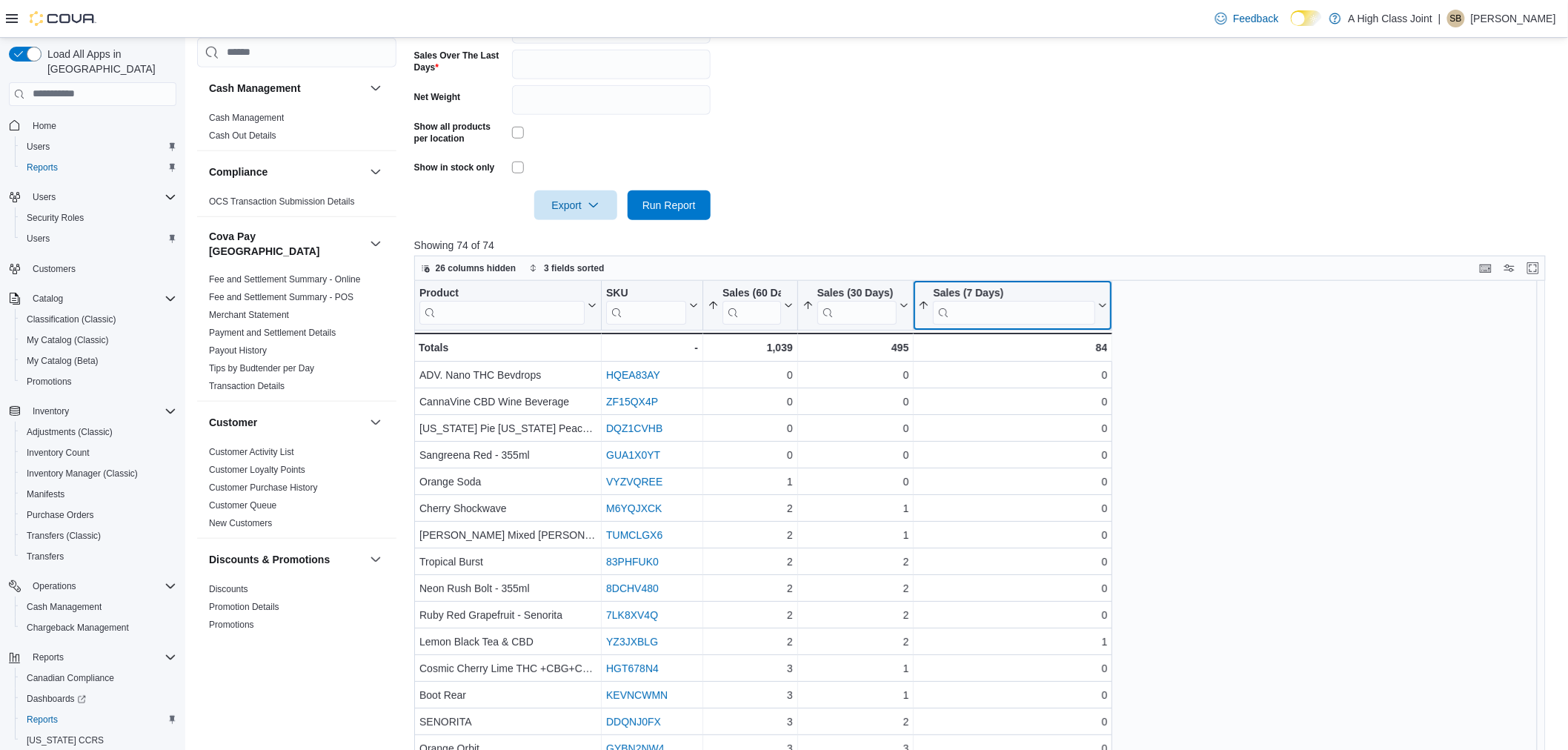
click at [1104, 308] on icon at bounding box center [1101, 305] width 12 height 9
click at [1030, 365] on span "Sort Low-High" at bounding box center [1023, 363] width 57 height 12
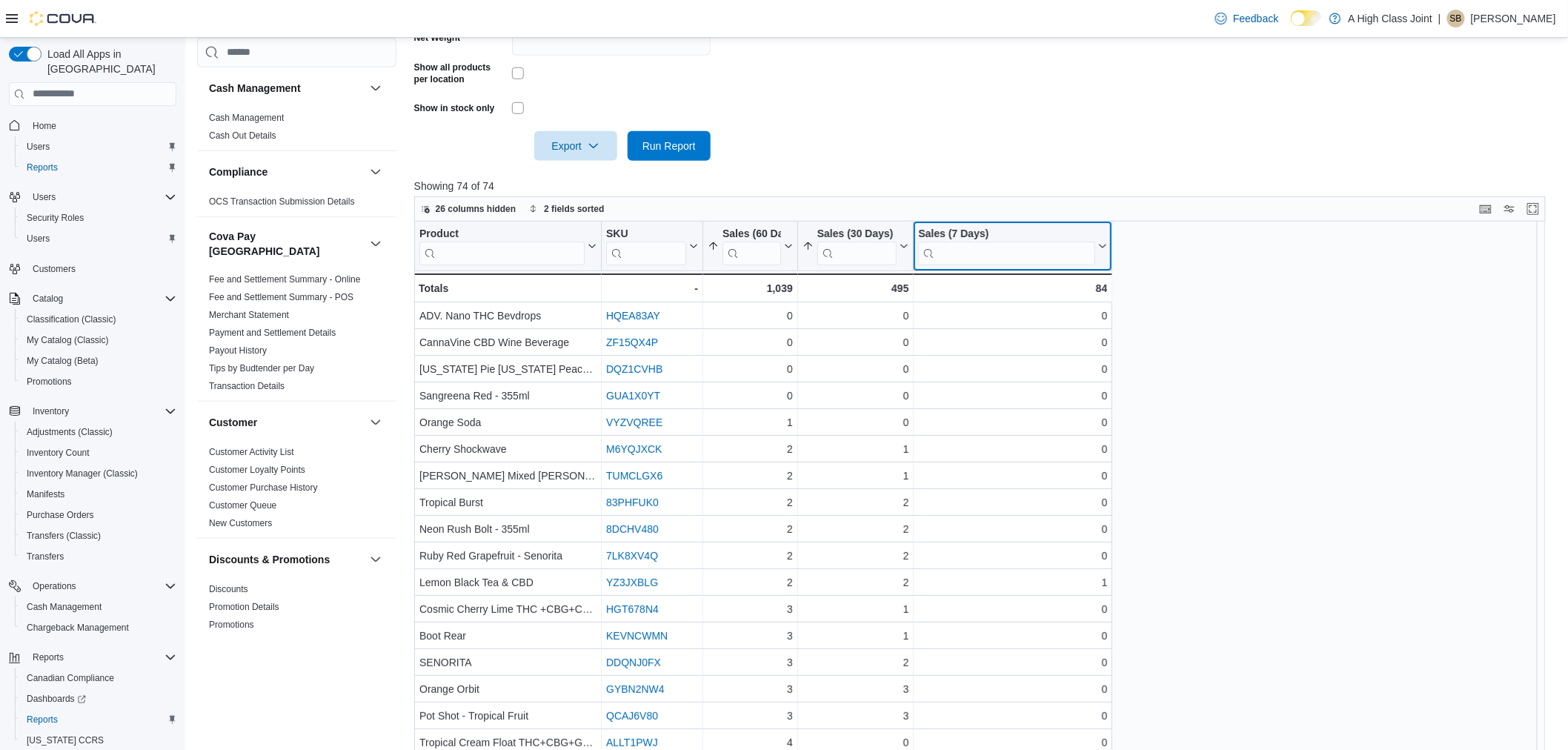
scroll to position [530, 0]
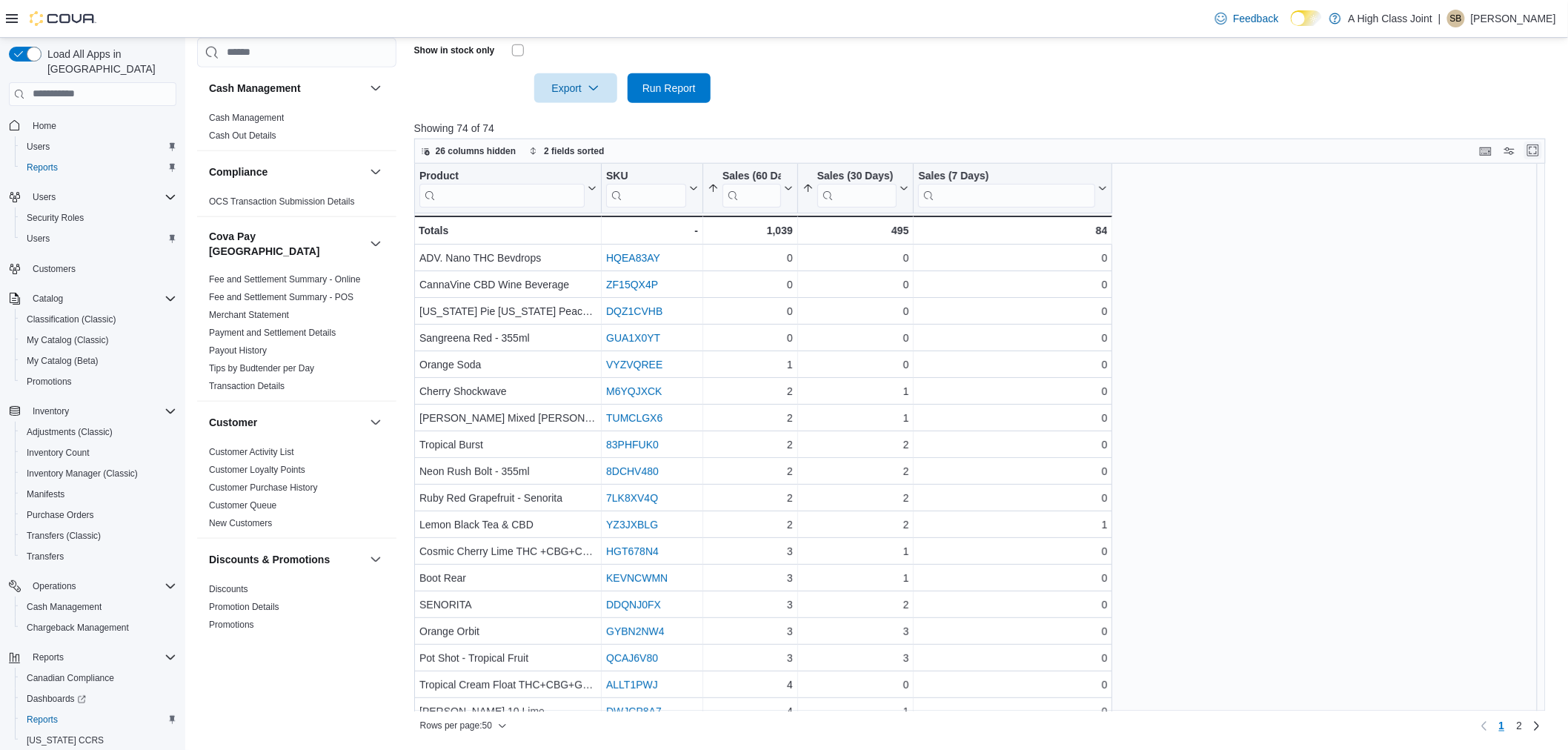
click at [1540, 151] on button "Enter fullscreen" at bounding box center [1533, 150] width 18 height 18
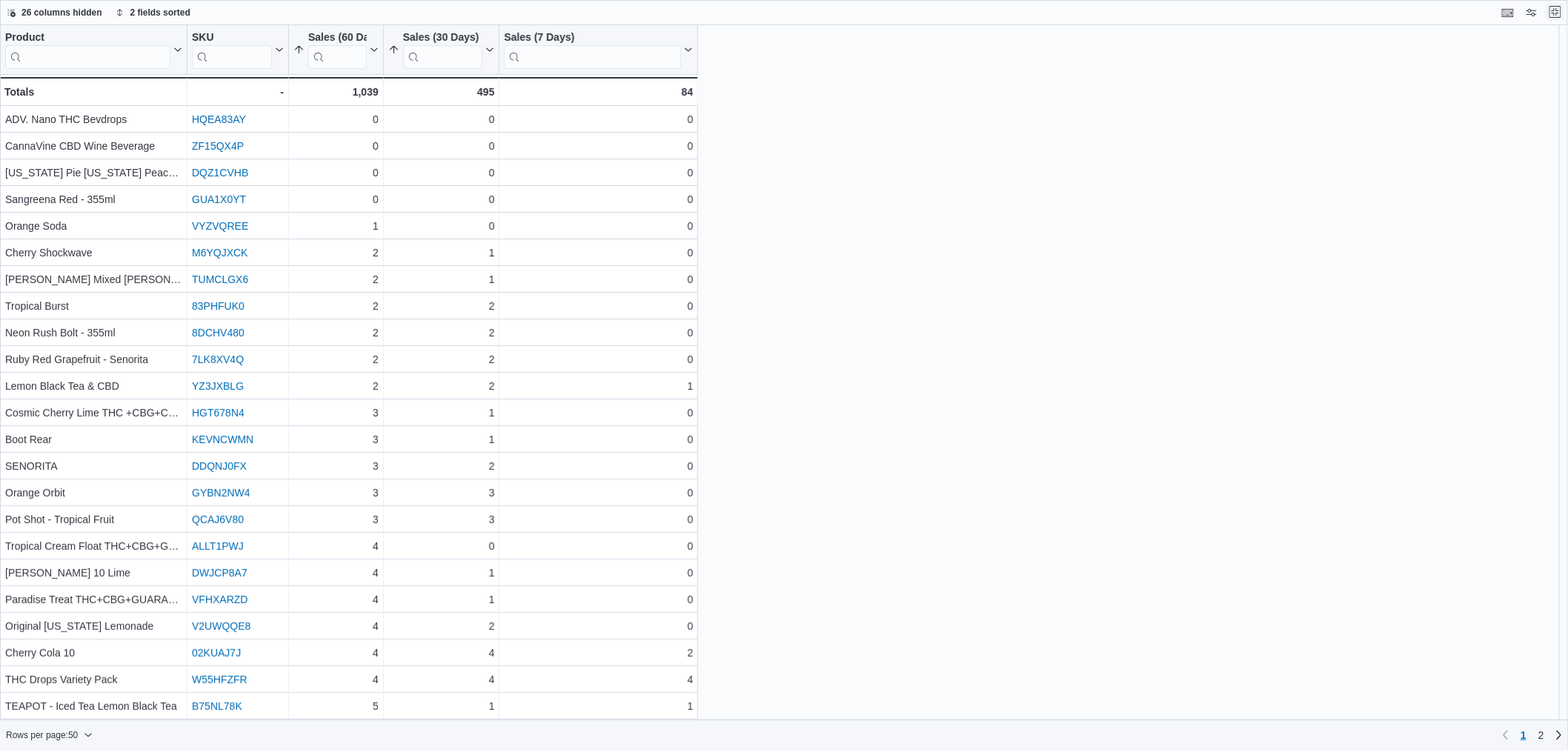
scroll to position [0, 0]
click at [1568, 11] on button "Exit fullscreen" at bounding box center [1568, 12] width 18 height 18
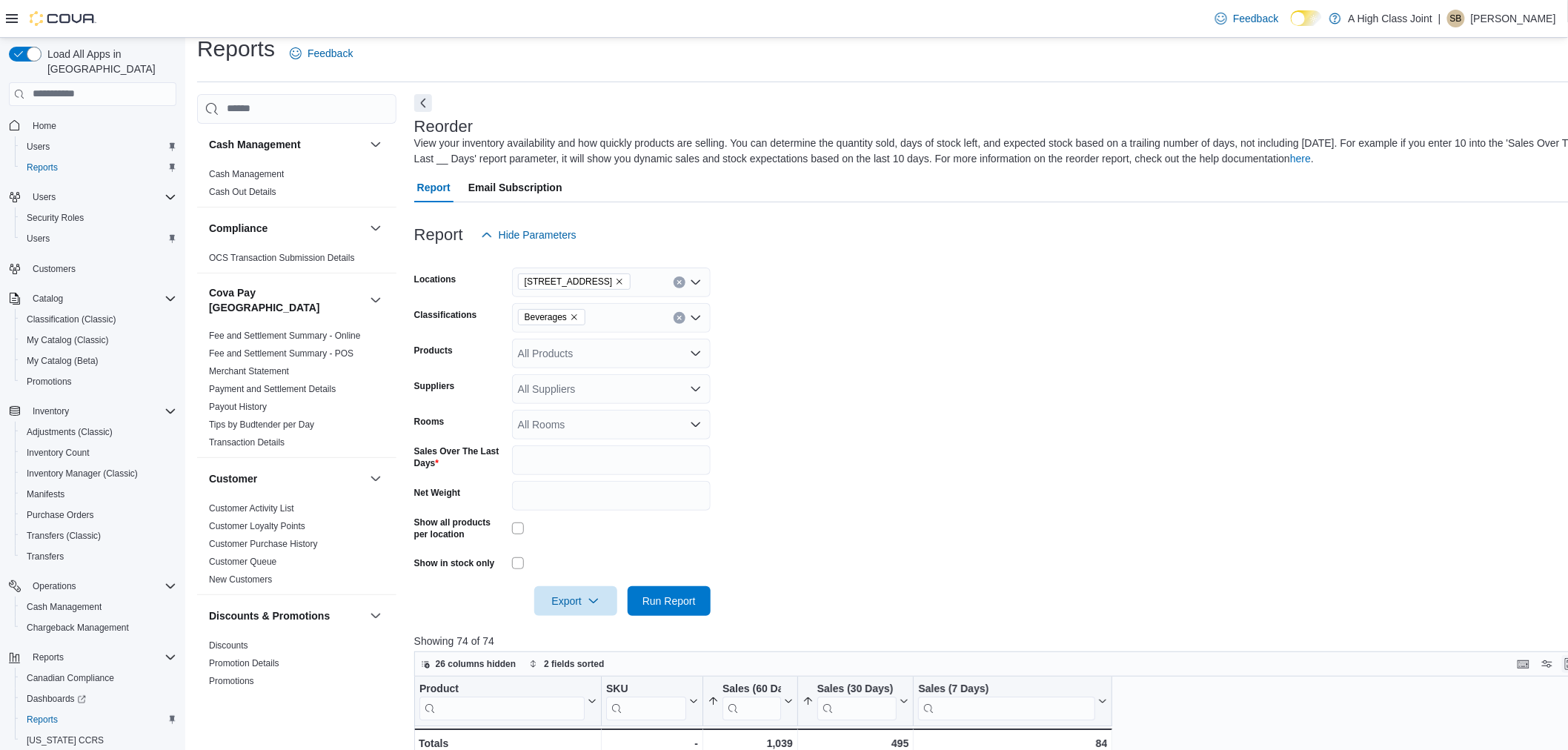
scroll to position [330, 0]
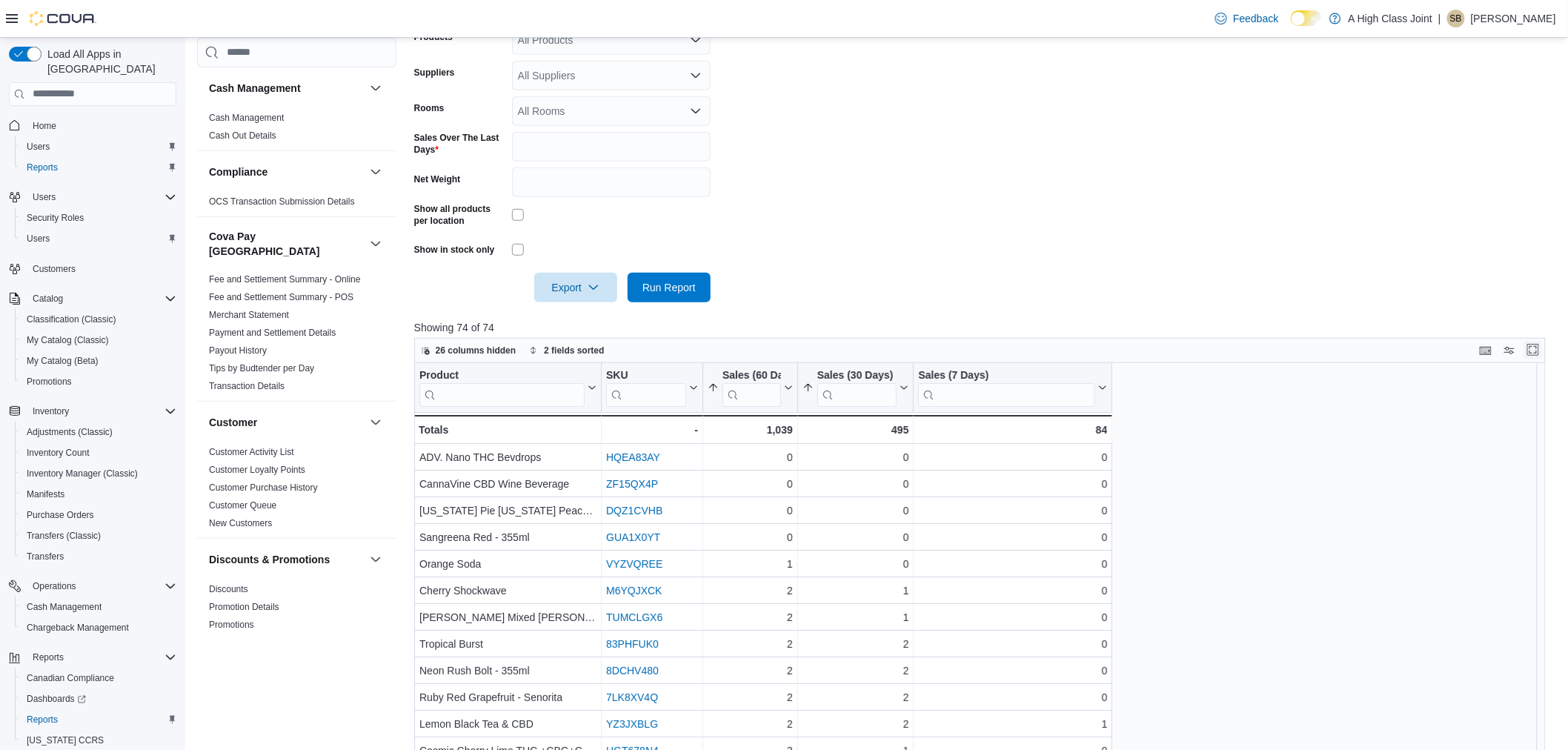
click at [1542, 344] on button "Enter fullscreen" at bounding box center [1533, 350] width 18 height 18
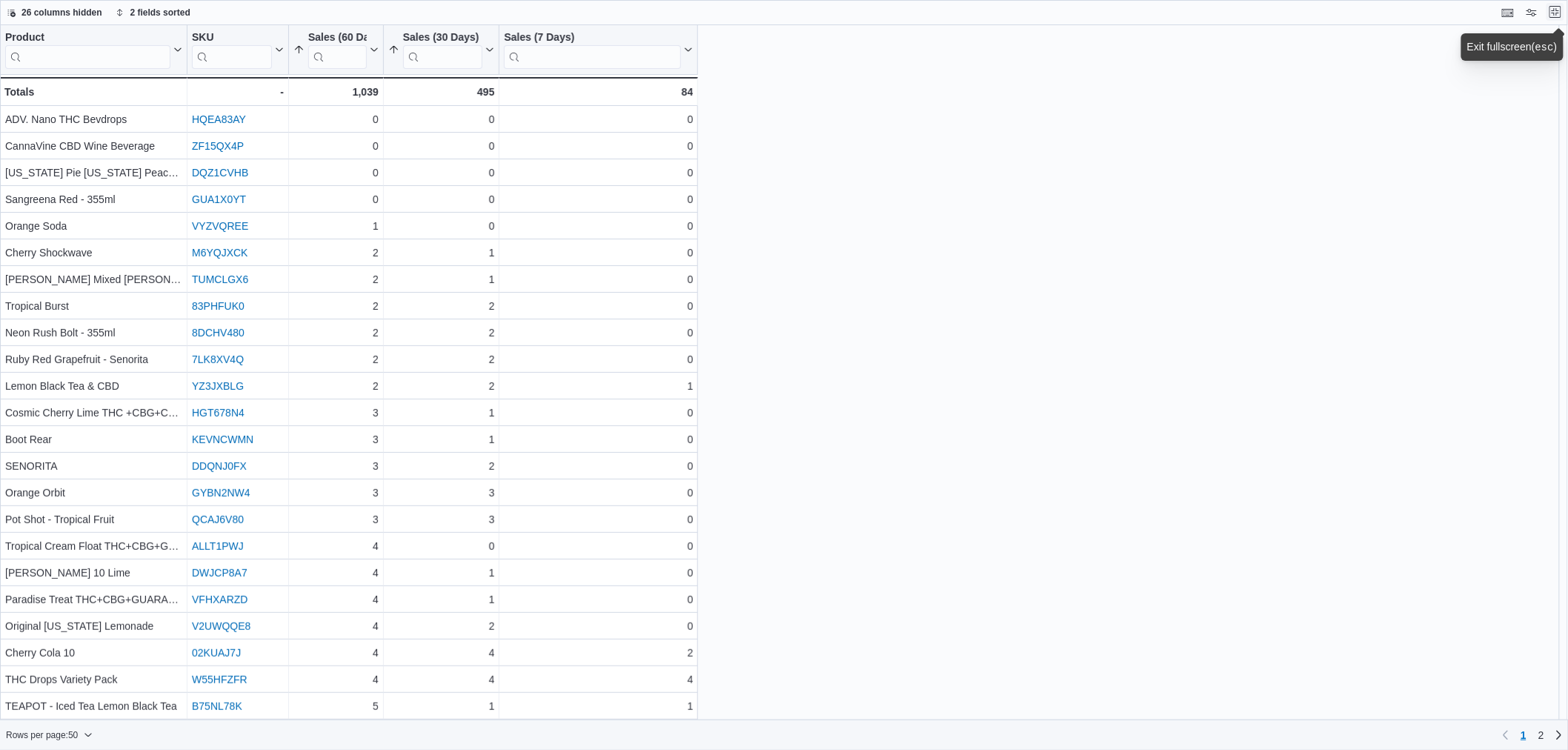
scroll to position [0, 0]
click at [1566, 10] on button "Exit fullscreen" at bounding box center [1568, 12] width 18 height 18
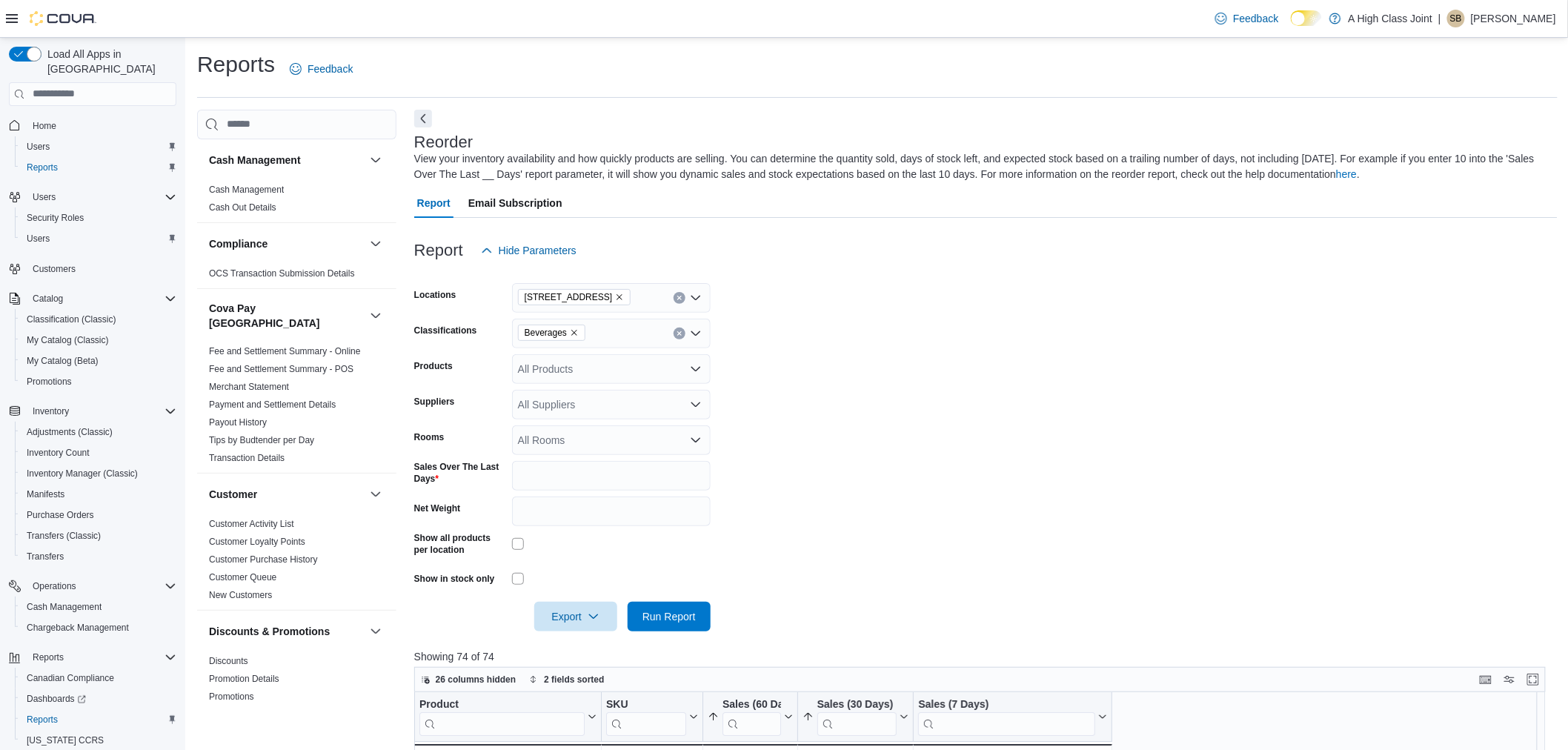
click at [573, 331] on icon "Remove Beverages from selection in this group" at bounding box center [574, 333] width 9 height 9
click at [570, 405] on span "Pre-Roll" at bounding box center [562, 409] width 38 height 15
click at [1006, 442] on form "Locations [GEOGRAPHIC_DATA] Classifications Pre-Roll Products All Products Supp…" at bounding box center [986, 449] width 1144 height 367
click at [669, 614] on span "Run Report" at bounding box center [669, 616] width 54 height 15
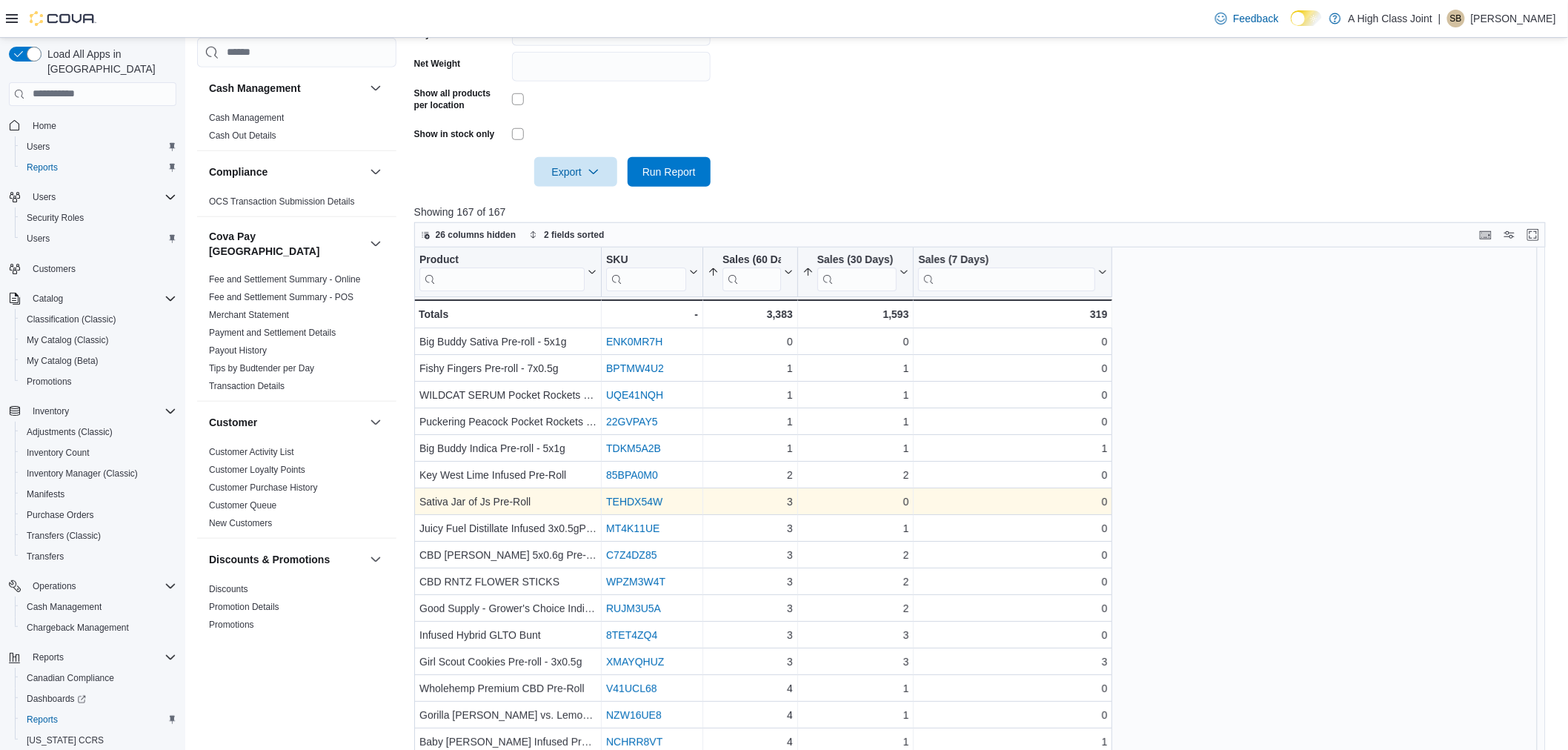
scroll to position [365, 0]
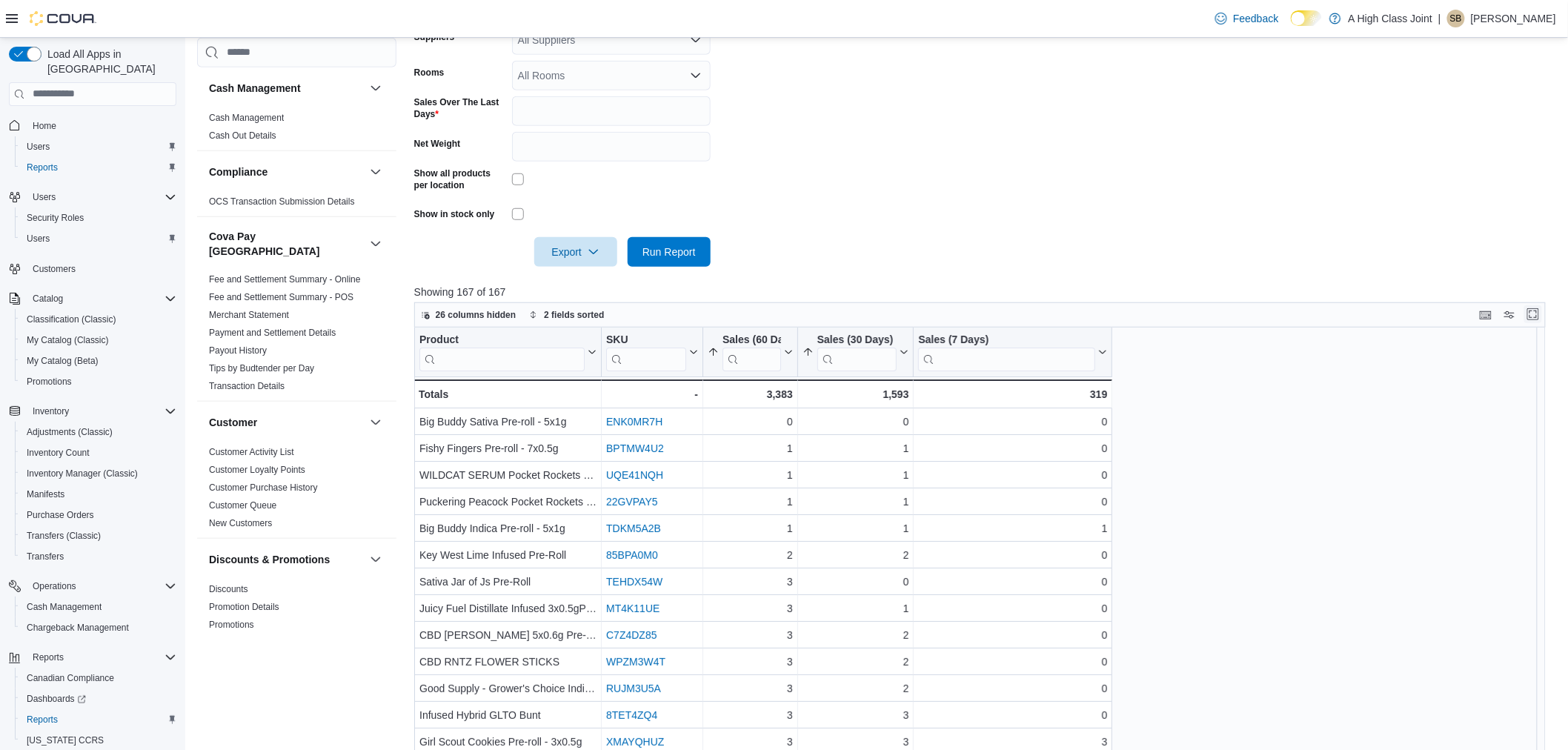
click at [1542, 318] on button "Enter fullscreen" at bounding box center [1533, 315] width 18 height 18
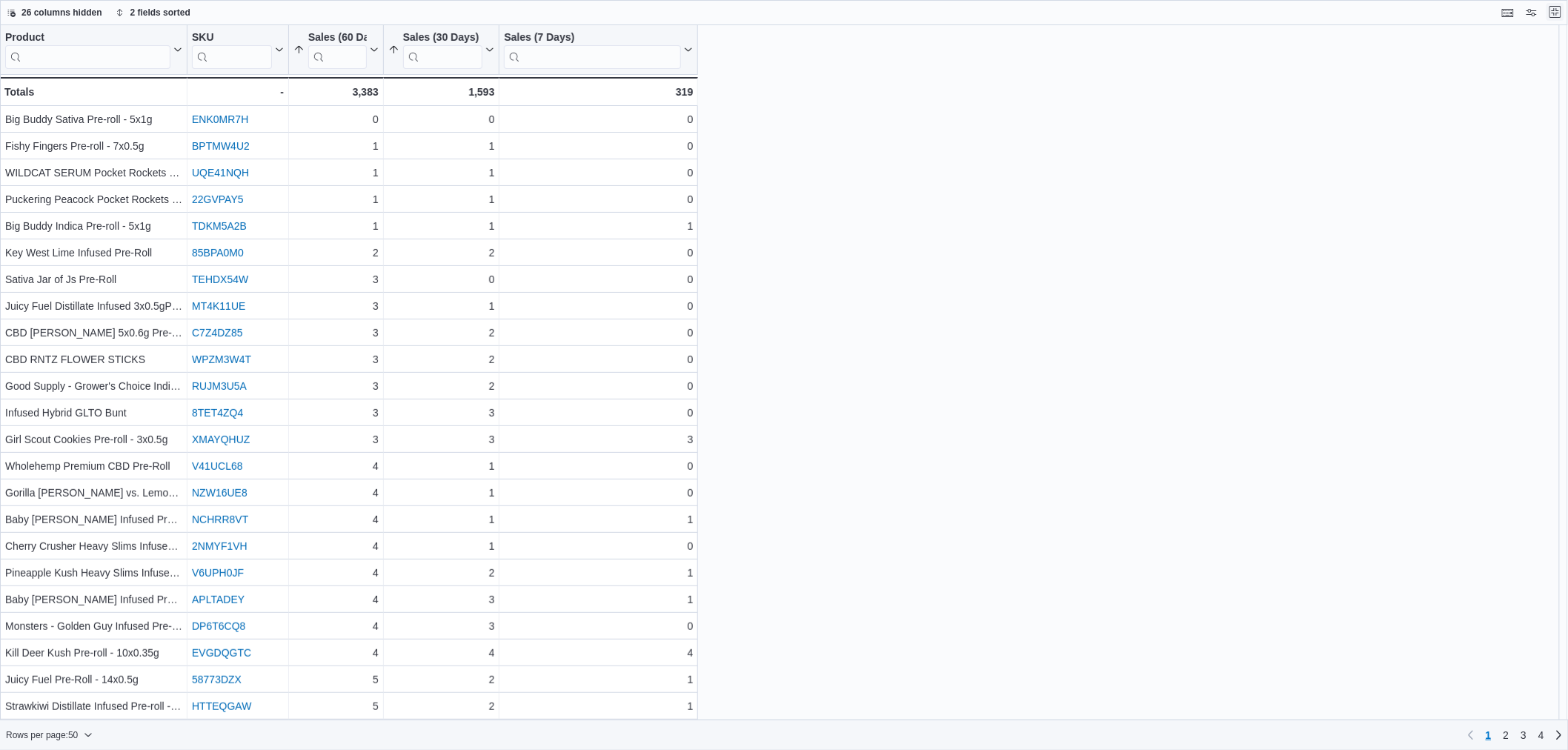
scroll to position [0, 0]
click at [374, 51] on icon at bounding box center [373, 50] width 7 height 4
click at [354, 108] on span "Sort Low-High" at bounding box center [345, 107] width 57 height 12
click at [487, 47] on icon at bounding box center [489, 49] width 12 height 9
click at [476, 107] on span "Sort Low-High" at bounding box center [452, 107] width 57 height 12
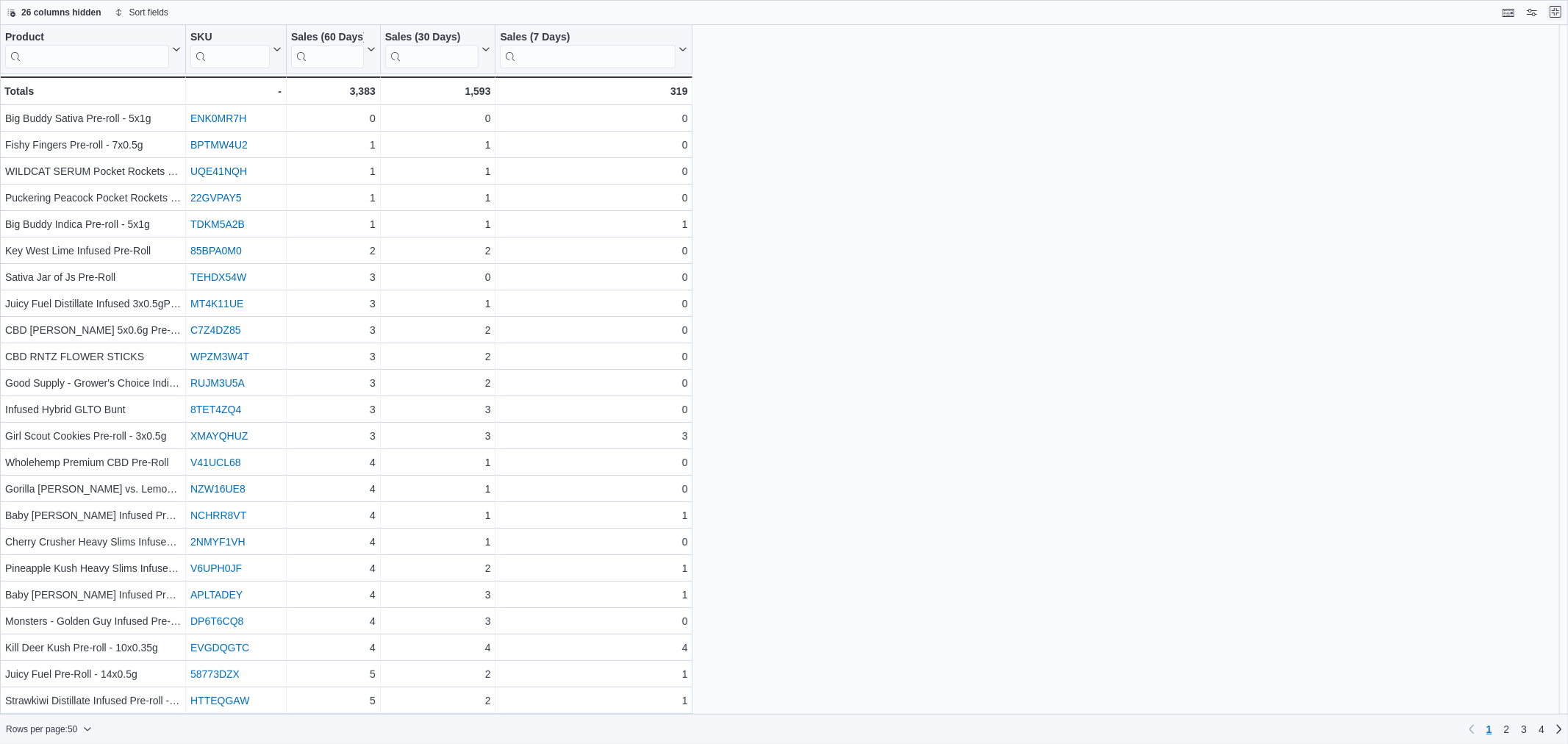
click at [1552, 10] on button "Exit fullscreen" at bounding box center [1555, 12] width 18 height 18
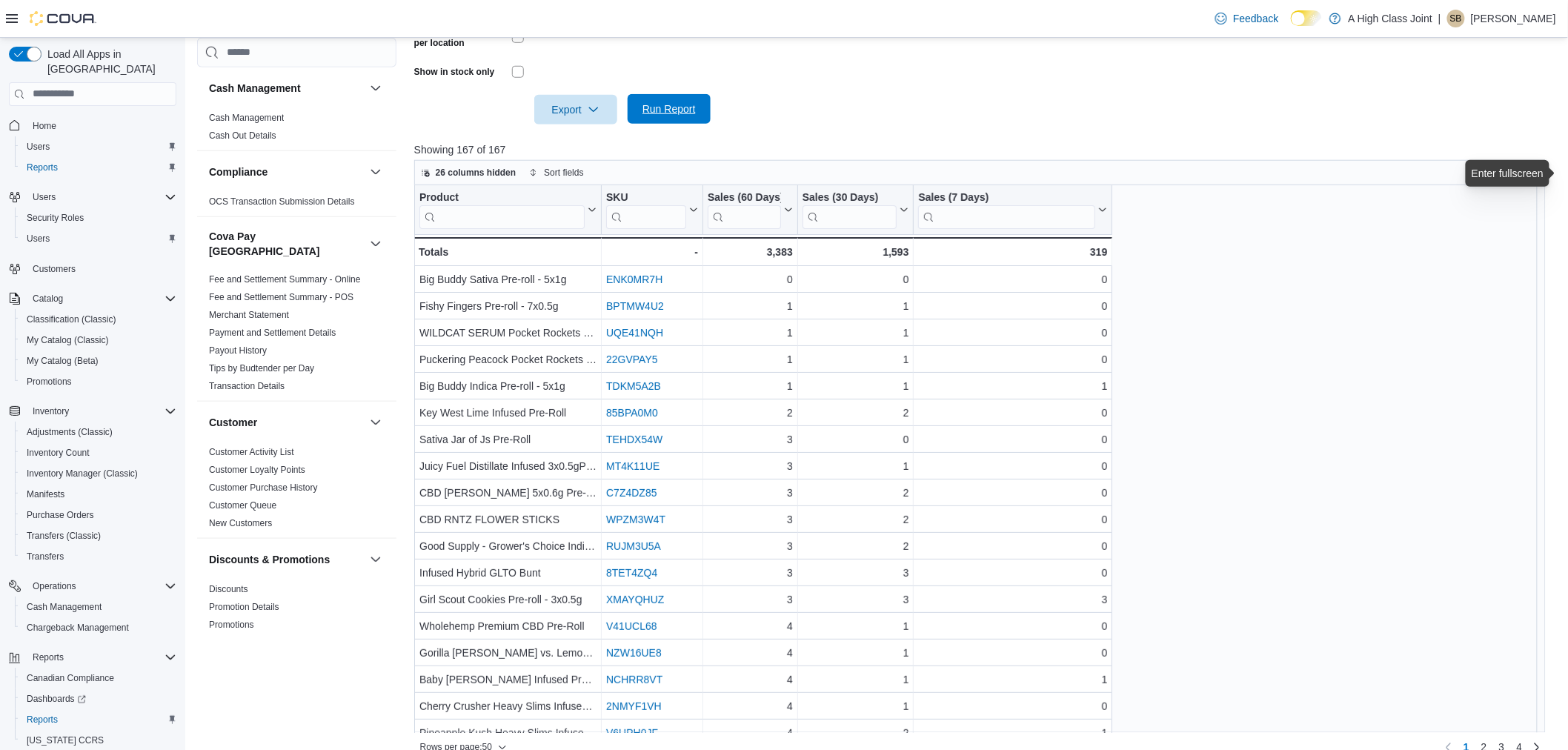
scroll to position [530, 0]
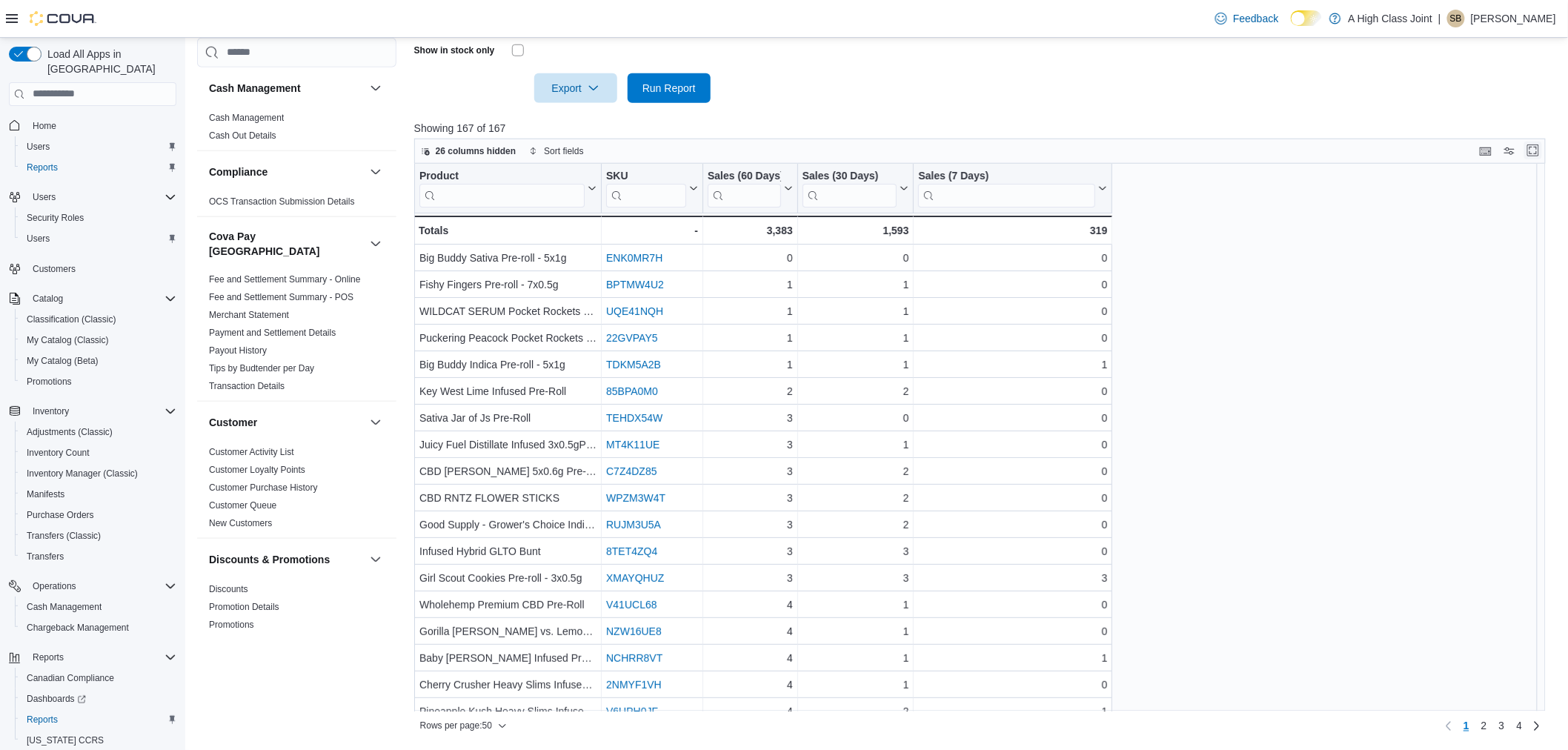
click at [1542, 158] on button "Enter fullscreen" at bounding box center [1533, 150] width 18 height 18
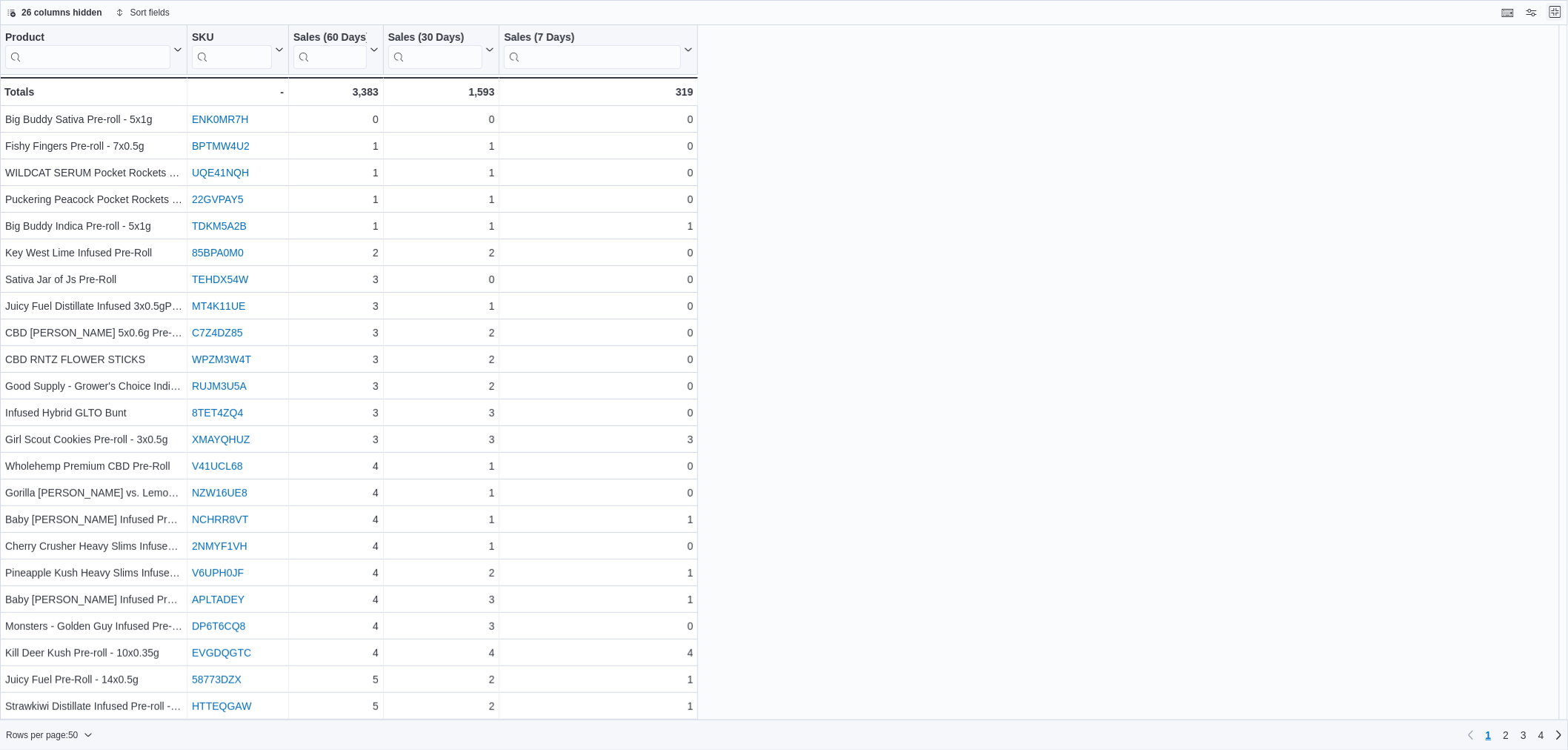
scroll to position [0, 0]
click at [1572, 16] on button "Exit fullscreen" at bounding box center [1568, 12] width 18 height 18
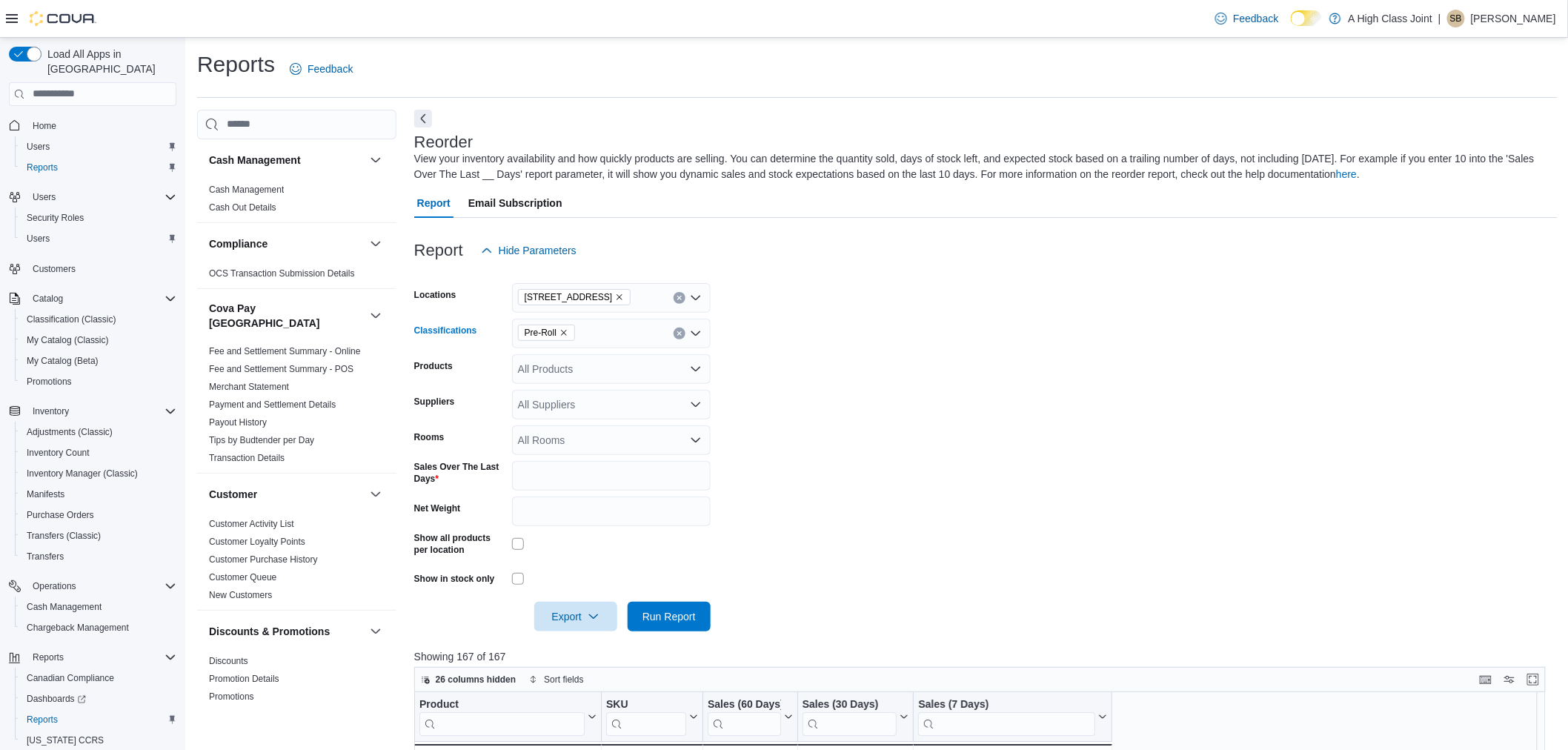
click at [563, 329] on icon "Remove Pre-Roll from selection in this group" at bounding box center [563, 333] width 9 height 9
click at [569, 409] on span "Vapes" at bounding box center [558, 412] width 29 height 15
click at [929, 366] on form "Locations [STREET_ADDRESS] Classifications Vapes Combo box. Selected. Vapes. Pr…" at bounding box center [986, 449] width 1144 height 367
click at [689, 613] on span "Run Report" at bounding box center [669, 616] width 54 height 15
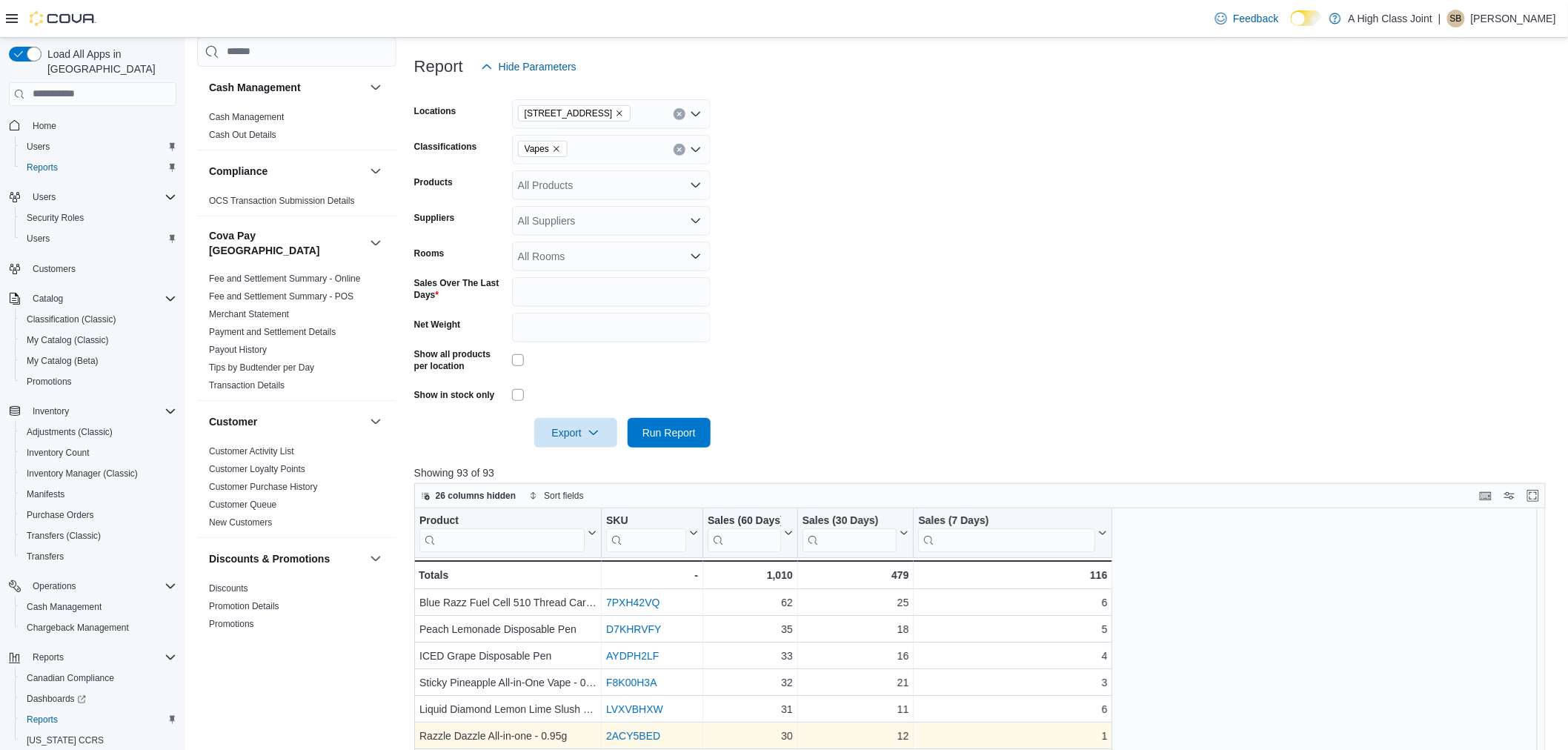
scroll to position [494, 0]
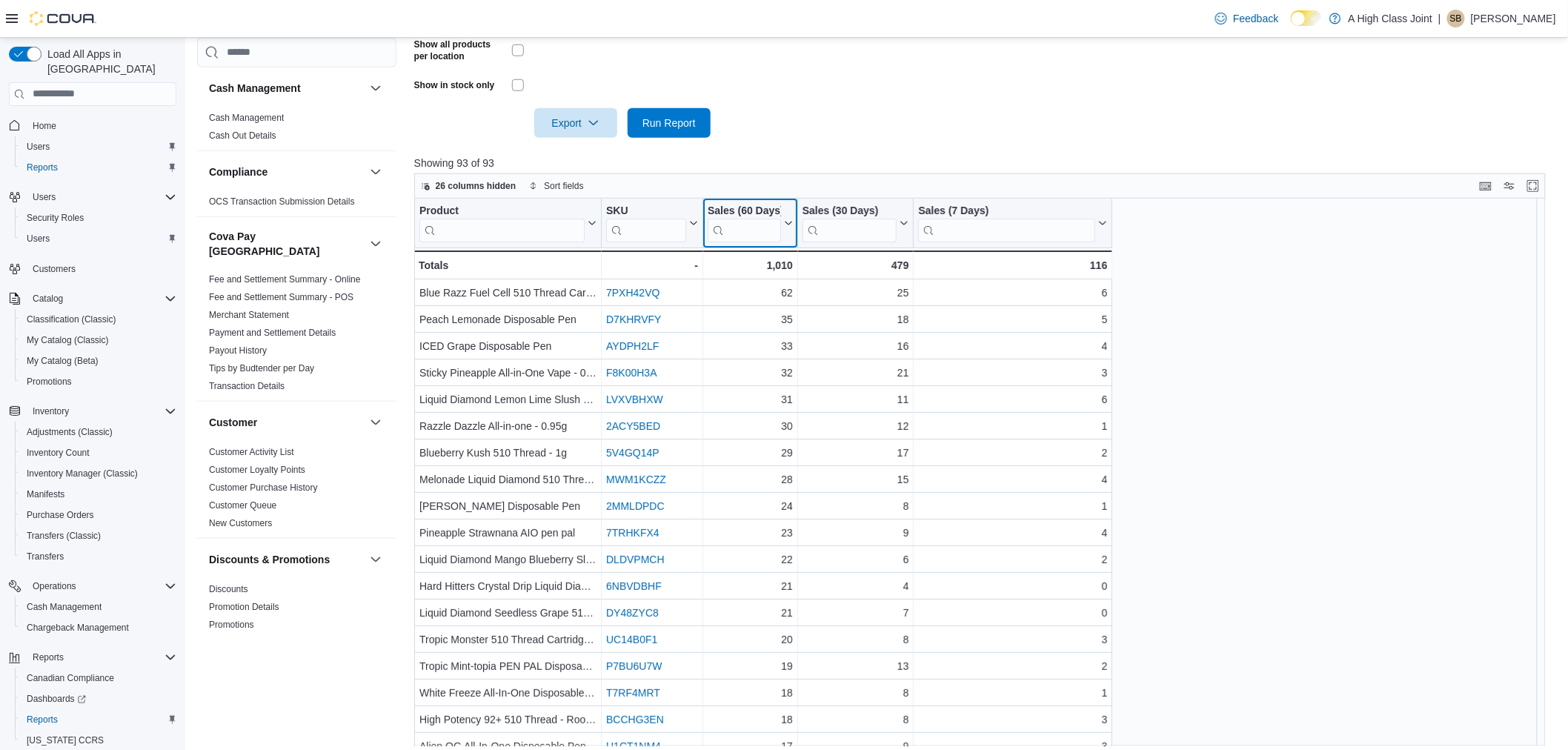
click at [757, 222] on input "search" at bounding box center [745, 230] width 74 height 24
click at [787, 220] on icon at bounding box center [787, 223] width 12 height 9
click at [774, 275] on span "Sort Low-High" at bounding box center [761, 280] width 57 height 12
click at [901, 224] on icon at bounding box center [903, 223] width 12 height 9
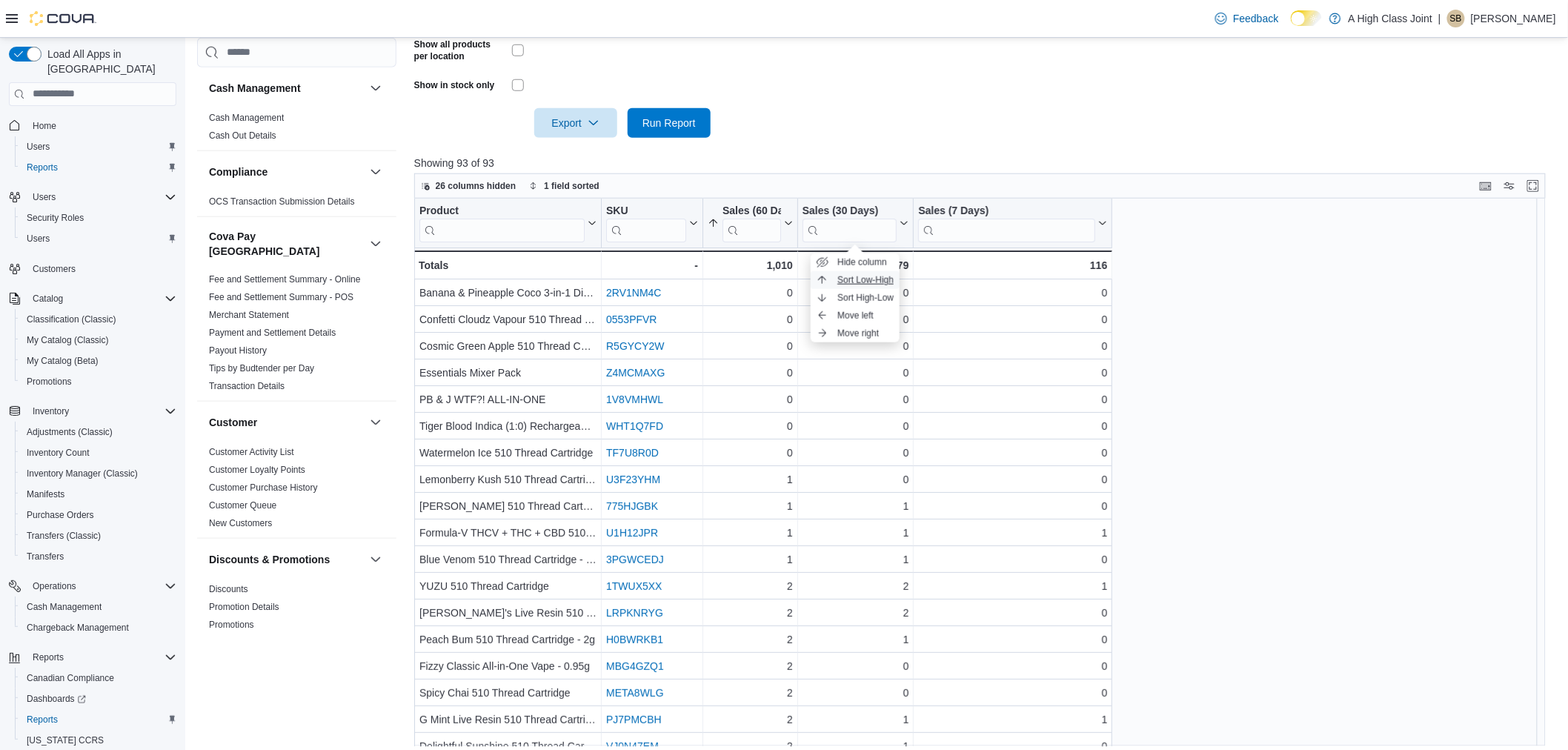
click at [887, 277] on span "Sort Low-High" at bounding box center [865, 280] width 57 height 12
click at [1206, 268] on div "Product Click to view column header actions SKU Click to view column header act…" at bounding box center [986, 473] width 1144 height 549
click at [1542, 181] on button "Enter fullscreen" at bounding box center [1533, 185] width 18 height 18
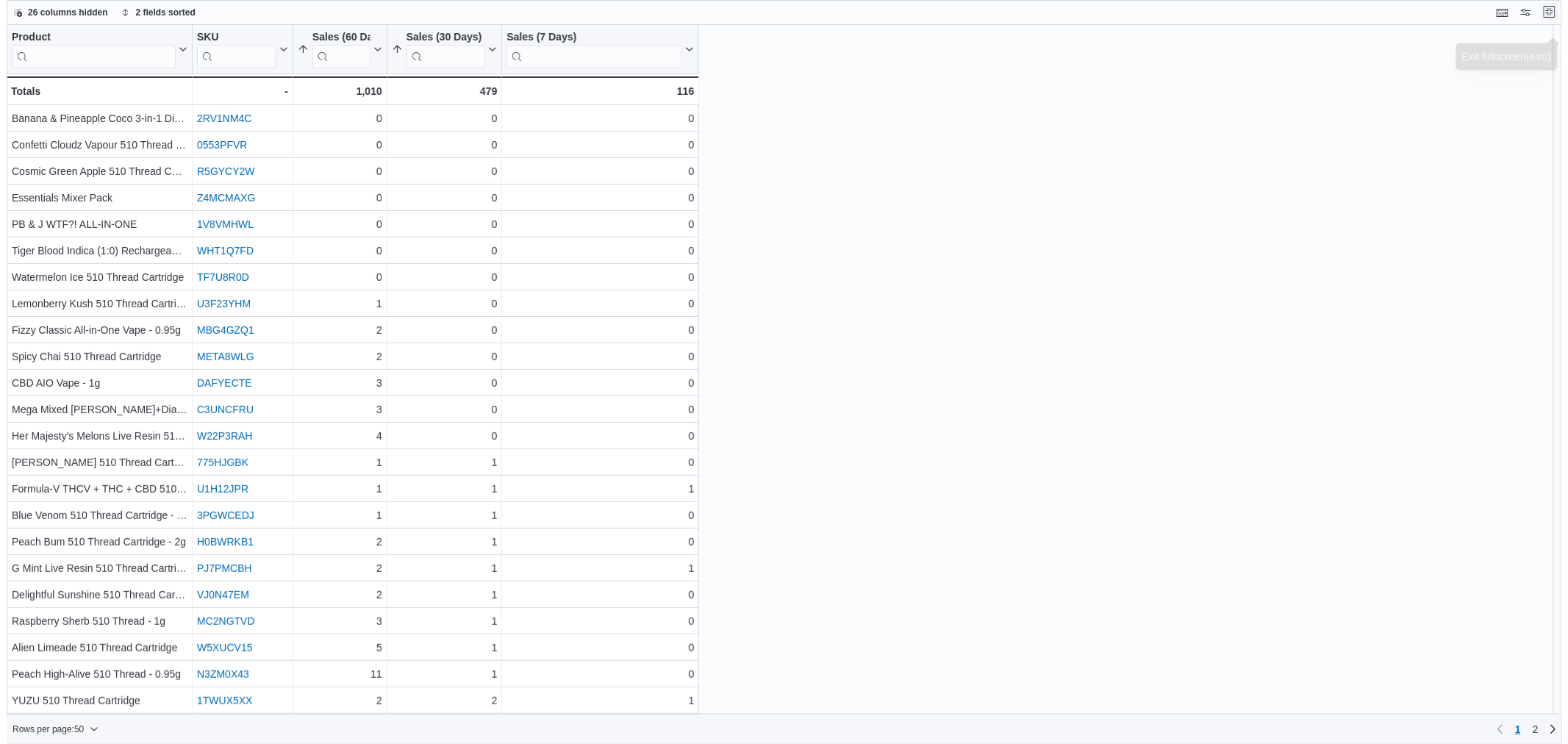
scroll to position [0, 0]
